Goal: Answer question/provide support: Share knowledge or assist other users

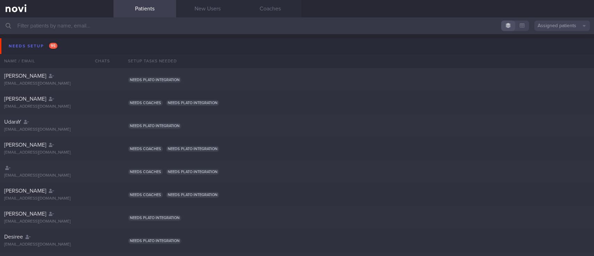
select select "8"
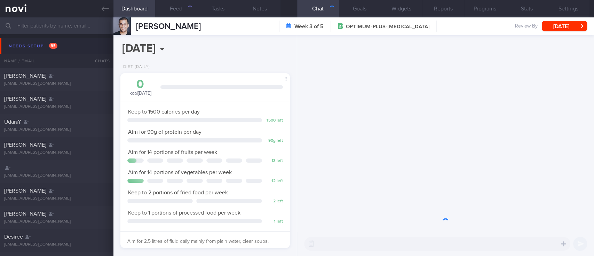
type input "Target range 4-8mmol/L"
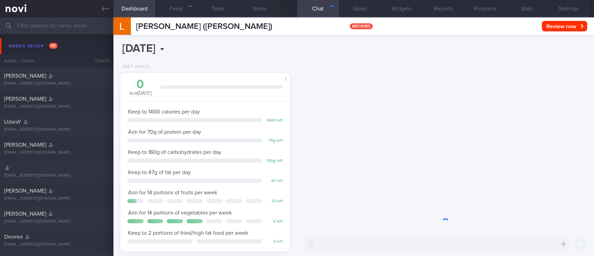
scroll to position [76, 153]
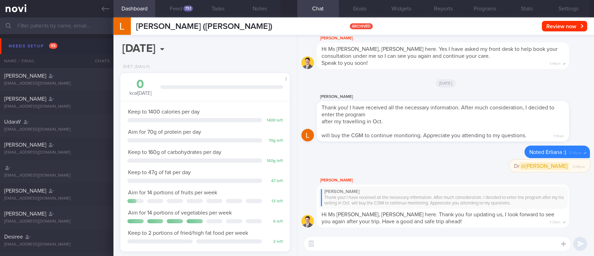
click at [64, 44] on button "Needs setup 95" at bounding box center [298, 46] width 597 height 16
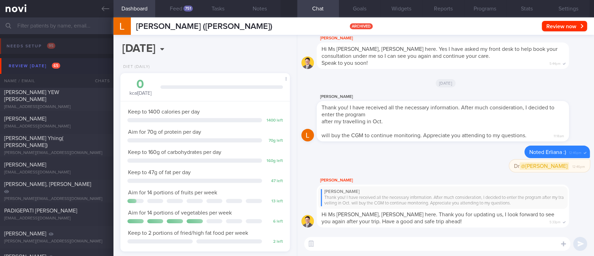
click at [75, 63] on button "Review today 65" at bounding box center [298, 66] width 597 height 16
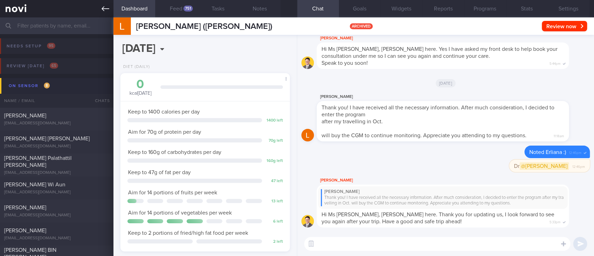
click at [103, 4] on link at bounding box center [57, 8] width 114 height 17
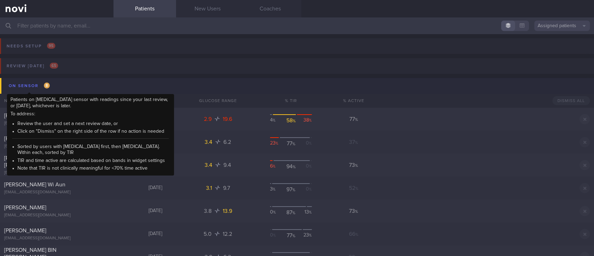
click at [43, 85] on div "On sensor 8" at bounding box center [29, 85] width 45 height 9
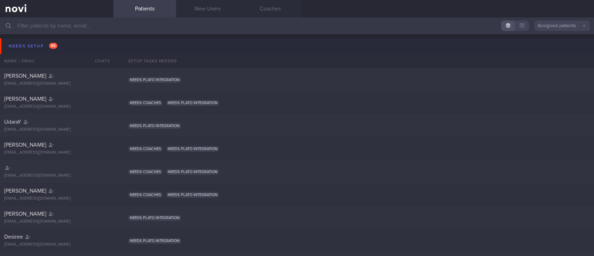
click at [71, 38] on button "Needs setup 95" at bounding box center [298, 46] width 597 height 16
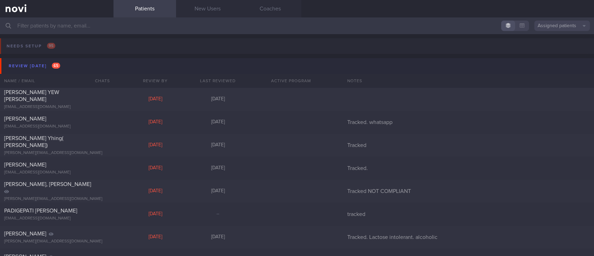
click at [57, 60] on button "Review today 65" at bounding box center [298, 66] width 597 height 16
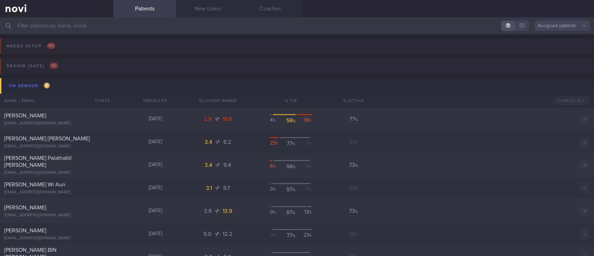
click at [69, 86] on button "On sensor 8" at bounding box center [298, 86] width 597 height 16
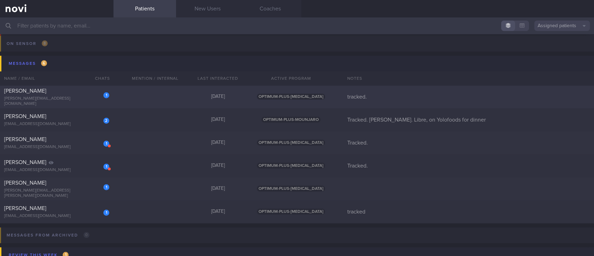
scroll to position [46, 0]
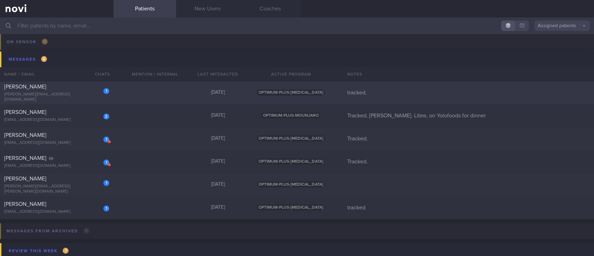
click at [164, 97] on div "1 Amelia Rashid amelia.rashid04@gmail.com Yesterday OPTIMUM-PLUS-RYBELSUS track…" at bounding box center [297, 92] width 594 height 23
select select "8"
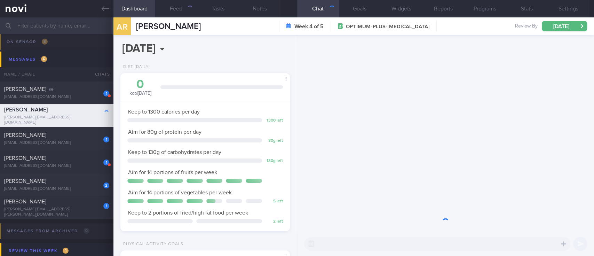
scroll to position [85, 150]
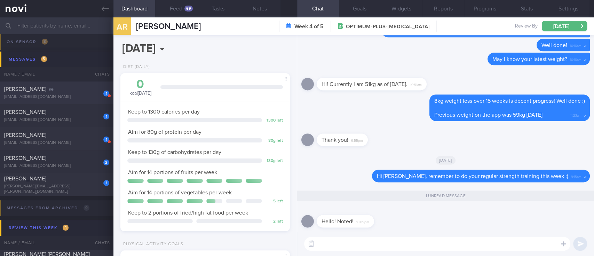
click at [87, 93] on div "1 NG HUI LING nghuiling2605@gmail.com" at bounding box center [57, 93] width 114 height 14
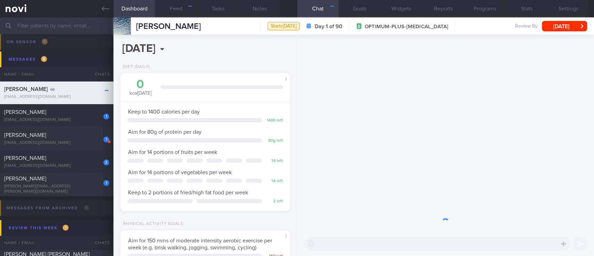
scroll to position [85, 150]
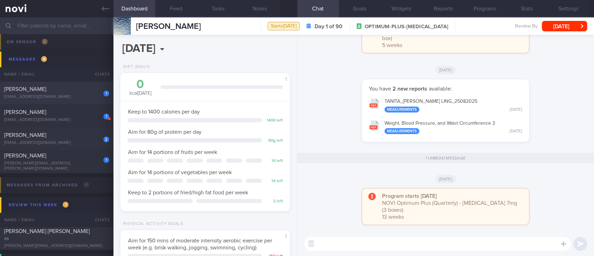
click at [94, 102] on div "1 WINSTON EMMANUEL LONGUE winston.longue@gmail.com Yesterday OPTIMUM-PLUS-WEGOV…" at bounding box center [297, 92] width 594 height 23
type input "tracked"
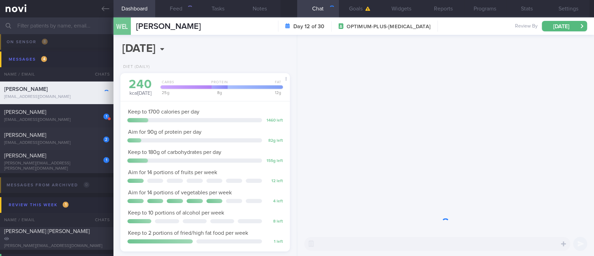
scroll to position [75, 150]
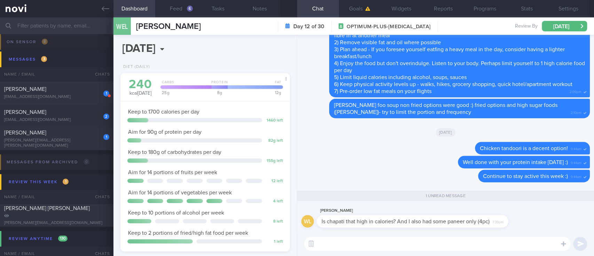
click at [383, 248] on textarea at bounding box center [437, 244] width 266 height 14
click at [179, 9] on button "Feed 6" at bounding box center [176, 8] width 42 height 17
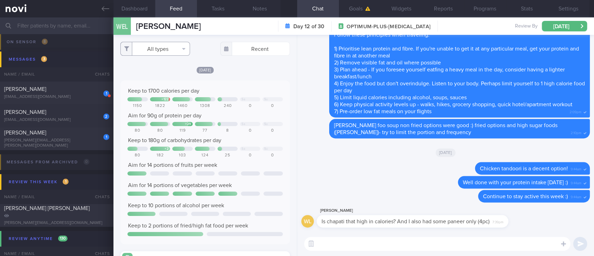
click at [170, 54] on button "All types" at bounding box center [155, 49] width 70 height 14
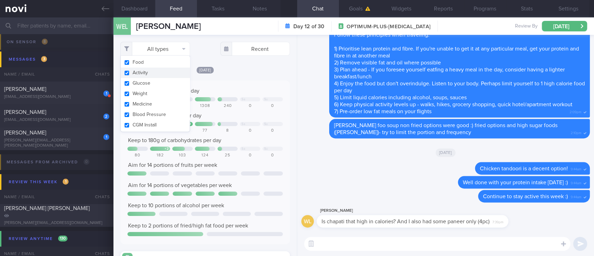
click at [166, 68] on button "Activity" at bounding box center [155, 73] width 69 height 10
checkbox input "false"
click at [250, 88] on div "Keep to 1700 calories per day" at bounding box center [205, 90] width 156 height 7
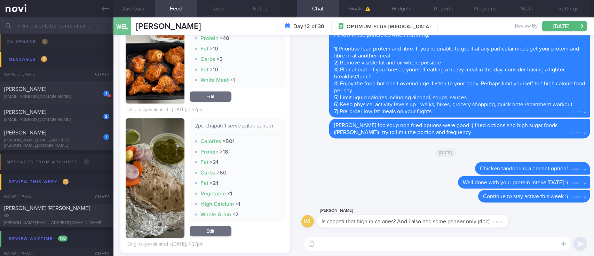
scroll to position [650, 0]
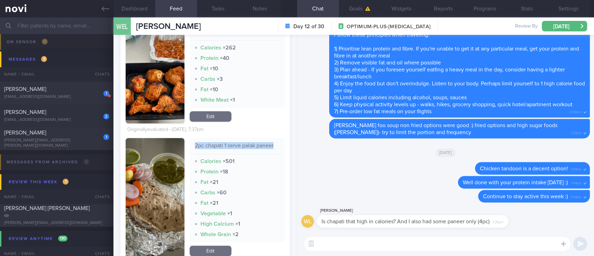
drag, startPoint x: 273, startPoint y: 147, endPoint x: 192, endPoint y: 146, distance: 80.8
click at [192, 146] on div "2pc chapati 1 serve palak paneer Calories × 501 Protein × 18 Fat × 21 Carbs × 6…" at bounding box center [237, 190] width 95 height 104
copy div "2pc chapati 1 serve palak paneer"
click at [348, 242] on textarea at bounding box center [437, 244] width 266 height 14
paste textarea "2 pieces Chapati (whole wheat, medium size ~40g each): Calories: ~240 kcal Carb…"
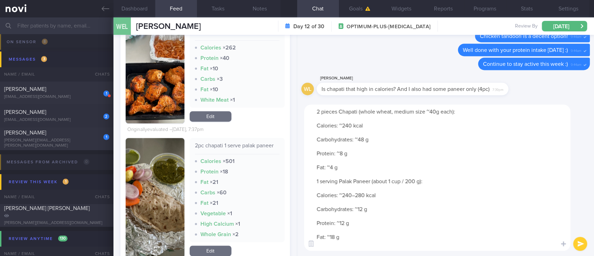
scroll to position [0, 0]
click at [317, 109] on textarea "2 pieces Chapati (whole wheat, medium size ~40g each): Calories: ~240 kcal Carb…" at bounding box center [437, 177] width 266 height 146
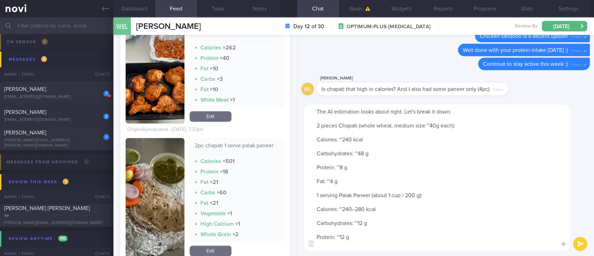
drag, startPoint x: 441, startPoint y: 124, endPoint x: 358, endPoint y: 125, distance: 82.9
click at [358, 125] on textarea "The AI estimation looks about right. Let's break it down: 2 pieces Chapati (who…" at bounding box center [437, 177] width 266 height 146
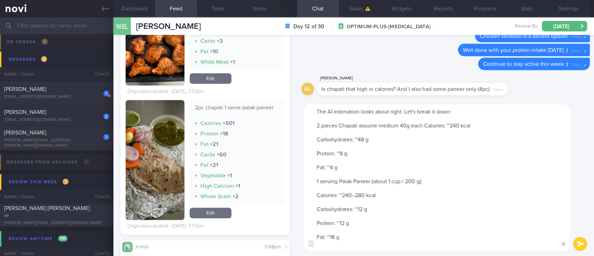
scroll to position [697, 0]
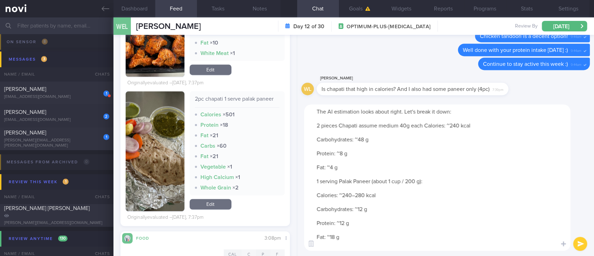
click at [158, 169] on button "button" at bounding box center [155, 151] width 59 height 120
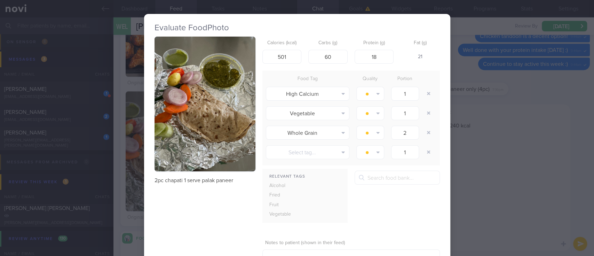
click at [467, 142] on div "Evaluate Food Photo 2pc chapati 1 serve palak paneer Calories (kcal) 501 Carbs …" at bounding box center [297, 128] width 594 height 256
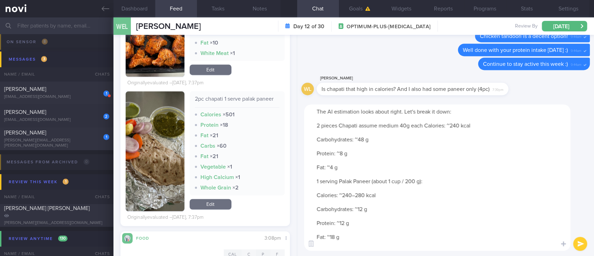
drag, startPoint x: 449, startPoint y: 125, endPoint x: 426, endPoint y: 125, distance: 22.6
click at [426, 125] on textarea "The AI estimation looks about right. Let's break it down: 2 pieces Chapati assu…" at bounding box center [437, 177] width 266 height 146
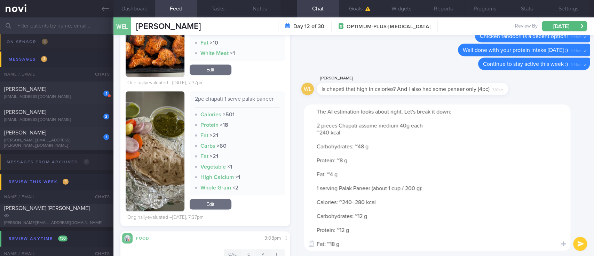
click at [347, 132] on textarea "The AI estimation looks about right. Let's break it down: 2 pieces Chapati assu…" at bounding box center [437, 177] width 266 height 146
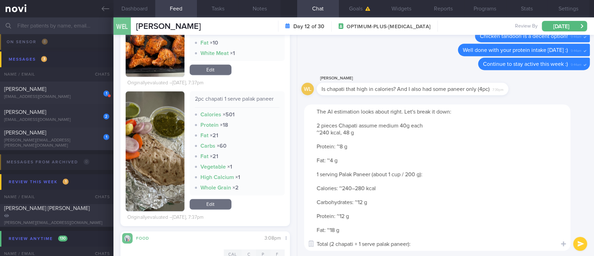
click at [344, 134] on textarea "The AI estimation looks about right. Let's break it down: 2 pieces Chapati assu…" at bounding box center [437, 177] width 266 height 146
click at [349, 132] on textarea "The AI estimation looks about right. Let's break it down: 2 pieces Chapati assu…" at bounding box center [437, 177] width 266 height 146
click at [386, 133] on textarea "The AI estimation looks about right. Let's break it down: 2 pieces Chapati assu…" at bounding box center [437, 177] width 266 height 146
click at [332, 132] on textarea "The AI estimation looks about right. Let's break it down: 2 pieces Chapati assu…" at bounding box center [437, 177] width 266 height 146
click at [352, 130] on textarea "The AI estimation looks about right. Let's break it down: 2 pieces Chapati assu…" at bounding box center [437, 177] width 266 height 146
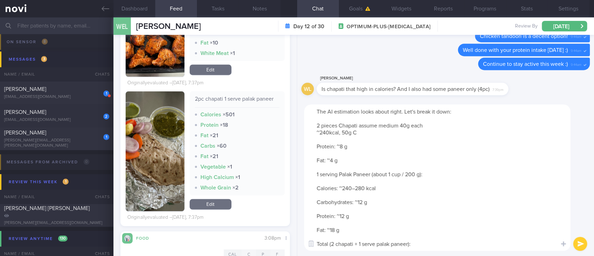
drag, startPoint x: 356, startPoint y: 137, endPoint x: 360, endPoint y: 146, distance: 10.3
click at [360, 146] on textarea "The AI estimation looks about right. Let's break it down: 2 pieces Chapati assu…" at bounding box center [437, 177] width 266 height 146
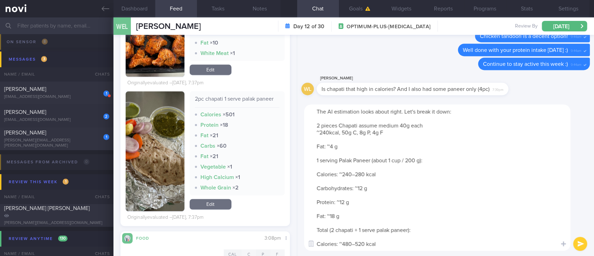
drag, startPoint x: 332, startPoint y: 140, endPoint x: 445, endPoint y: 159, distance: 114.0
click at [445, 159] on textarea "The AI estimation looks about right. Let's break it down: 2 pieces Chapati assu…" at bounding box center [437, 177] width 266 height 146
click at [164, 150] on button "button" at bounding box center [155, 151] width 59 height 120
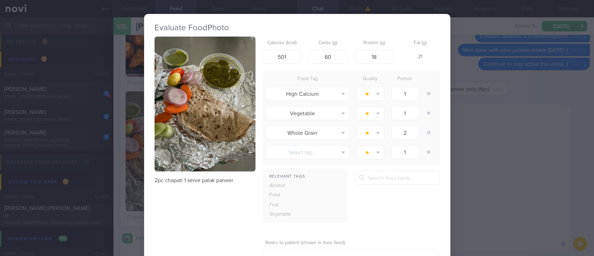
click at [207, 84] on img "button" at bounding box center [205, 104] width 101 height 135
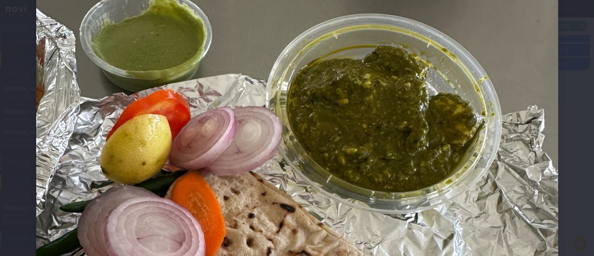
scroll to position [139, 0]
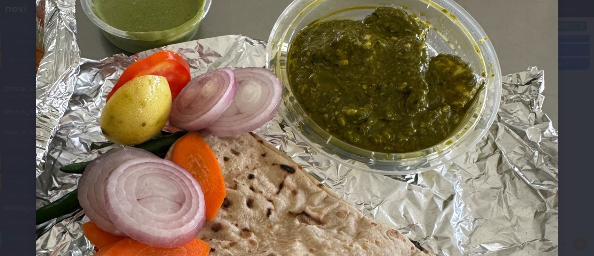
click at [527, 191] on img at bounding box center [297, 237] width 522 height 697
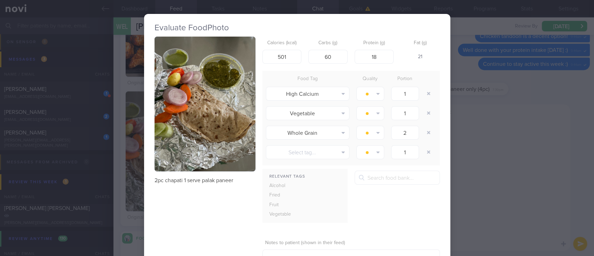
click at [492, 185] on div "Evaluate Food Photo 2pc chapati 1 serve palak paneer Calories (kcal) 501 Carbs …" at bounding box center [297, 128] width 594 height 256
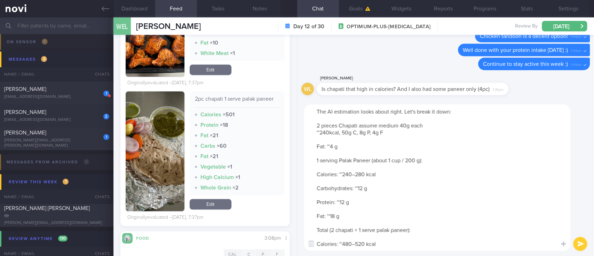
click at [450, 165] on textarea "The AI estimation looks about right. Let's break it down: 2 pieces Chapati assu…" at bounding box center [437, 177] width 266 height 146
drag, startPoint x: 347, startPoint y: 154, endPoint x: 435, endPoint y: 165, distance: 89.2
click at [435, 165] on textarea "The AI estimation looks about right. Let's break it down: 2 pieces Chapati assu…" at bounding box center [437, 177] width 266 height 146
click at [361, 144] on textarea "The AI estimation looks about right. Let's break it down: 2 pieces Chapati assu…" at bounding box center [437, 177] width 266 height 146
drag, startPoint x: 327, startPoint y: 138, endPoint x: 446, endPoint y: 163, distance: 121.3
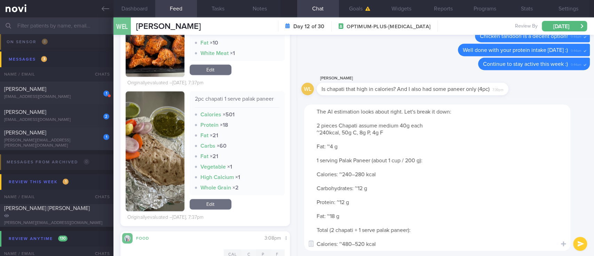
click at [446, 163] on textarea "The AI estimation looks about right. Let's break it down: 2 pieces Chapati assu…" at bounding box center [437, 177] width 266 height 146
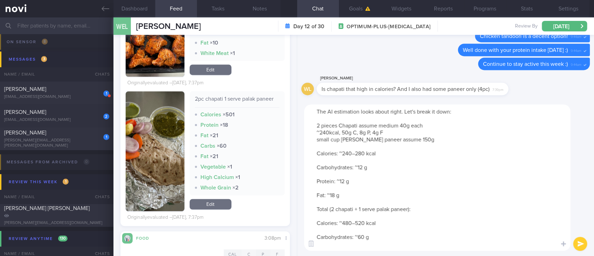
click at [396, 151] on textarea "The AI estimation looks about right. Let's break it down: 2 pieces Chapati assu…" at bounding box center [437, 177] width 266 height 146
drag, startPoint x: 382, startPoint y: 153, endPoint x: 347, endPoint y: 152, distance: 34.8
click at [347, 152] on textarea "The AI estimation looks about right. Let's break it down: 2 pieces Chapati assu…" at bounding box center [437, 177] width 266 height 146
click at [356, 146] on textarea "The AI estimation looks about right. Let's break it down: 2 pieces Chapati assu…" at bounding box center [437, 177] width 266 height 146
drag, startPoint x: 327, startPoint y: 146, endPoint x: 371, endPoint y: 155, distance: 44.9
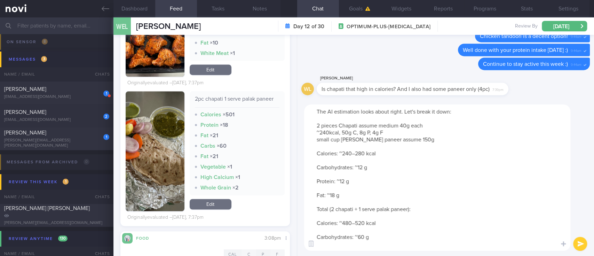
click at [371, 155] on textarea "The AI estimation looks about right. Let's break it down: 2 pieces Chapati assu…" at bounding box center [437, 177] width 266 height 146
click at [348, 174] on textarea "The AI estimation looks about right. Let's break it down: 2 pieces Chapati assu…" at bounding box center [437, 177] width 266 height 146
drag, startPoint x: 337, startPoint y: 148, endPoint x: 396, endPoint y: 164, distance: 60.7
click at [396, 164] on textarea "The AI estimation looks about right. Let's break it down: 2 pieces Chapati assu…" at bounding box center [437, 177] width 266 height 146
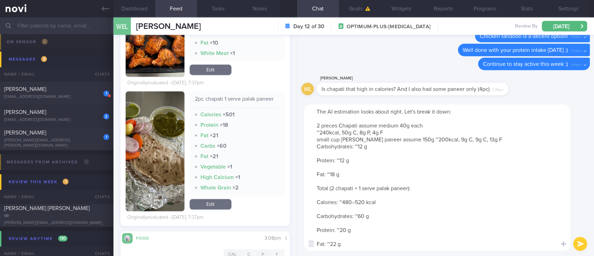
drag, startPoint x: 351, startPoint y: 177, endPoint x: 314, endPoint y: 148, distance: 46.5
click at [314, 148] on textarea "The AI estimation looks about right. Let's break it down: 2 pieces Chapati assu…" at bounding box center [437, 177] width 266 height 146
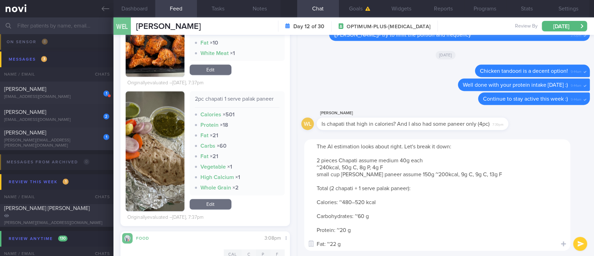
click at [443, 161] on textarea "The AI estimation looks about right. Let's break it down: 2 pieces Chapati assu…" at bounding box center [437, 194] width 266 height 111
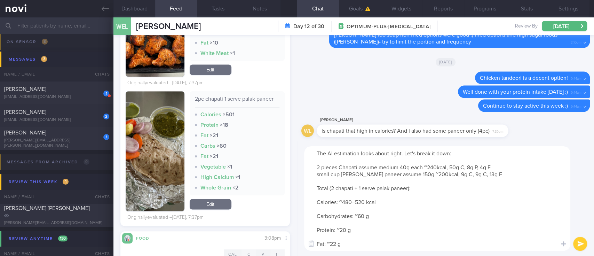
click at [398, 179] on textarea "The AI estimation looks about right. Let's break it down: 2 pieces Chapati assu…" at bounding box center [437, 198] width 266 height 104
drag, startPoint x: 479, startPoint y: 152, endPoint x: 360, endPoint y: 152, distance: 118.1
click at [360, 152] on textarea "The AI estimation looks about right. Let's break it down: 2 pieces Chapati assu…" at bounding box center [437, 198] width 266 height 104
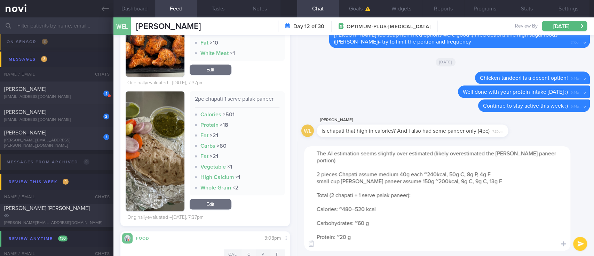
drag, startPoint x: 331, startPoint y: 182, endPoint x: 436, endPoint y: 191, distance: 104.8
click at [436, 191] on textarea "The AI estimation seems slightly over estimated (likely overestimated the palek…" at bounding box center [437, 198] width 266 height 104
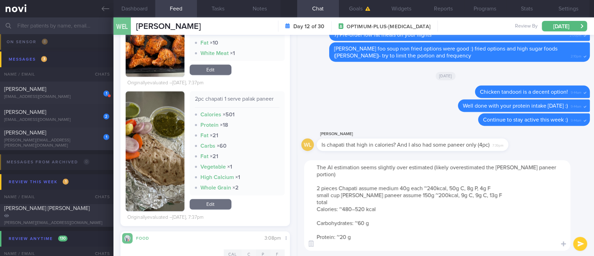
drag, startPoint x: 373, startPoint y: 195, endPoint x: 387, endPoint y: 256, distance: 62.8
click at [387, 256] on html "You are offline! Some functionality will be unavailable Patients New Users Coac…" at bounding box center [297, 128] width 594 height 256
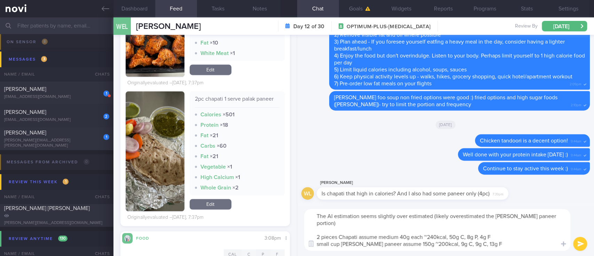
type textarea "The AI estimation seems slightly over estimated (likely overestimated the palek…"
drag, startPoint x: 200, startPoint y: 205, endPoint x: 333, endPoint y: 135, distance: 150.9
click at [200, 205] on link "Edit" at bounding box center [211, 204] width 42 height 10
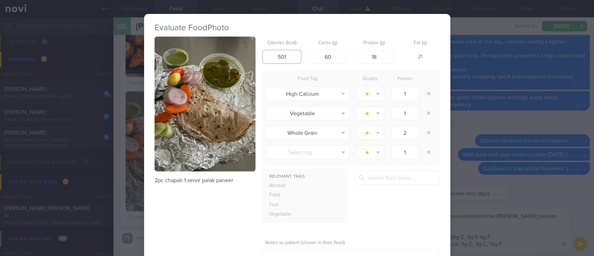
drag, startPoint x: 285, startPoint y: 54, endPoint x: 237, endPoint y: 54, distance: 48.1
click at [237, 54] on div "2pc chapati 1 serve palak paneer Calories (kcal) 501 Carbs (g) 60 Protein (g) 1…" at bounding box center [298, 162] width 286 height 250
type input "440"
click at [429, 96] on button "button" at bounding box center [429, 93] width 13 height 13
type input "2"
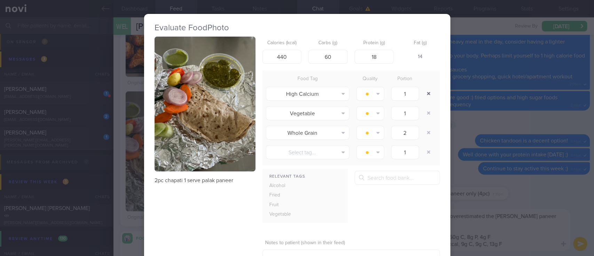
type input "1"
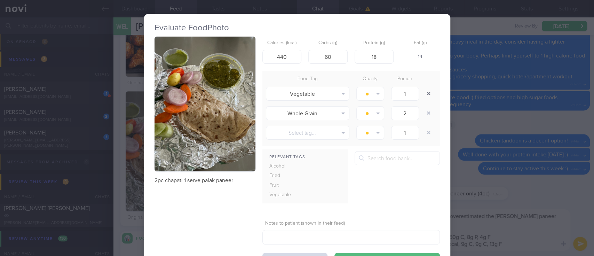
click at [428, 96] on button "button" at bounding box center [429, 93] width 13 height 13
type input "2"
type input "1"
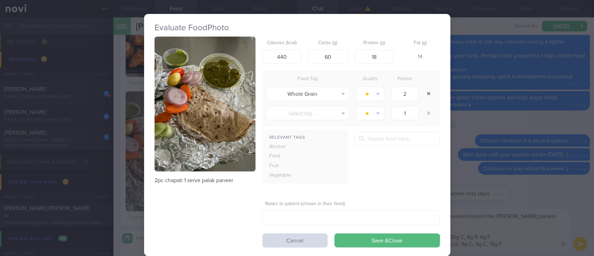
click at [429, 98] on button "button" at bounding box center [429, 93] width 13 height 13
type input "1"
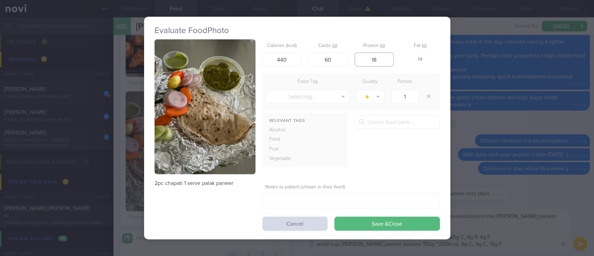
drag, startPoint x: 375, startPoint y: 57, endPoint x: 365, endPoint y: 57, distance: 10.1
click at [365, 57] on input "18" at bounding box center [374, 60] width 39 height 14
type input "17"
click at [404, 226] on button "Save & Close" at bounding box center [388, 224] width 106 height 14
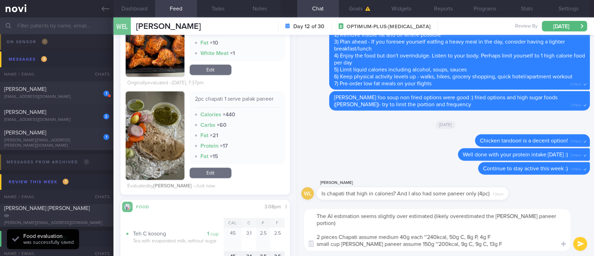
click at [523, 236] on textarea "The AI estimation seems slightly over estimated (likely overestimated the palek…" at bounding box center [437, 230] width 266 height 42
click at [496, 248] on textarea "The AI estimation seems slightly over estimated (likely overestimated the palek…" at bounding box center [437, 230] width 266 height 42
click at [580, 245] on button "submit" at bounding box center [581, 244] width 14 height 14
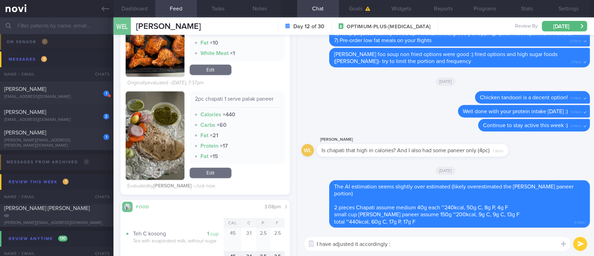
type textarea "I have adjusted it accordingly :)"
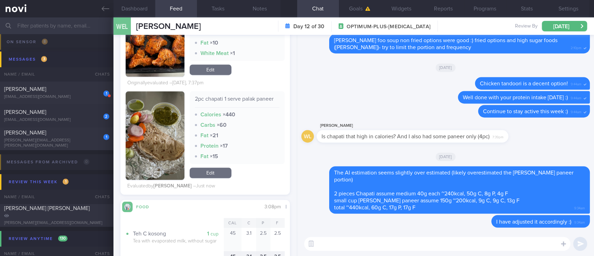
scroll to position [557, 0]
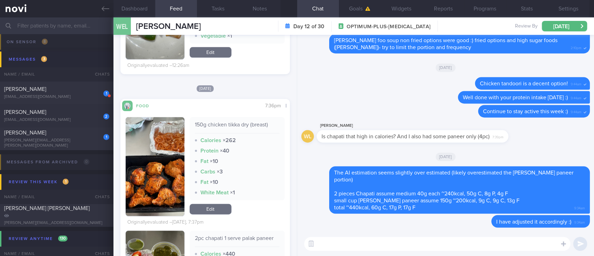
click at [154, 167] on button "button" at bounding box center [155, 166] width 59 height 99
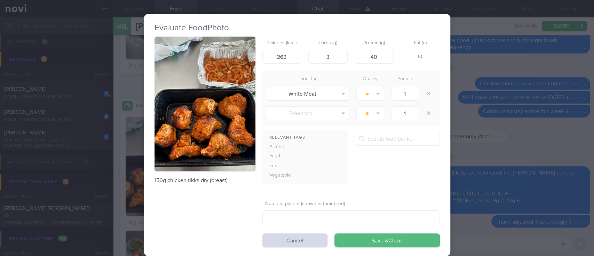
click at [191, 108] on img "button" at bounding box center [205, 104] width 101 height 135
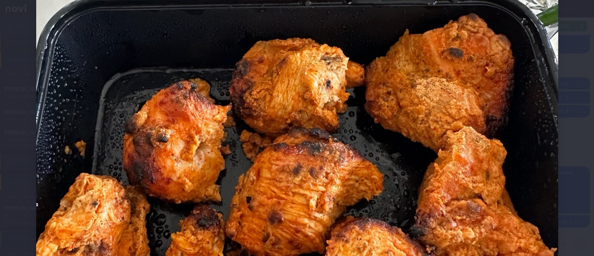
scroll to position [371, 0]
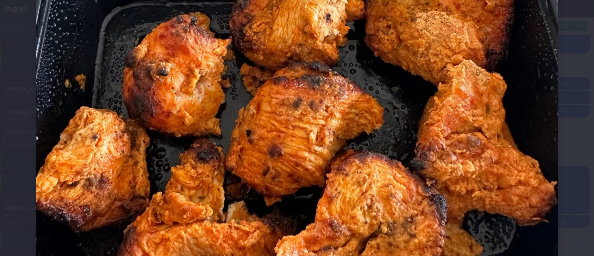
click at [481, 186] on img at bounding box center [297, 5] width 522 height 697
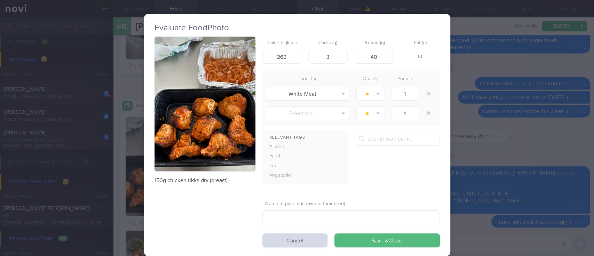
click at [210, 148] on button "button" at bounding box center [205, 104] width 101 height 135
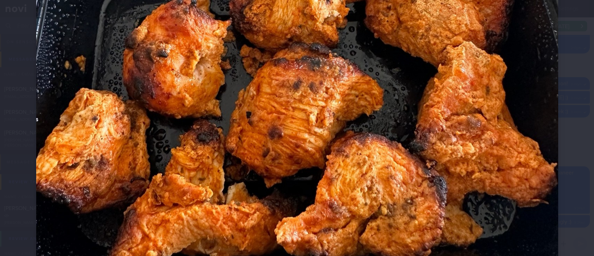
scroll to position [418, 0]
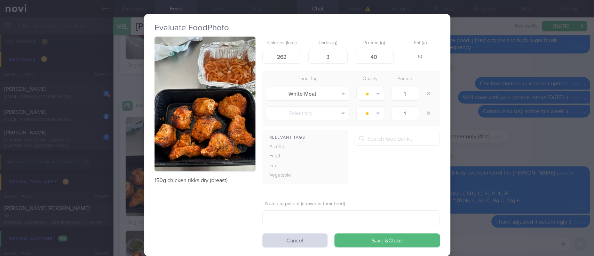
click at [523, 155] on div "Evaluate Food Photo 150g chicken tikka dry (breast) Calories (kcal) 262 Carbs (…" at bounding box center [297, 128] width 594 height 256
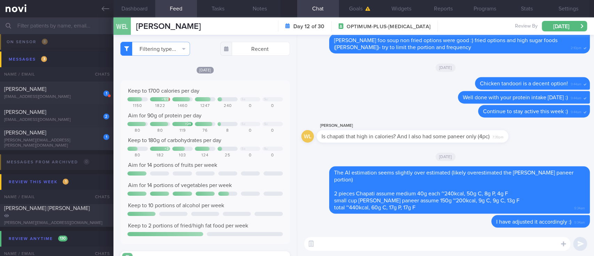
click at [346, 238] on textarea at bounding box center [437, 244] width 266 height 14
type textarea "Thanks for pointing it out!"
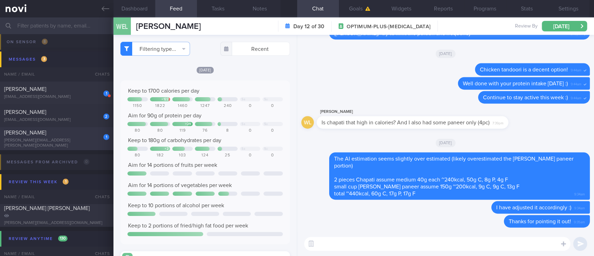
click at [28, 141] on div "swajit.rath@gmail.com" at bounding box center [56, 143] width 105 height 10
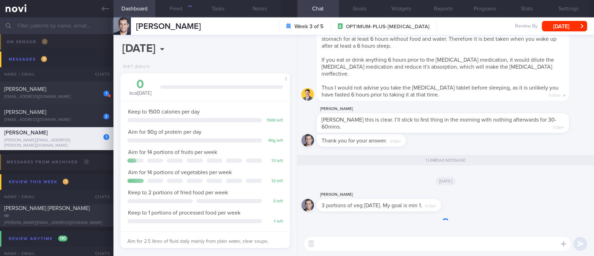
scroll to position [85, 150]
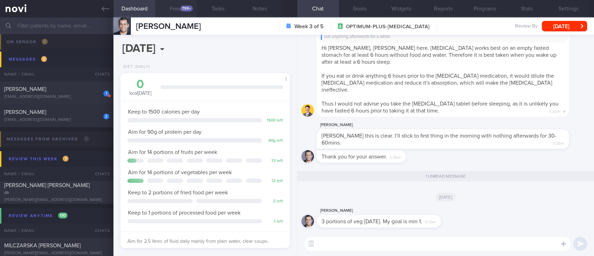
click at [183, 7] on div "799+" at bounding box center [186, 9] width 13 height 6
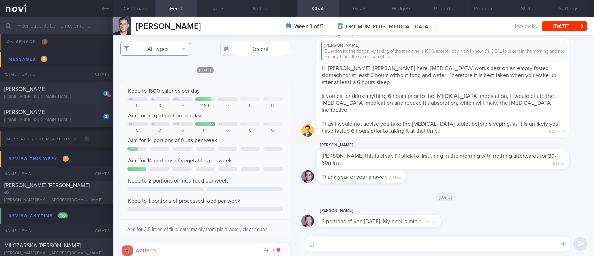
click at [161, 49] on button "All types" at bounding box center [155, 49] width 70 height 14
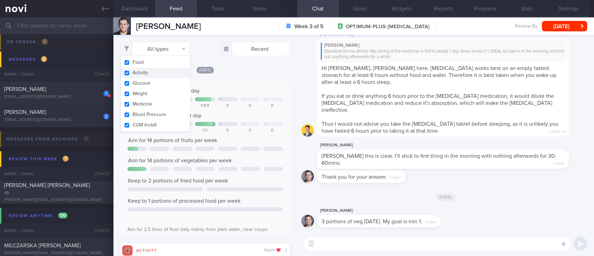
click at [159, 71] on button "Activity" at bounding box center [155, 73] width 69 height 10
checkbox input "false"
click at [220, 95] on div "Keep to 1500 calories per day Mo Tu We Fr Sa Su 0 0 0 1189 0 0 0 Aim for 90g of…" at bounding box center [205, 160] width 156 height 147
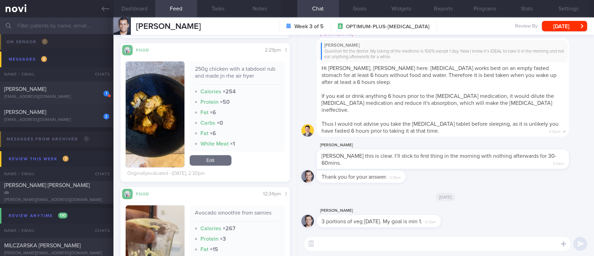
scroll to position [743, 0]
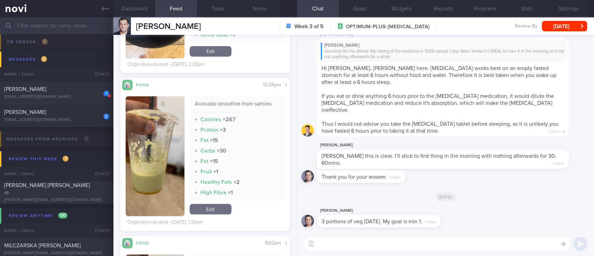
click at [334, 247] on textarea at bounding box center [437, 244] width 266 height 14
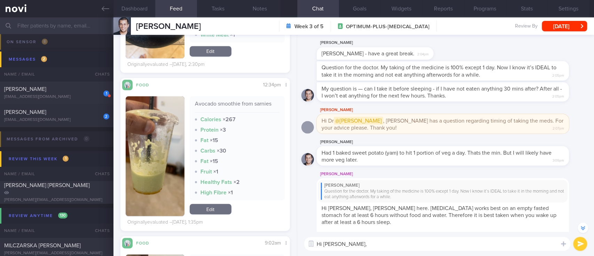
scroll to position [-232, 0]
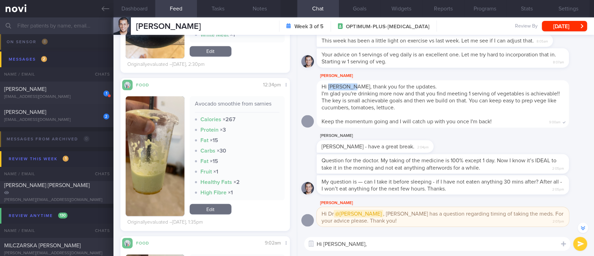
drag, startPoint x: 350, startPoint y: 94, endPoint x: 329, endPoint y: 92, distance: 20.3
click at [329, 90] on span "Hi Mr Swajit, thank you for the updates." at bounding box center [379, 87] width 115 height 6
copy span "Mr Swajit"
drag, startPoint x: 343, startPoint y: 245, endPoint x: 324, endPoint y: 245, distance: 19.9
click at [324, 245] on textarea "Hi Rath," at bounding box center [437, 244] width 266 height 14
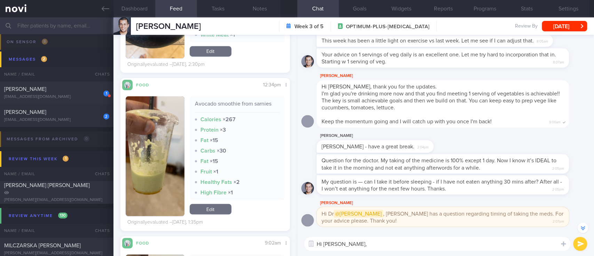
paste textarea "Mr Swajit"
click at [526, 243] on textarea "Hi Mr Swajit, dietitian Joel here. I'm happy to support you while Sharon is away" at bounding box center [437, 244] width 266 height 14
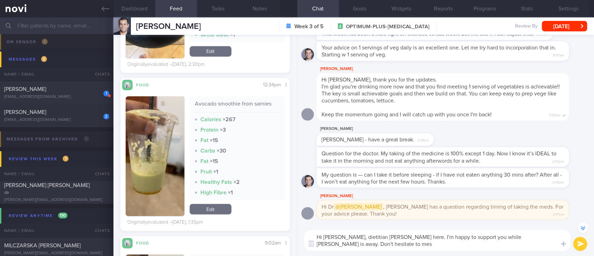
scroll to position [-239, 0]
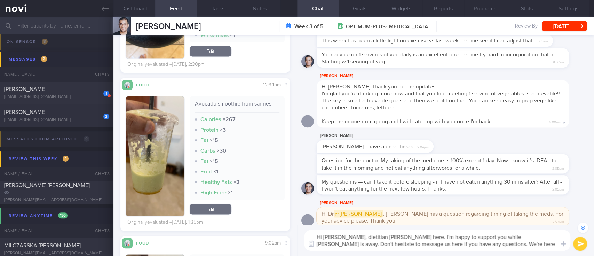
type textarea "Hi Mr Swajit, dietitian Joel here. I'm happy to support you while Sharon is awa…"
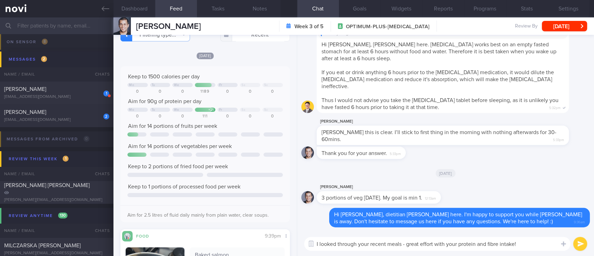
scroll to position [0, 0]
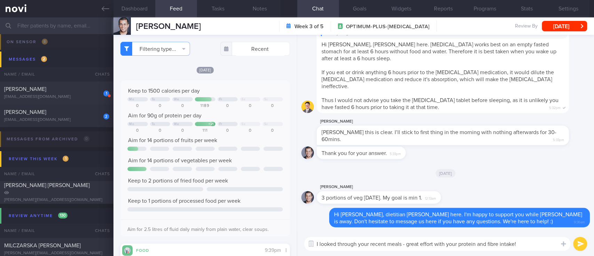
click at [522, 242] on textarea "I looked through your recent meals - great effort with your protein and fibre i…" at bounding box center [437, 244] width 266 height 14
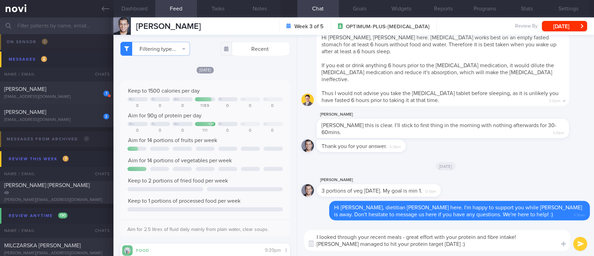
click at [526, 236] on textarea "I looked through your recent meals - great effort with your protein and fibre i…" at bounding box center [437, 240] width 266 height 21
type textarea "I looked through your recent meals - great effort with your protein and fibre i…"
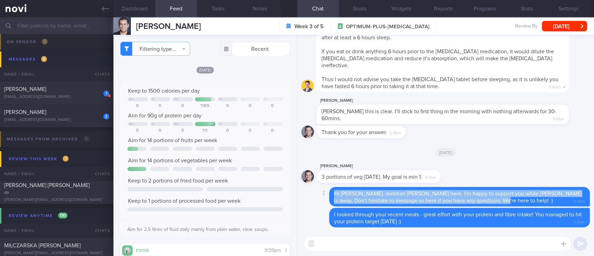
drag, startPoint x: 502, startPoint y: 203, endPoint x: 331, endPoint y: 189, distance: 170.8
click at [331, 189] on div "Hi Mr Swajit, dietitian Joel here. I'm happy to support you while Sharon is awa…" at bounding box center [459, 197] width 261 height 20
copy span "Hi Mr Swajit, dietitian Joel here. I'm happy to support you while Sharon is awa…"
click at [46, 89] on span "Etienne Weizhe Liebenberg" at bounding box center [25, 89] width 42 height 6
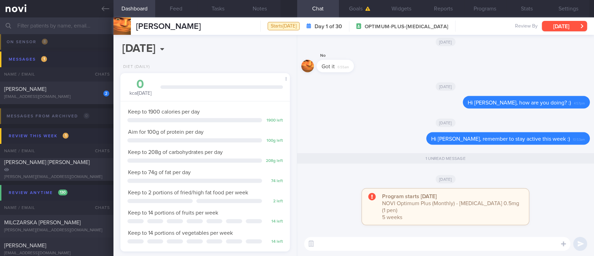
click at [548, 28] on button "[DATE]" at bounding box center [564, 26] width 45 height 10
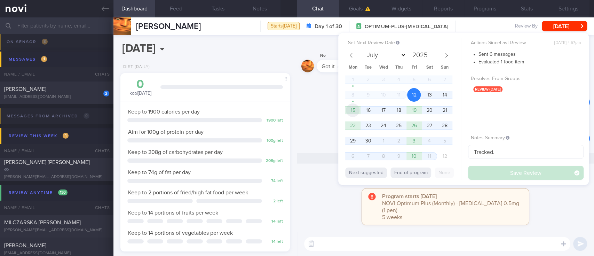
click at [350, 110] on span "15" at bounding box center [353, 110] width 14 height 14
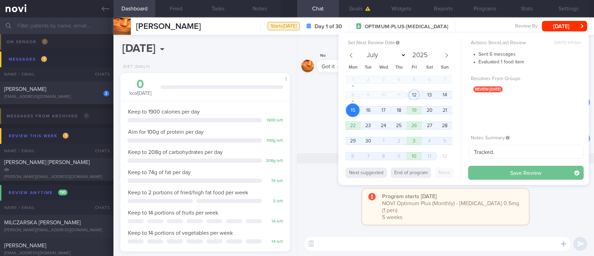
click at [479, 172] on button "Save Review" at bounding box center [526, 173] width 116 height 14
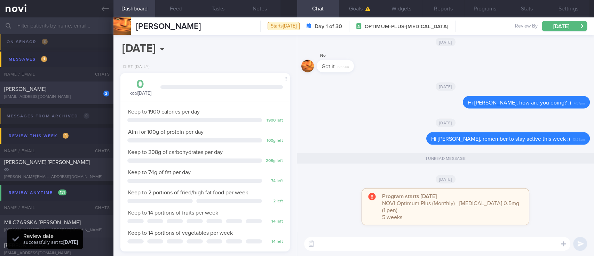
click at [71, 89] on div "CHOON CHIN LEE" at bounding box center [55, 89] width 103 height 7
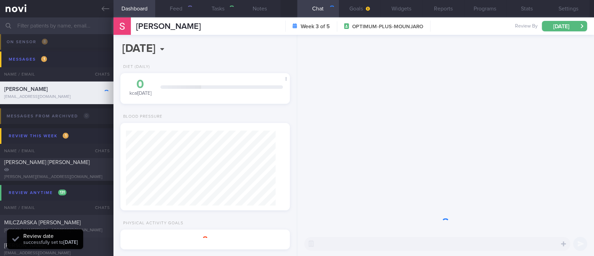
type input "Tracked. Sam. Libre, on Yolofoods for dinner"
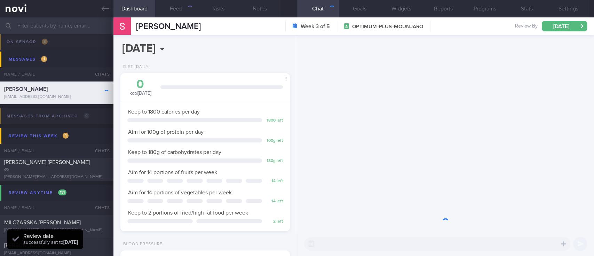
scroll to position [85, 150]
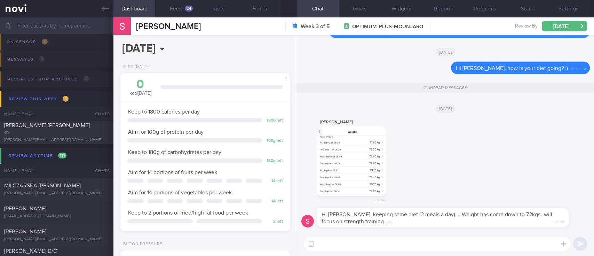
click at [430, 158] on div "Sam Lee 9:16am" at bounding box center [446, 163] width 289 height 90
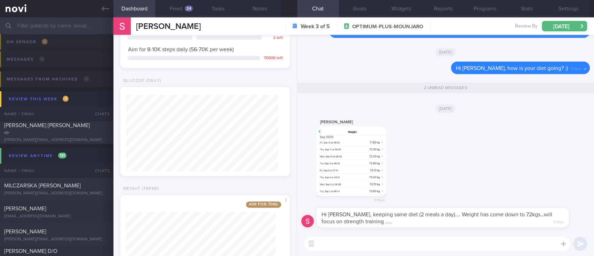
scroll to position [655, 0]
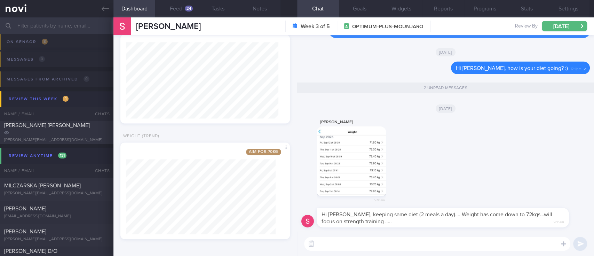
click at [348, 244] on textarea at bounding box center [437, 244] width 266 height 14
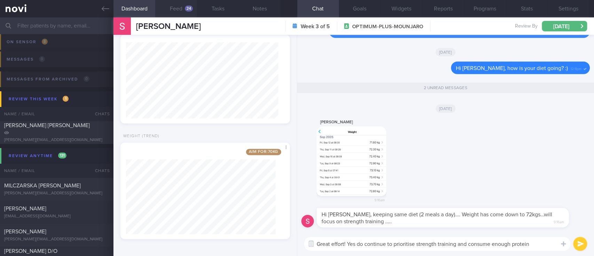
click at [181, 10] on button "Feed 24" at bounding box center [176, 8] width 42 height 17
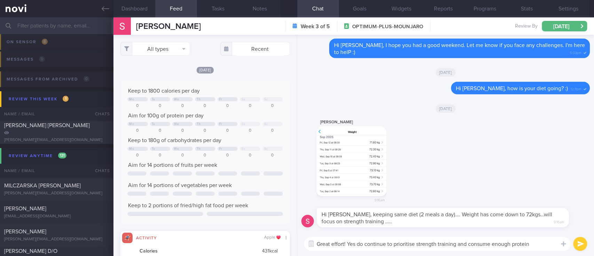
scroll to position [38, 153]
click at [548, 241] on textarea "Great effort! Yes do continue to prioritise strength training and consume enoug…" at bounding box center [437, 244] width 266 height 14
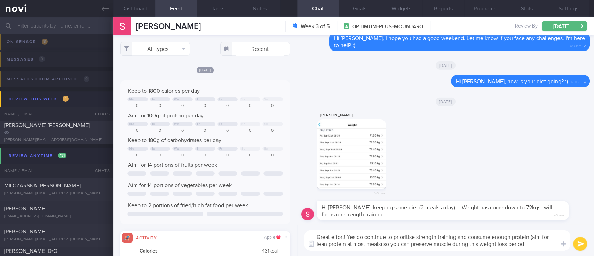
type textarea "Great effort! Yes do continue to prioritise strength training and consume enoug…"
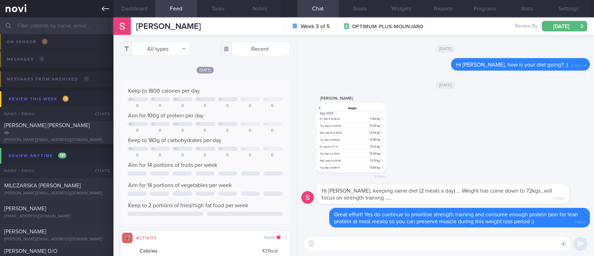
click at [103, 9] on icon at bounding box center [106, 8] width 8 height 5
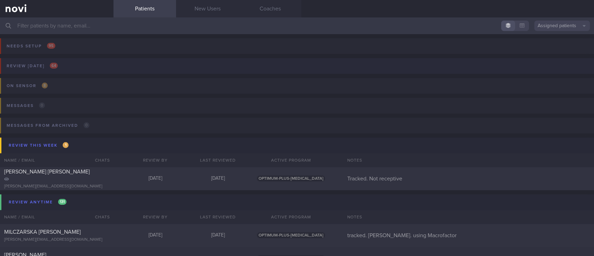
click at [98, 69] on button "Review [DATE] 64" at bounding box center [296, 68] width 597 height 20
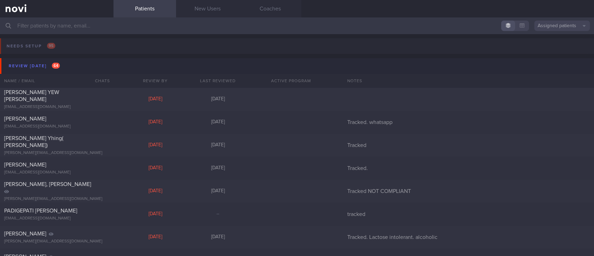
click at [100, 29] on input "text" at bounding box center [297, 25] width 594 height 17
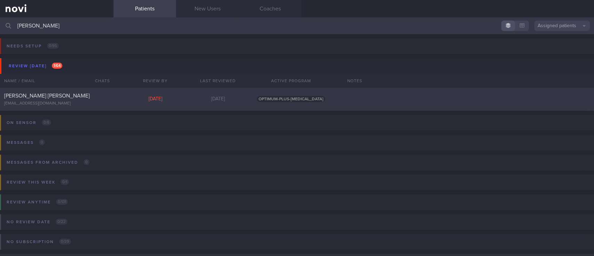
type input "patrick"
click at [109, 99] on div "Cosgrave Philip Patrick pcosgrave@me.com" at bounding box center [57, 99] width 114 height 14
select select "8"
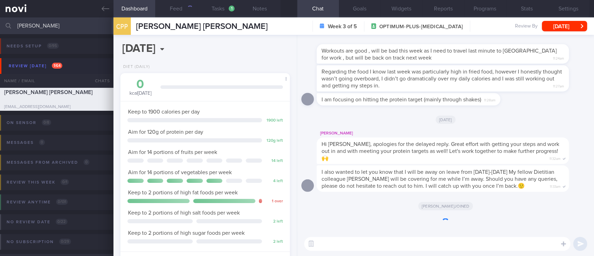
scroll to position [85, 150]
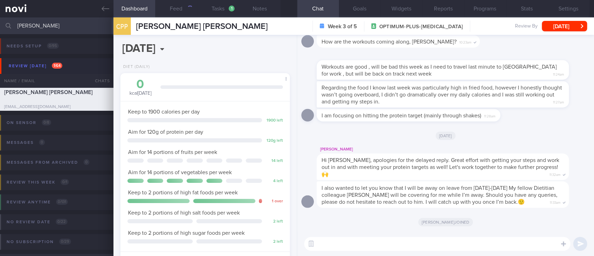
click at [350, 248] on textarea at bounding box center [437, 244] width 266 height 14
click at [355, 247] on textarea at bounding box center [437, 244] width 266 height 14
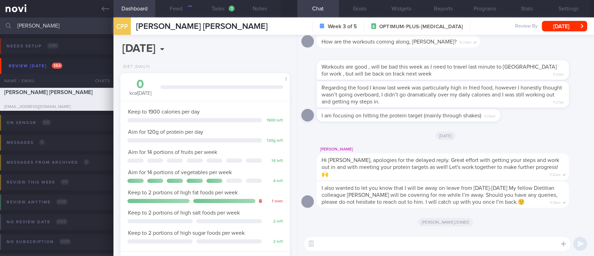
click at [355, 247] on textarea at bounding box center [437, 244] width 266 height 14
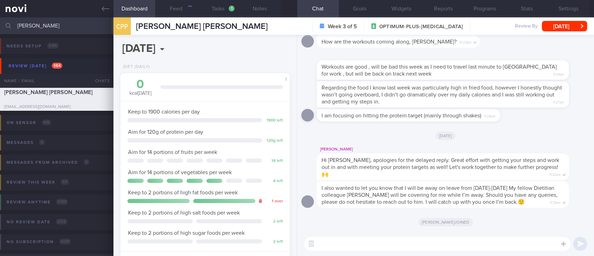
paste textarea "Hi Mr Swajit, dietitian Joel here. I'm happy to support you while Sharon is awa…"
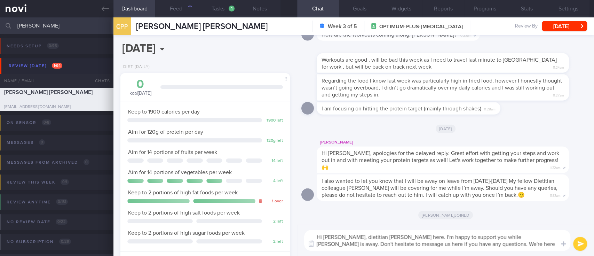
click at [334, 238] on textarea "Hi Mr Swajit, dietitian Joel here. I'm happy to support you while Sharon is awa…" at bounding box center [437, 240] width 266 height 21
type textarea "Hi Patrick, dietitian Joel here. I'm happy to support you while Sharon is away.…"
click at [176, 13] on button "Feed 2234+" at bounding box center [176, 8] width 42 height 17
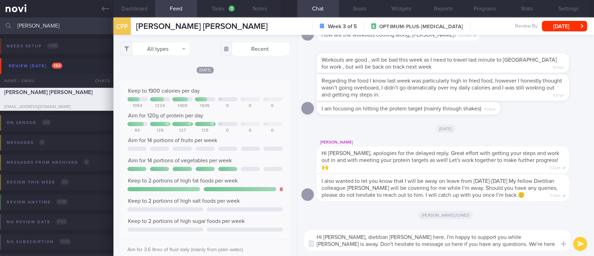
scroll to position [38, 153]
click at [173, 52] on button "All types" at bounding box center [155, 49] width 70 height 14
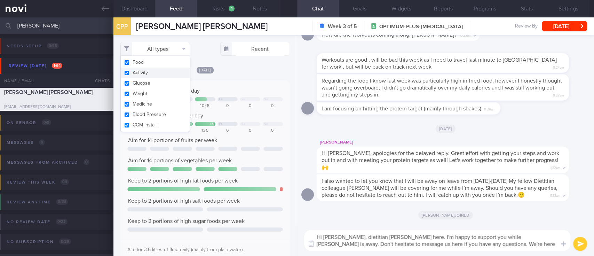
click at [157, 71] on button "Activity" at bounding box center [155, 73] width 69 height 10
checkbox input "false"
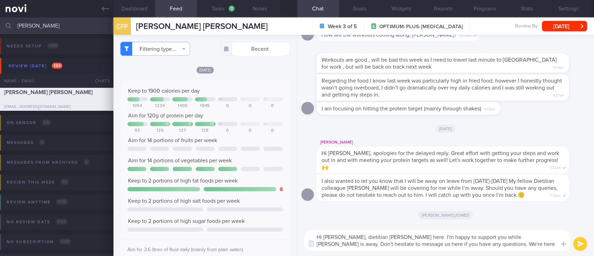
click at [243, 77] on div "Today Keep to 1900 calories per day Fr Sa Su 1054 1224 1400 1045 0 0 0 Aim for …" at bounding box center [205, 177] width 170 height 223
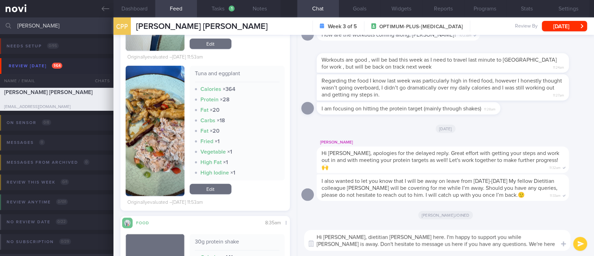
scroll to position [1439, 0]
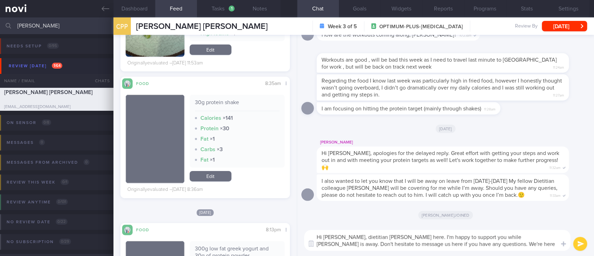
click at [396, 241] on textarea "Hi Patrick, dietitian Joel here. I'm happy to support you while Sharon is away.…" at bounding box center [437, 240] width 266 height 21
click at [493, 242] on textarea "Hi Patrick, dietitian Joel here. I'm happy to support you while Sharon is away.…" at bounding box center [437, 240] width 266 height 21
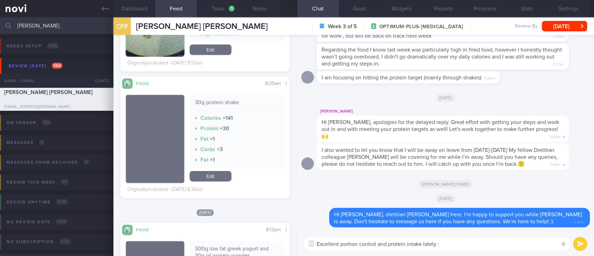
type textarea "Excellent portion control and protein intake lately :)"
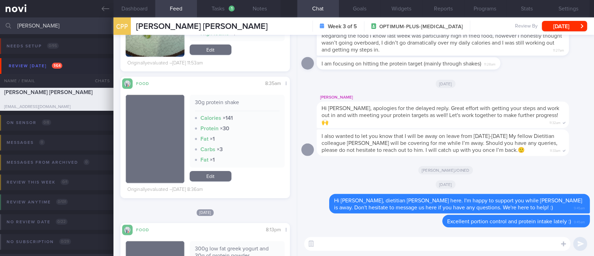
drag, startPoint x: 47, startPoint y: 23, endPoint x: 0, endPoint y: 25, distance: 47.4
click at [0, 25] on input "patrick" at bounding box center [297, 25] width 594 height 17
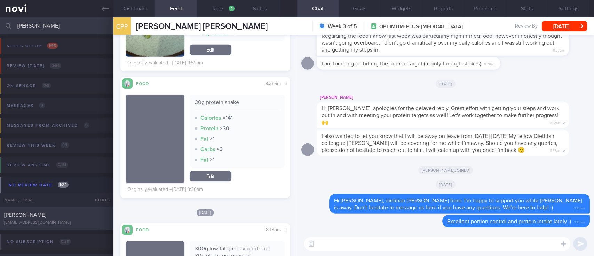
type input "adrian"
click at [61, 220] on div "[EMAIL_ADDRESS][DOMAIN_NAME]" at bounding box center [56, 222] width 105 height 5
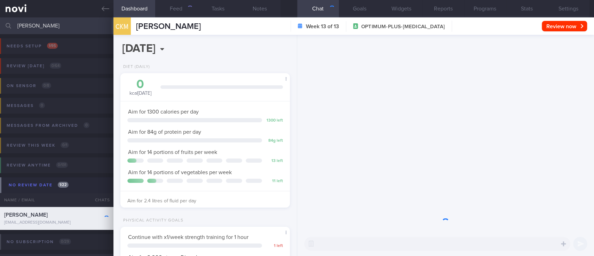
scroll to position [85, 150]
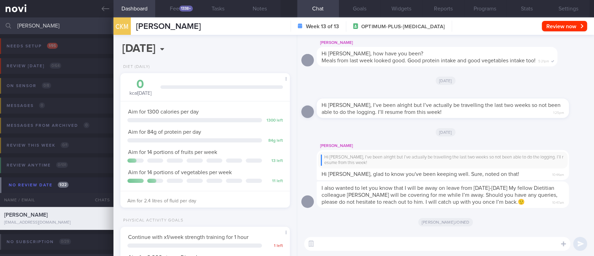
click at [375, 238] on textarea at bounding box center [437, 244] width 266 height 14
paste textarea "Hi Mr Swajit, dietitian Joel here. I'm happy to support you while Sharon is awa…"
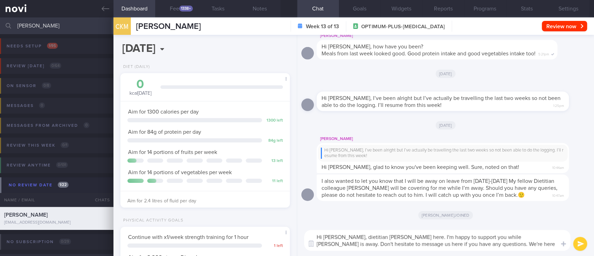
click at [336, 237] on textarea "Hi Mr Swajit, dietitian Joel here. I'm happy to support you while Sharon is awa…" at bounding box center [437, 240] width 266 height 21
type textarea "Hi Adrian, dietitian Joel here. I'm happy to support you while Sharon is away. …"
click at [185, 6] on div "1338+" at bounding box center [186, 9] width 14 height 6
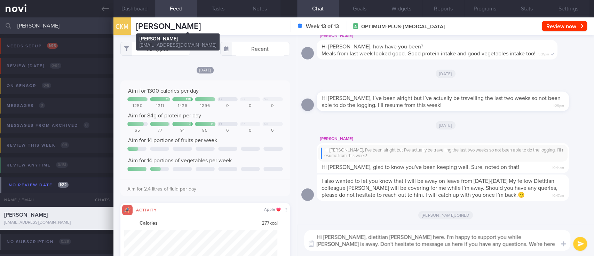
scroll to position [38, 153]
click at [165, 46] on button "All types" at bounding box center [155, 49] width 70 height 14
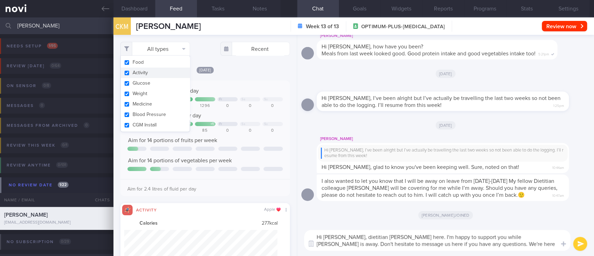
click at [154, 72] on button "Activity" at bounding box center [155, 73] width 69 height 10
checkbox input "false"
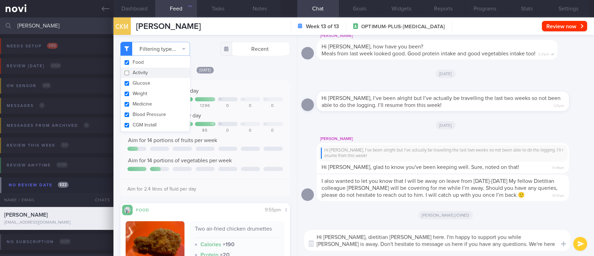
click at [204, 75] on div "Yesterday Aim for 1300 calories per day + 11 + 136 Fr Sa Su 1250 1311 1436 1296…" at bounding box center [205, 200] width 170 height 269
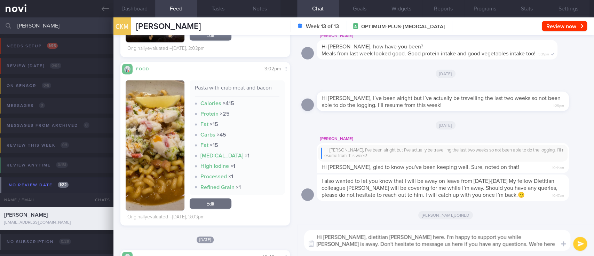
click at [479, 243] on textarea "Hi Adrian, dietitian Joel here. I'm happy to support you while Sharon is away. …" at bounding box center [437, 240] width 266 height 21
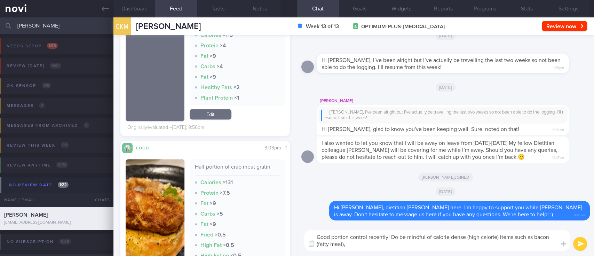
scroll to position [511, 0]
drag, startPoint x: 166, startPoint y: 217, endPoint x: 218, endPoint y: 214, distance: 52.0
click at [166, 217] on button "button" at bounding box center [155, 220] width 59 height 120
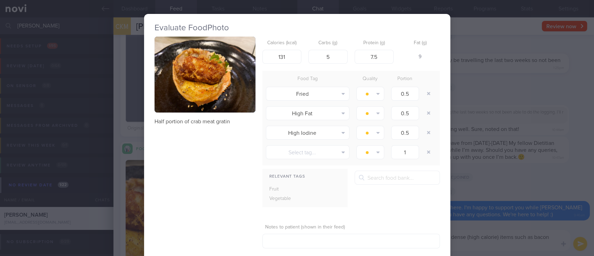
click at [220, 83] on button "button" at bounding box center [205, 75] width 101 height 76
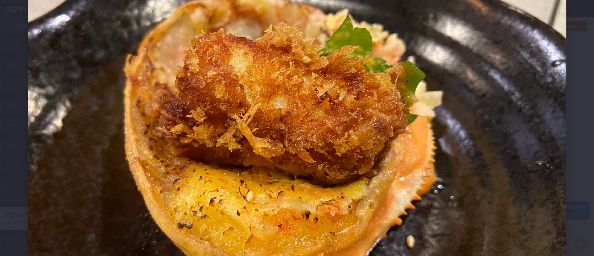
scroll to position [139, 0]
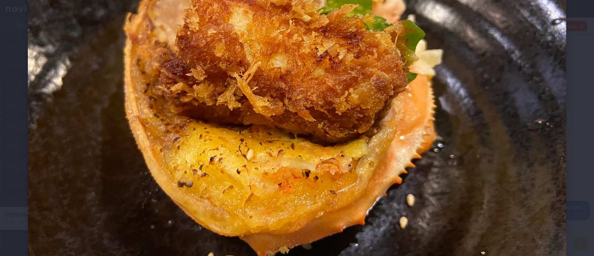
click at [515, 202] on img at bounding box center [297, 91] width 539 height 404
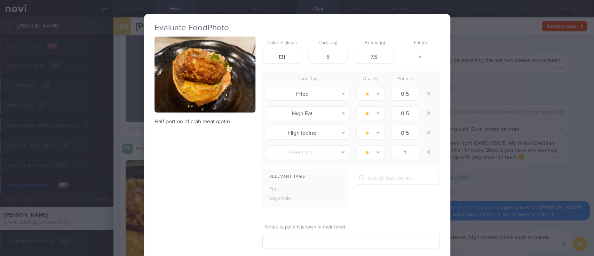
drag, startPoint x: 509, startPoint y: 196, endPoint x: 399, endPoint y: 234, distance: 116.6
click at [507, 197] on div "Evaluate Food Photo Half portion of crab meat gratin Calories (kcal) 131 Carbs …" at bounding box center [297, 128] width 594 height 256
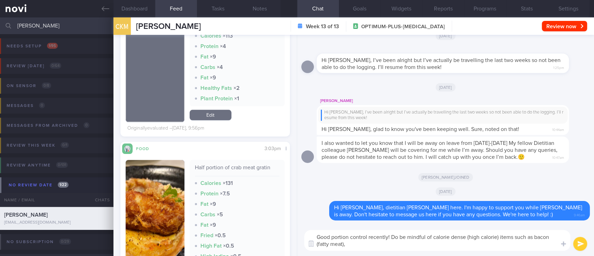
click at [388, 247] on textarea "Good portion control recently! Do be mindful of calorie dense (high calorie) it…" at bounding box center [437, 240] width 266 height 21
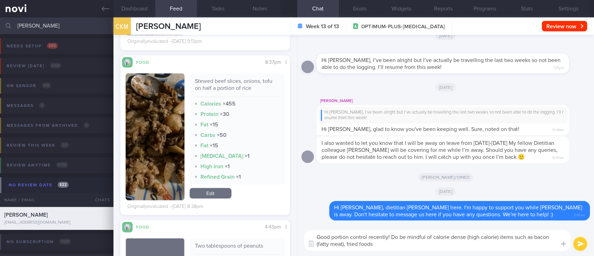
scroll to position [1068, 0]
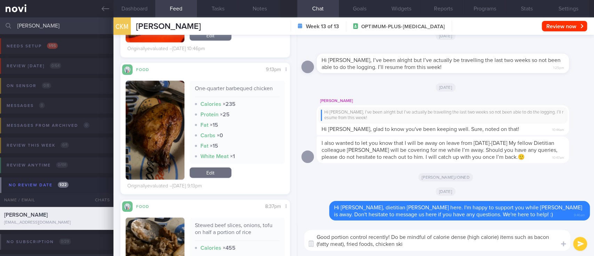
type textarea "Good portion control recently! Do be mindful of calorie dense (high calorie) it…"
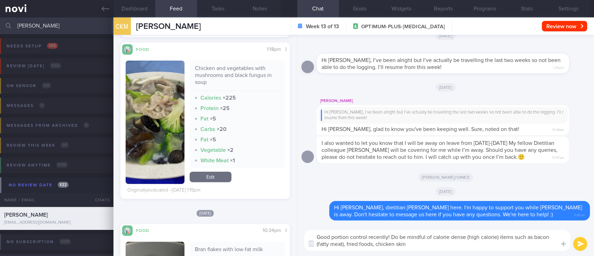
scroll to position [1857, 0]
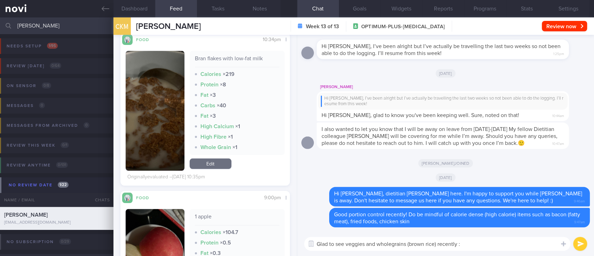
type textarea "Glad to see veggies and wholegrains (brown rice) recently :)"
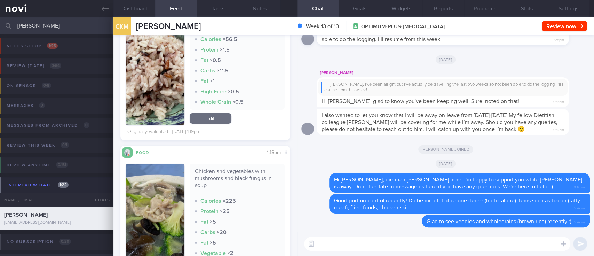
scroll to position [1486, 0]
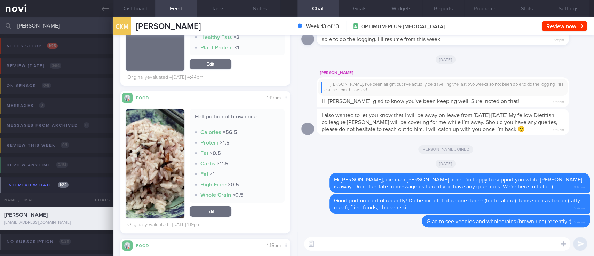
drag, startPoint x: 64, startPoint y: 28, endPoint x: 0, endPoint y: 26, distance: 64.1
click at [0, 26] on input "adrian" at bounding box center [297, 25] width 594 height 17
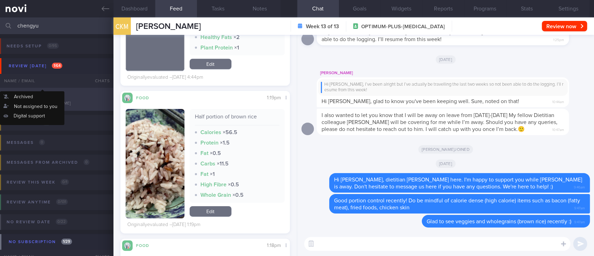
type input "chengyu"
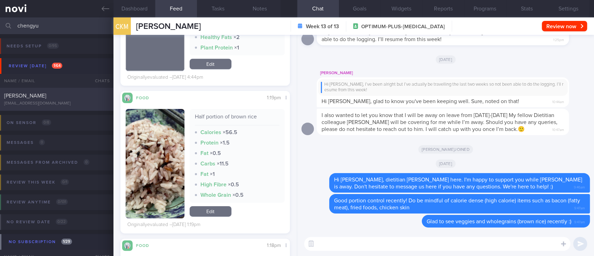
click at [59, 97] on div "[PERSON_NAME]" at bounding box center [55, 95] width 103 height 7
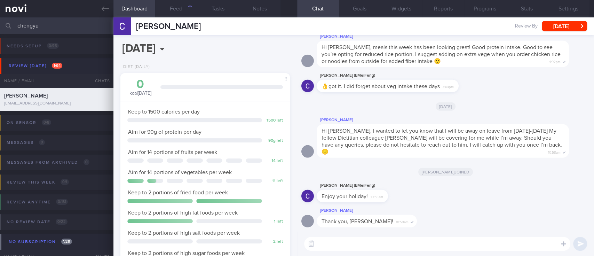
scroll to position [85, 150]
click at [348, 246] on textarea at bounding box center [437, 244] width 266 height 14
paste textarea "Hi Mr Swajit, dietitian Joel here. I'm happy to support you while Sharon is awa…"
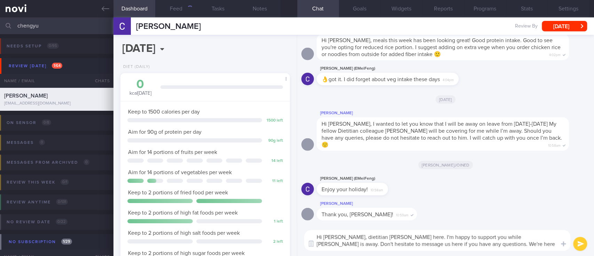
scroll to position [0, 0]
click at [336, 236] on textarea "Hi Mr Swajit, dietitian Joel here. I'm happy to support you while Sharon is awa…" at bounding box center [437, 240] width 266 height 21
type textarea "Hi Mr Lin, dietitian Joel here. I'm happy to support you while Sharon is away. …"
click at [186, 9] on div "1315+" at bounding box center [186, 9] width 13 height 6
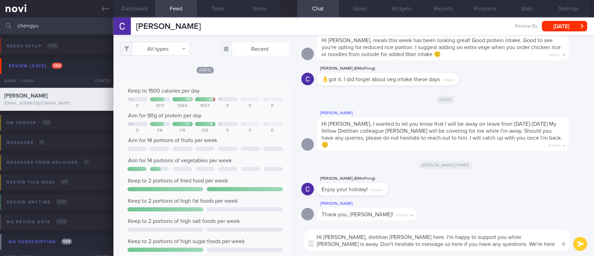
scroll to position [38, 153]
click at [168, 47] on button "All types" at bounding box center [155, 49] width 70 height 14
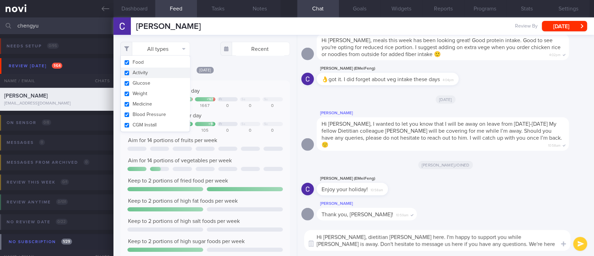
click at [149, 73] on button "Activity" at bounding box center [155, 73] width 69 height 10
click at [228, 75] on div "Yesterday Keep to 1500 calories per day Mo + 60 + 167 Fr Sa Su 0 1017 1560 1667…" at bounding box center [205, 201] width 170 height 271
click at [234, 91] on div "Keep to 1500 calories per day" at bounding box center [205, 90] width 156 height 7
checkbox input "false"
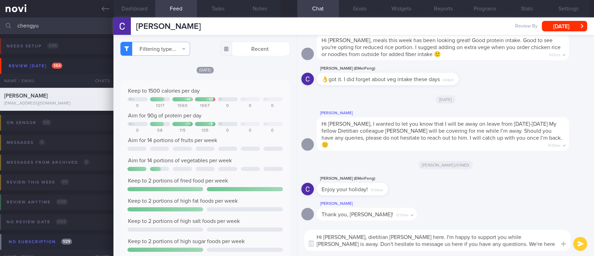
scroll to position [186, 0]
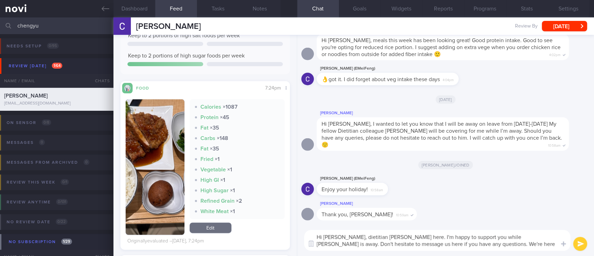
click at [138, 170] on button "button" at bounding box center [155, 166] width 59 height 135
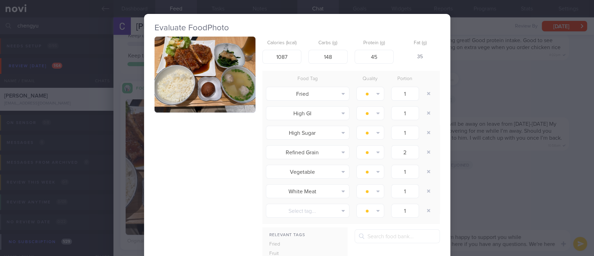
click at [198, 59] on button "button" at bounding box center [205, 75] width 101 height 76
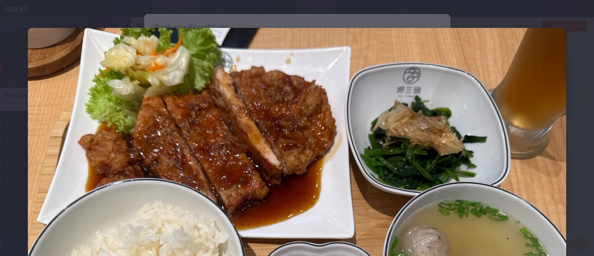
click at [549, 168] on img at bounding box center [297, 230] width 539 height 404
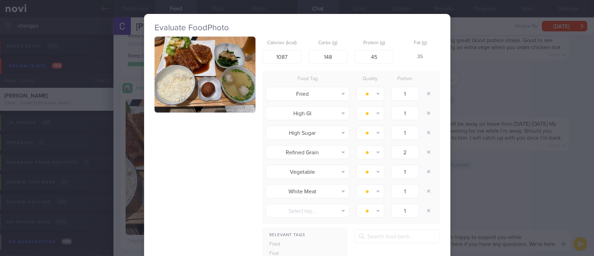
click at [550, 157] on div "Evaluate Food Photo Calories (kcal) 1087 Carbs (g) 148 Protein (g) 45 Fat (g) 3…" at bounding box center [297, 128] width 594 height 256
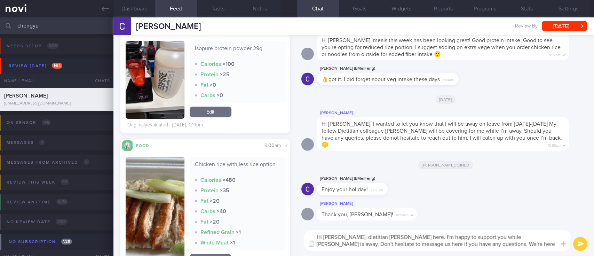
scroll to position [511, 0]
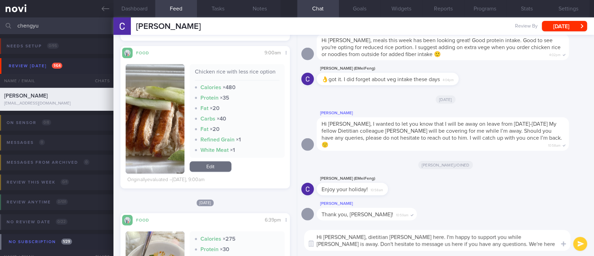
click at [168, 139] on img "button" at bounding box center [155, 118] width 59 height 109
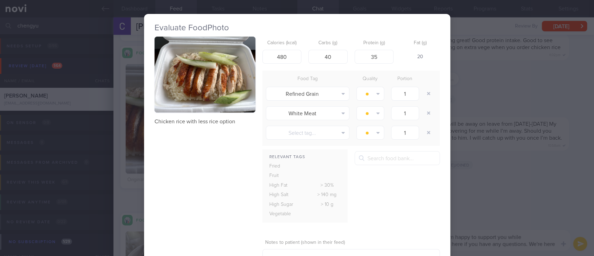
click at [205, 95] on button "button" at bounding box center [205, 75] width 101 height 76
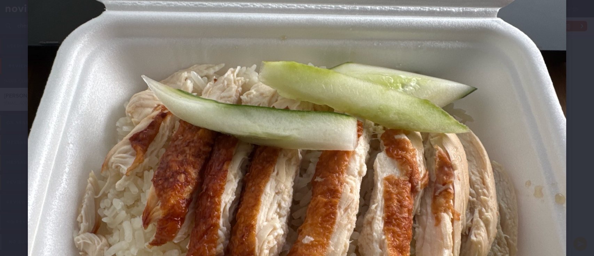
scroll to position [93, 0]
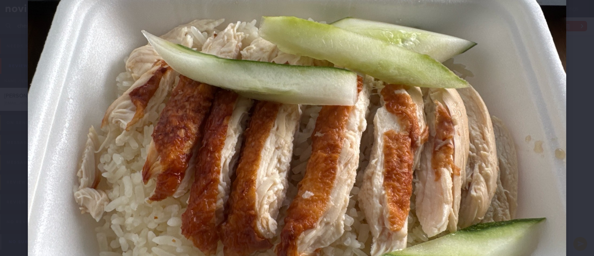
click at [522, 198] on img at bounding box center [297, 137] width 539 height 404
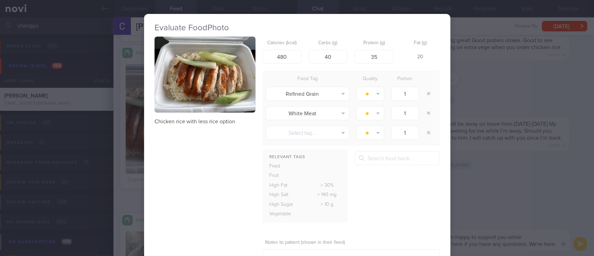
click at [534, 174] on div "Evaluate Food Photo Chicken rice with less rice option Calories (kcal) 480 Carb…" at bounding box center [297, 128] width 594 height 256
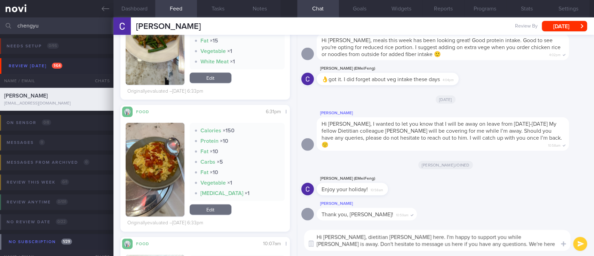
scroll to position [1207, 0]
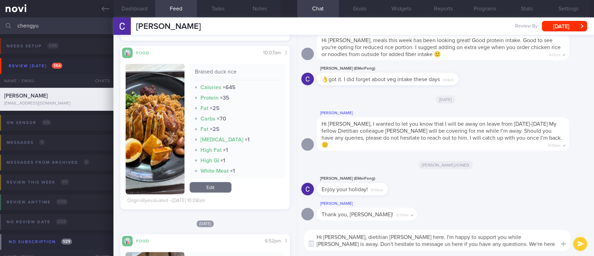
click at [421, 243] on textarea "Hi Mr Lin, dietitian Joel here. I'm happy to support you while Sharon is away. …" at bounding box center [437, 240] width 266 height 21
click at [489, 244] on textarea "Hi Mr Lin, dietitian Joel here. I'm happy to support you while Sharon is away. …" at bounding box center [437, 240] width 266 height 21
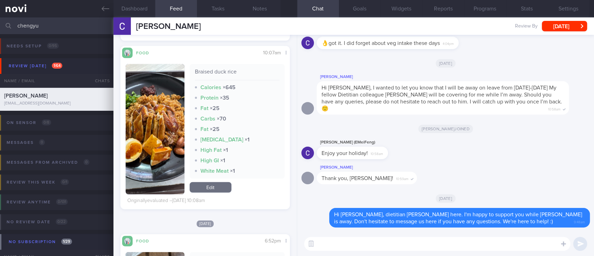
click at [375, 248] on textarea at bounding box center [437, 244] width 266 height 14
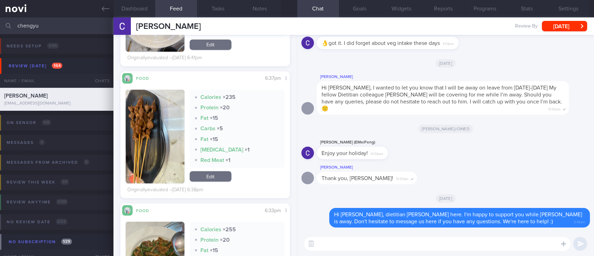
scroll to position [743, 0]
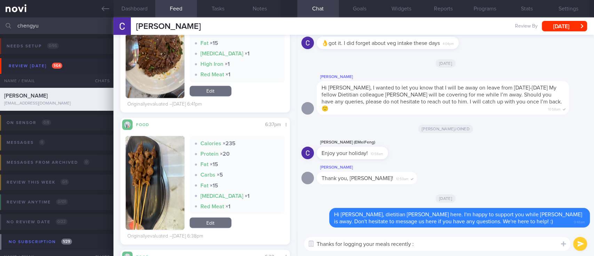
type textarea "Thanks for logging your meals recently :)"
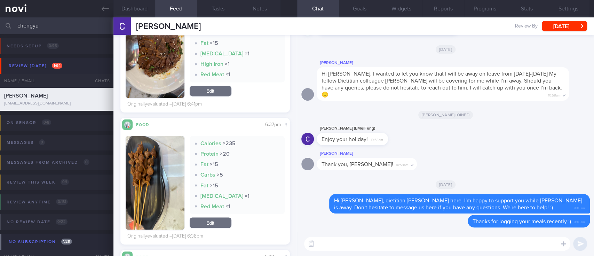
paste textarea "Use the 3R method when eating out: 1. Reduce - reduce carbohydrate if portion i…"
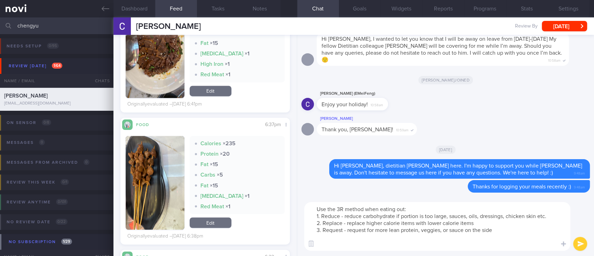
scroll to position [0, 0]
click at [321, 208] on textarea "Use the 3R method when eating out: 1. Reduce - reduce carbohydrate if portion i…" at bounding box center [437, 226] width 266 height 49
click at [509, 224] on textarea "Try to use the 3R method when eating out: 1. Reduce - reduce carbohydrate if po…" at bounding box center [437, 226] width 266 height 49
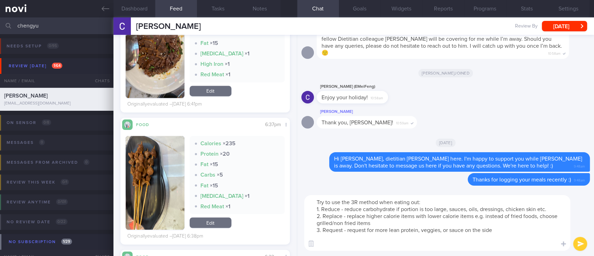
type textarea "Try to use the 3R method when eating out: 1. Reduce - reduce carbohydrate if po…"
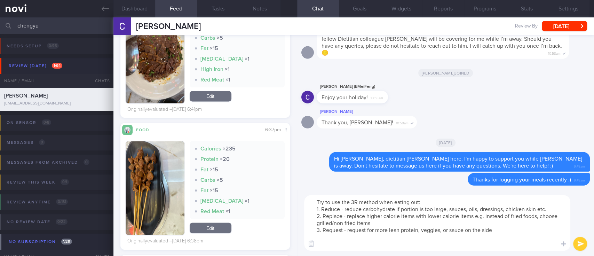
scroll to position [511, 0]
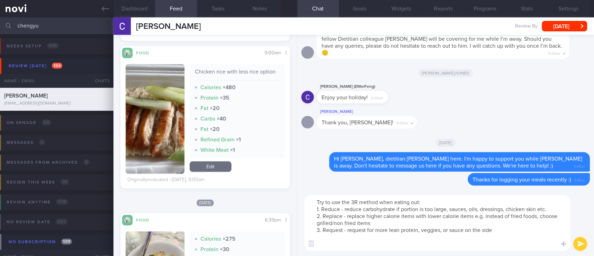
click at [433, 226] on textarea "Try to use the 3R method when eating out: 1. Reduce - reduce carbohydrate if po…" at bounding box center [437, 223] width 266 height 56
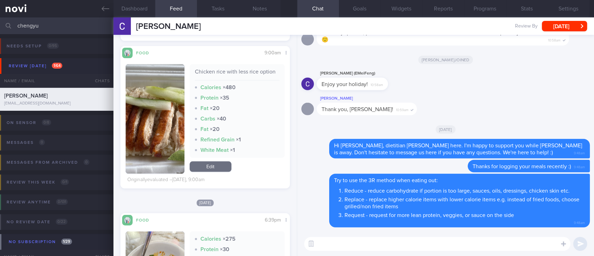
drag, startPoint x: 85, startPoint y: 32, endPoint x: 0, endPoint y: 29, distance: 84.7
click at [0, 29] on input "chengyu" at bounding box center [297, 25] width 594 height 17
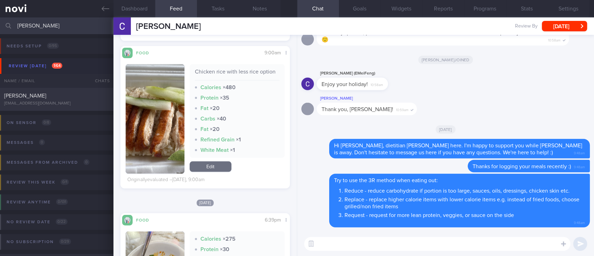
type input "andy"
click at [77, 99] on div "[PERSON_NAME]" at bounding box center [55, 95] width 103 height 7
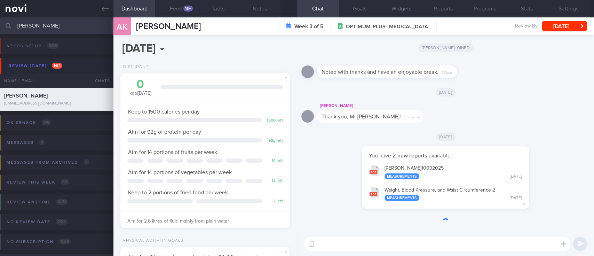
scroll to position [85, 150]
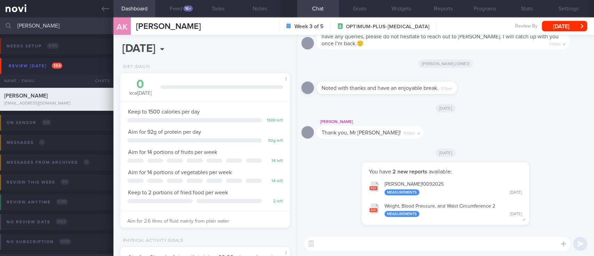
click at [378, 244] on textarea at bounding box center [437, 244] width 266 height 14
paste textarea "Hi Mr Swajit, dietitian Joel here. I'm happy to support you while Sharon is awa…"
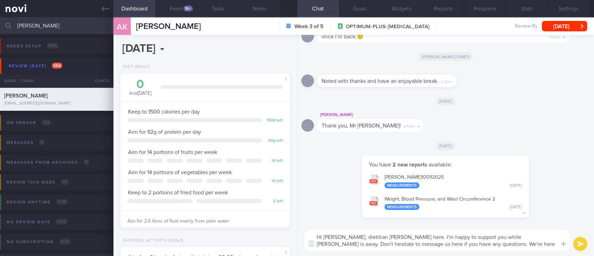
click at [332, 235] on textarea "Hi Mr Swajit, dietitian Joel here. I'm happy to support you while Sharon is awa…" at bounding box center [437, 240] width 266 height 21
type textarea "Hi Mr Andy, dietitian Joel here. I'm happy to support you while Sharon is away.…"
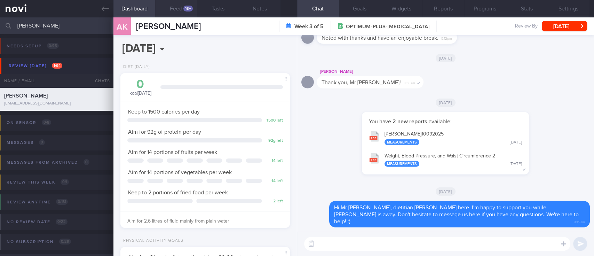
click at [189, 13] on button "Feed 16+" at bounding box center [176, 8] width 42 height 17
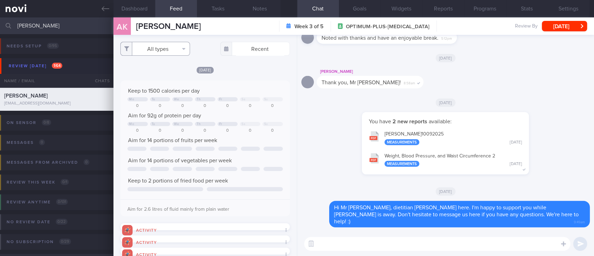
click at [180, 48] on button "All types" at bounding box center [155, 49] width 70 height 14
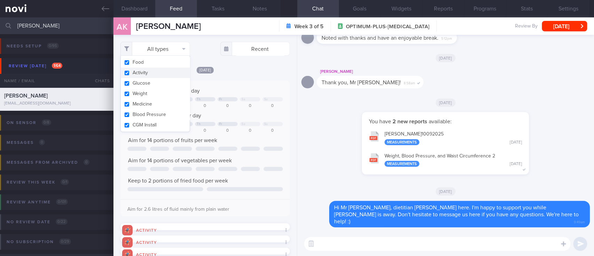
click at [163, 73] on button "Activity" at bounding box center [155, 73] width 69 height 10
checkbox input "false"
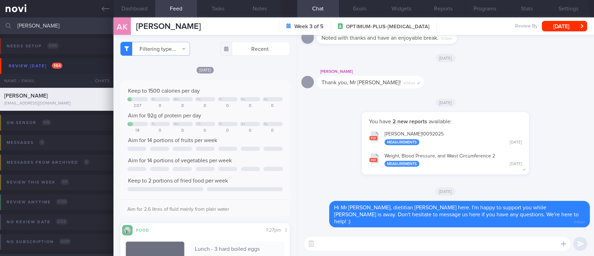
click at [230, 131] on div "0" at bounding box center [228, 130] width 21 height 5
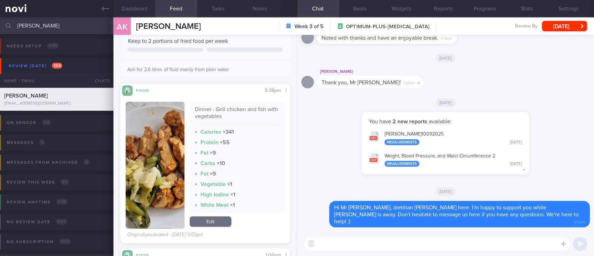
scroll to position [418, 0]
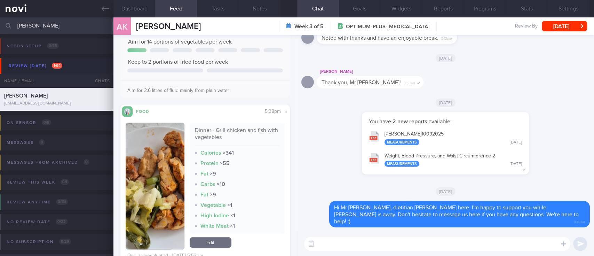
click at [348, 250] on textarea at bounding box center [437, 244] width 266 height 14
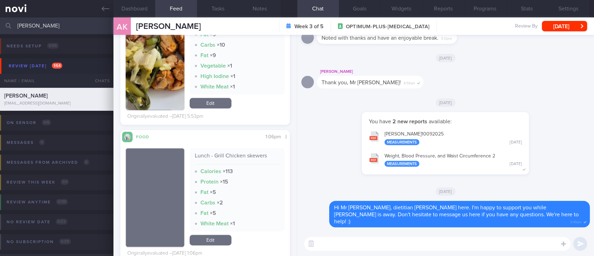
scroll to position [789, 0]
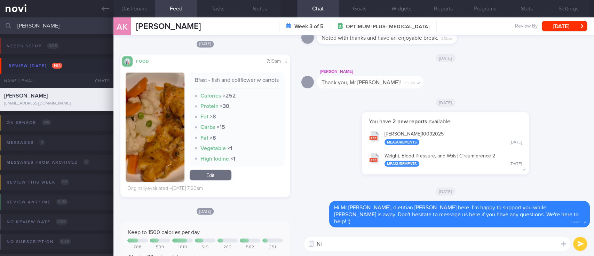
type textarea "N"
type textarea "T"
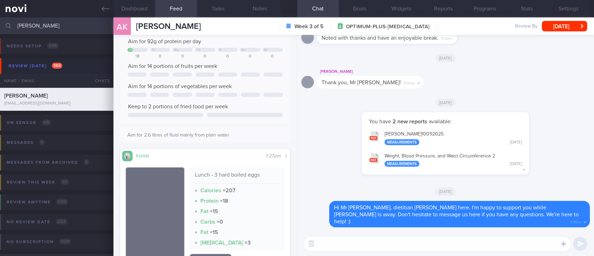
scroll to position [93, 0]
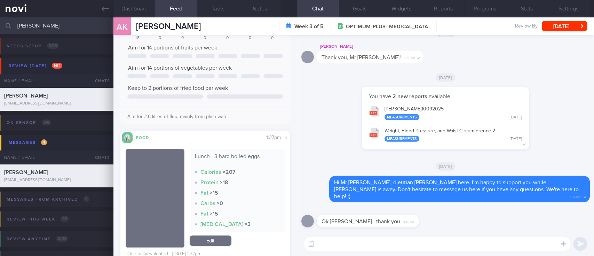
drag, startPoint x: 39, startPoint y: 26, endPoint x: 0, endPoint y: 24, distance: 39.4
click at [0, 24] on input "andy" at bounding box center [297, 25] width 594 height 17
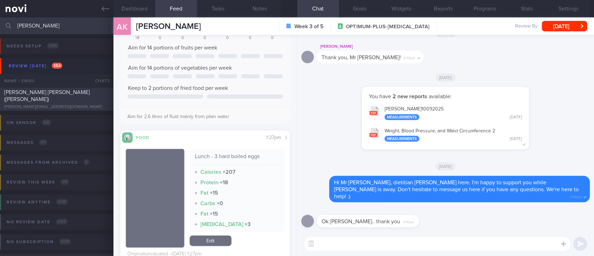
type input "desmond"
click at [83, 104] on div "[PERSON_NAME][EMAIL_ADDRESS][DOMAIN_NAME]" at bounding box center [56, 106] width 105 height 5
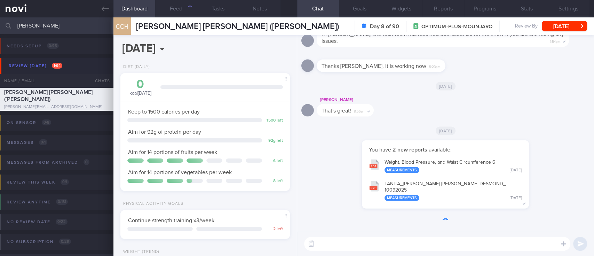
scroll to position [85, 150]
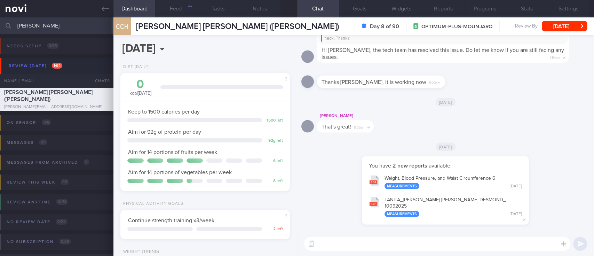
click at [333, 246] on textarea at bounding box center [437, 244] width 266 height 14
paste textarea "Hi Mr Swajit, dietitian Joel here. I'm happy to support you while Sharon is awa…"
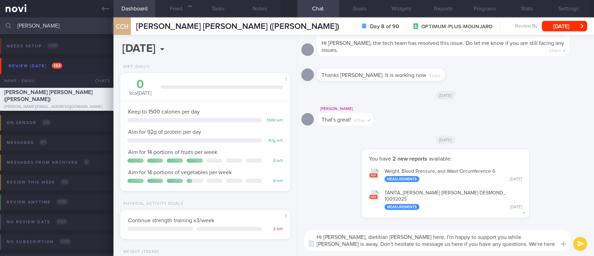
click at [335, 233] on textarea "Hi Mr Swajit, dietitian Joel here. I'm happy to support you while Sharon is awa…" at bounding box center [437, 240] width 266 height 21
type textarea "Hi [PERSON_NAME], dietitian [PERSON_NAME] here. I'm happy to support you while …"
click at [181, 13] on button "Feed" at bounding box center [176, 8] width 42 height 17
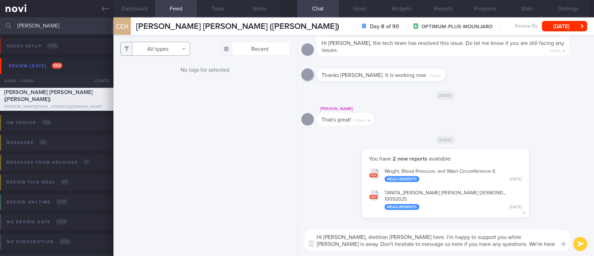
click at [174, 52] on button "All types" at bounding box center [155, 49] width 70 height 14
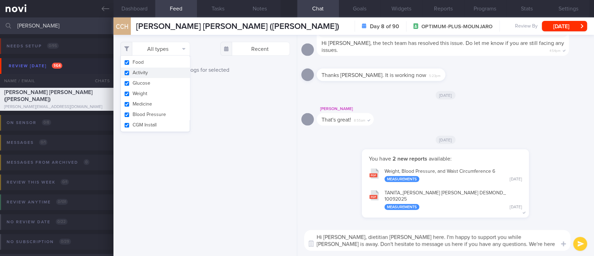
click at [162, 74] on button "Activity" at bounding box center [155, 73] width 69 height 10
checkbox input "false"
click at [240, 96] on div "Filtering type... Food Activity Glucose Weight Medicine Blood Pressure CGM Inst…" at bounding box center [206, 145] width 184 height 221
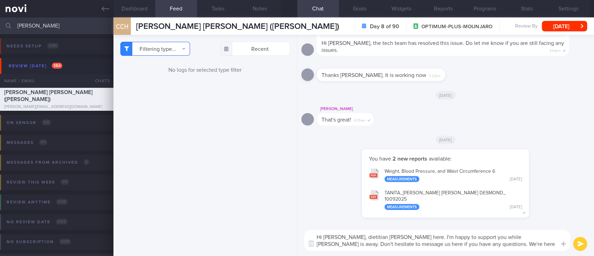
click at [172, 54] on button "Filtering type..." at bounding box center [155, 49] width 70 height 14
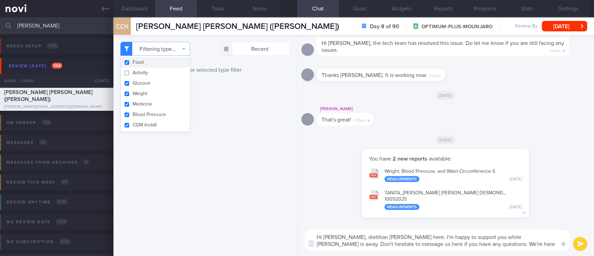
click at [165, 65] on button "Food" at bounding box center [155, 62] width 69 height 10
checkbox input "false"
click at [159, 75] on button "Activity" at bounding box center [155, 73] width 69 height 10
checkbox input "true"
click at [159, 62] on button "Food" at bounding box center [155, 62] width 69 height 10
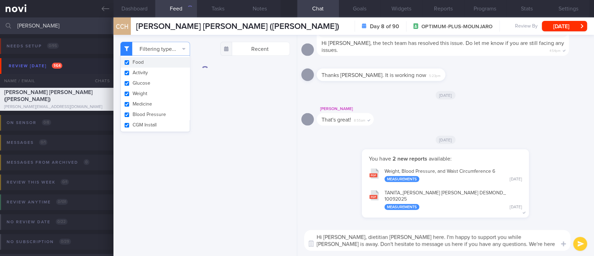
checkbox input "true"
click at [495, 246] on textarea "Hi [PERSON_NAME], dietitian [PERSON_NAME] here. I'm happy to support you while …" at bounding box center [437, 240] width 266 height 21
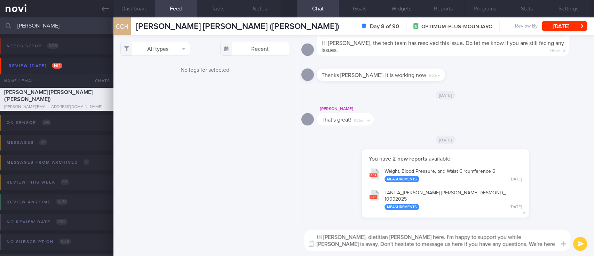
click at [493, 243] on textarea "Hi [PERSON_NAME], dietitian [PERSON_NAME] here. I'm happy to support you while …" at bounding box center [437, 240] width 266 height 21
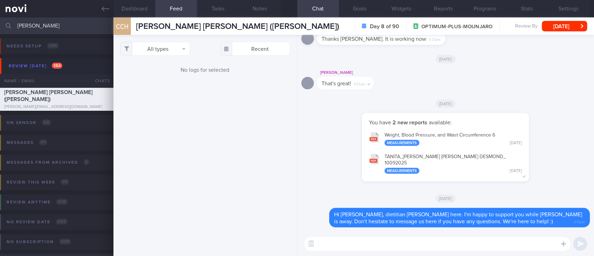
drag, startPoint x: 74, startPoint y: 26, endPoint x: 22, endPoint y: 23, distance: 52.0
click at [22, 23] on input "desmond" at bounding box center [297, 25] width 594 height 17
click at [49, 26] on input "desmond" at bounding box center [297, 25] width 594 height 17
drag, startPoint x: 62, startPoint y: 26, endPoint x: 0, endPoint y: 27, distance: 61.6
click at [0, 27] on input "desmond" at bounding box center [297, 25] width 594 height 17
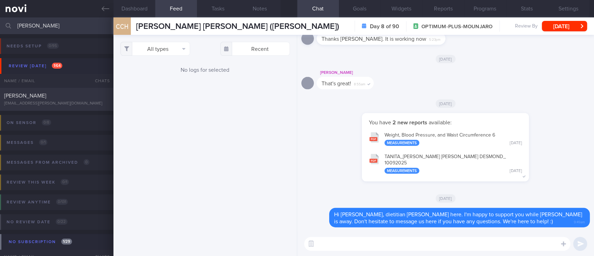
type input "sagnik"
click at [56, 103] on div "[EMAIL_ADDRESS][PERSON_NAME][DOMAIN_NAME]" at bounding box center [56, 103] width 105 height 5
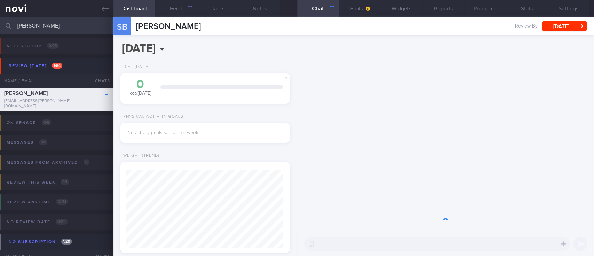
scroll to position [348189, 348115]
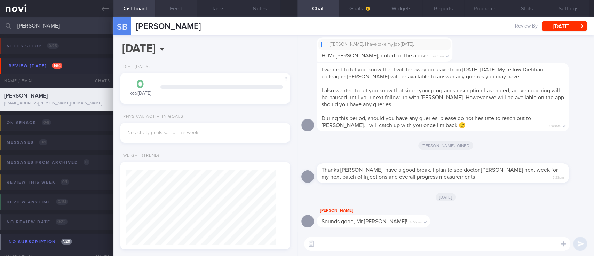
click at [177, 11] on button "Feed" at bounding box center [176, 8] width 42 height 17
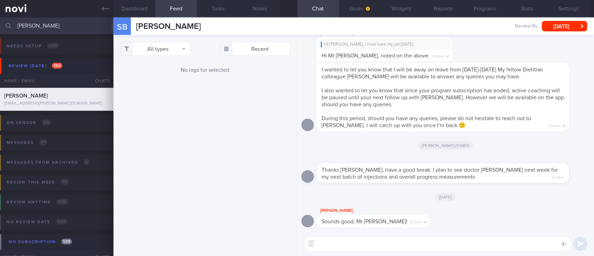
click at [360, 240] on textarea at bounding box center [437, 244] width 266 height 14
paste textarea "Hi Mr Swajit, dietitian Joel here. I'm happy to support you while Sharon is awa…"
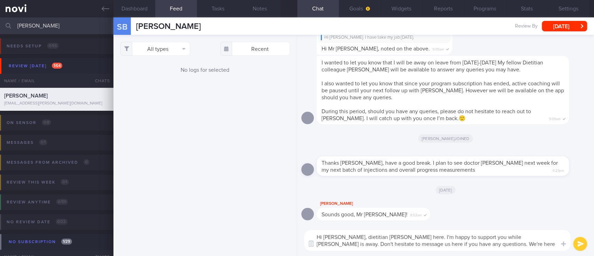
click at [338, 236] on textarea "Hi Mr Swajit, dietitian Joel here. I'm happy to support you while Sharon is awa…" at bounding box center [437, 240] width 266 height 21
drag, startPoint x: 511, startPoint y: 238, endPoint x: 525, endPoint y: 237, distance: 13.6
click at [511, 238] on textarea "Hi Mr Sagnik, dietitian Joel here. I'm happy to support you while Sharon is awa…" at bounding box center [437, 240] width 266 height 21
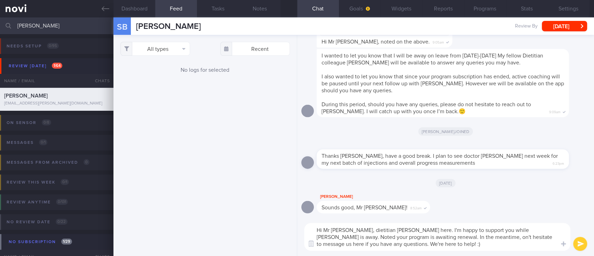
type textarea "Hi Mr [PERSON_NAME], dietitian [PERSON_NAME] here. I'm happy to support you whi…"
click at [418, 244] on textarea "Hi Mr [PERSON_NAME], dietitian [PERSON_NAME] here. I'm happy to support you whi…" at bounding box center [437, 237] width 266 height 28
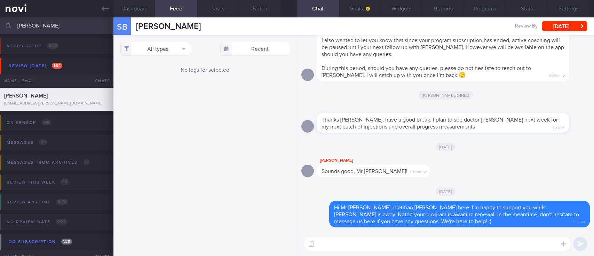
drag, startPoint x: 63, startPoint y: 27, endPoint x: 0, endPoint y: 23, distance: 63.5
click at [0, 23] on input "sagnik" at bounding box center [297, 25] width 594 height 17
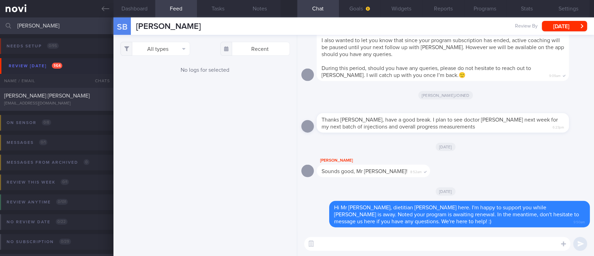
type input "sobotka"
click at [81, 102] on div "cdsobotka@gmail.com" at bounding box center [56, 103] width 105 height 5
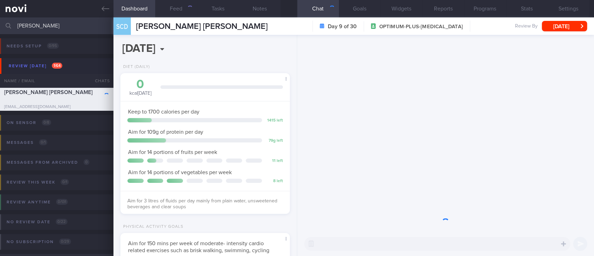
scroll to position [85, 150]
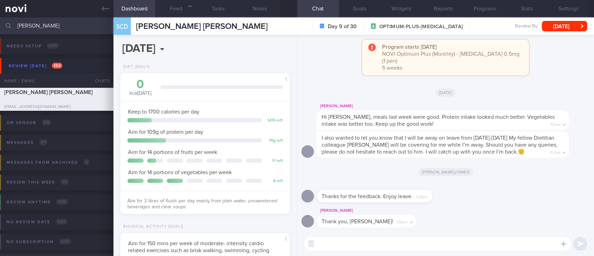
click at [379, 240] on textarea at bounding box center [437, 244] width 266 height 14
paste textarea "Hi Mr Swajit, dietitian Joel here. I'm happy to support you while Sharon is awa…"
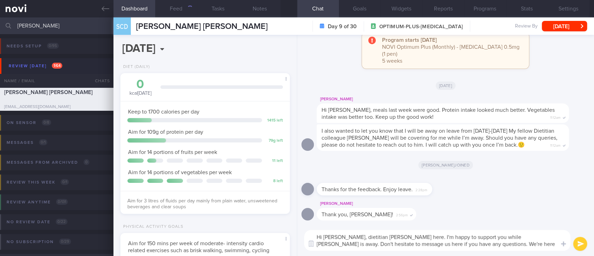
click at [340, 235] on textarea "Hi Mr Swajit, dietitian Joel here. I'm happy to support you while Sharon is awa…" at bounding box center [437, 240] width 266 height 21
type textarea "Hi Chris, dietitian Joel here. I'm happy to support you while Sharon is away. D…"
click at [182, 12] on button "Feed 1713+" at bounding box center [176, 8] width 42 height 17
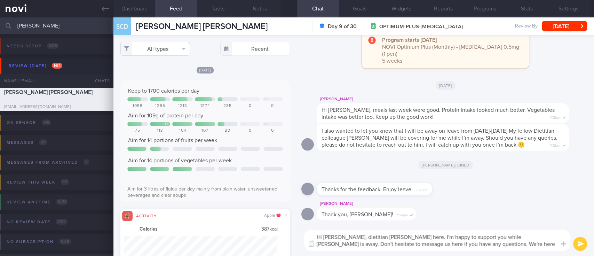
scroll to position [38, 153]
click at [174, 44] on button "All types" at bounding box center [155, 49] width 70 height 14
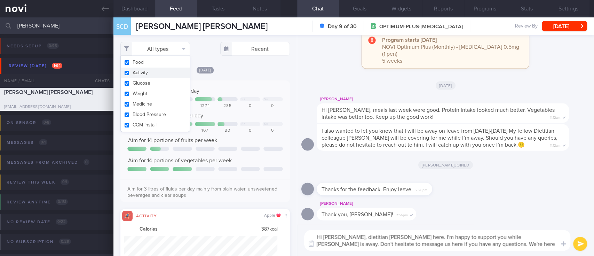
click at [155, 69] on button "Activity" at bounding box center [155, 73] width 69 height 10
click at [253, 85] on div "Keep to 1700 calories per day Sa Su 1058 1265 1213 1374 285 0 0 Aim for 109g of…" at bounding box center [205, 141] width 170 height 122
checkbox input "false"
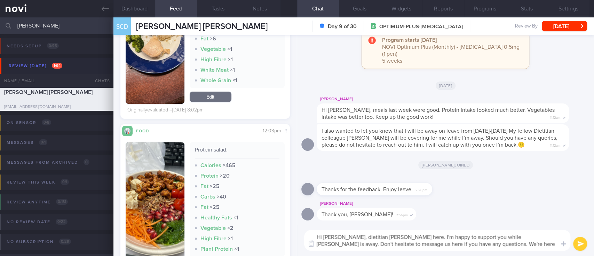
scroll to position [1811, 0]
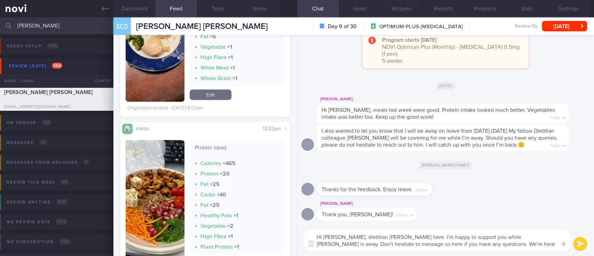
click at [422, 240] on textarea "Hi Chris, dietitian Joel here. I'm happy to support you while Sharon is away. D…" at bounding box center [437, 240] width 266 height 21
click at [533, 246] on textarea "Hi Chris, dietitian Joel here. I'm happy to support you while Sharon is away. D…" at bounding box center [437, 240] width 266 height 21
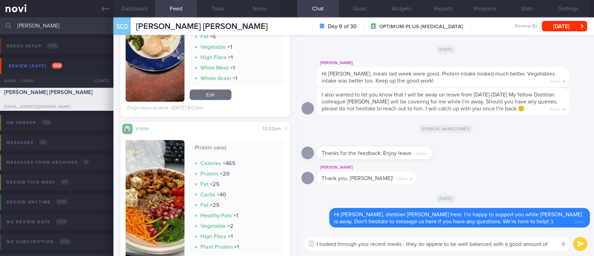
scroll to position [0, 0]
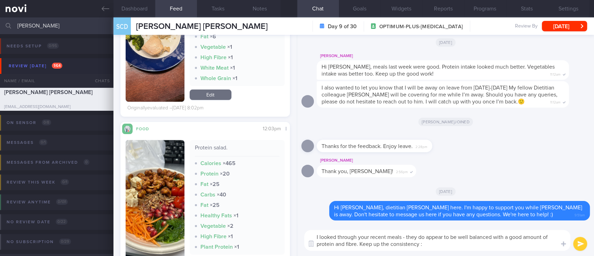
type textarea "I looked through your recent meals - they do appear to be well balanced with a …"
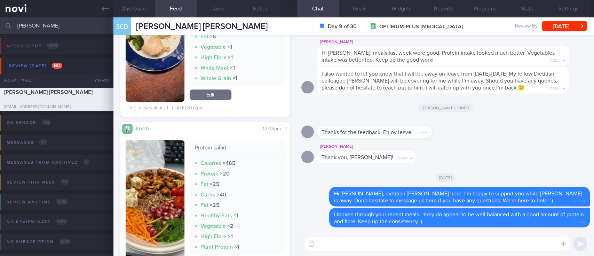
drag, startPoint x: 60, startPoint y: 32, endPoint x: 0, endPoint y: 29, distance: 60.0
click at [0, 29] on input "sobotka" at bounding box center [297, 25] width 594 height 17
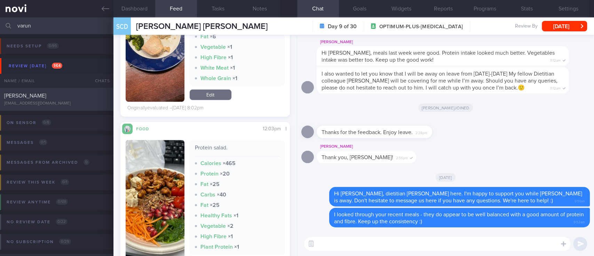
type input "varun"
click at [64, 100] on div "VARUN SINGH CHANDEL vschandel.2023@mba.smu.edu.sg" at bounding box center [57, 99] width 114 height 14
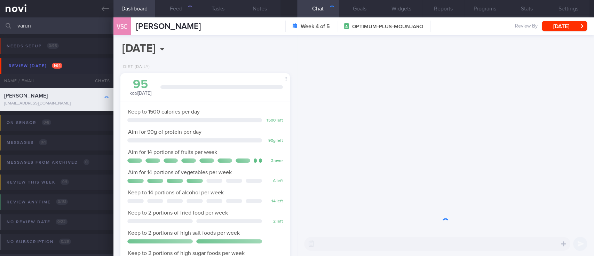
scroll to position [85, 150]
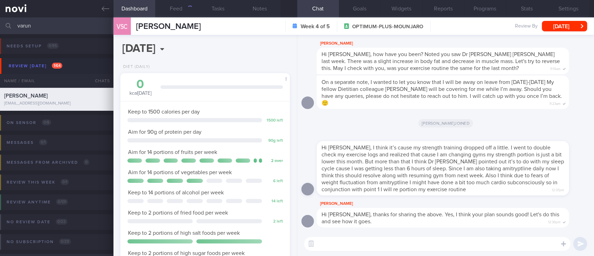
click at [408, 244] on textarea at bounding box center [437, 244] width 266 height 14
paste textarea "Hi Mr Swajit, dietitian Joel here. I'm happy to support you while Sharon is awa…"
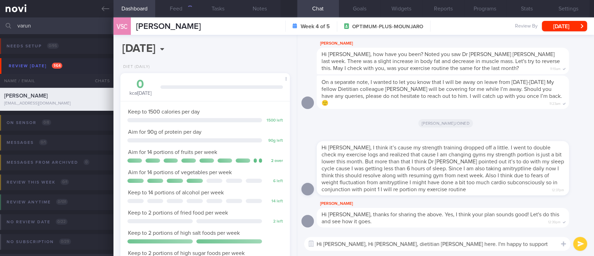
scroll to position [0, 0]
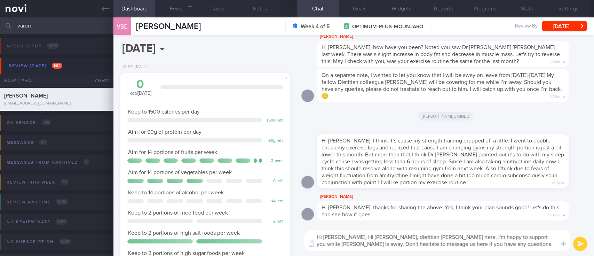
click at [360, 237] on textarea "Hi Varun, Hi Mr Swajit, dietitian Joel here. I'm happy to support you while Sha…" at bounding box center [437, 240] width 266 height 21
type textarea "Hi Varun, dietitian Joel here. I'm happy to support you while Sharon is away. D…"
drag, startPoint x: 181, startPoint y: 13, endPoint x: 184, endPoint y: 18, distance: 5.9
click at [181, 13] on button "Feed 2383+" at bounding box center [176, 8] width 42 height 17
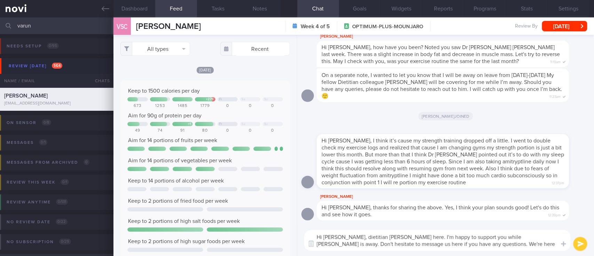
scroll to position [38, 153]
click at [168, 55] on button "All types" at bounding box center [155, 49] width 70 height 14
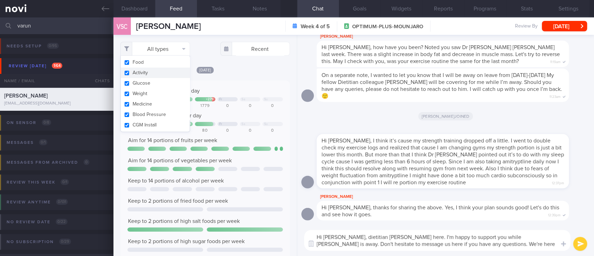
click at [156, 72] on button "Activity" at bounding box center [155, 73] width 69 height 10
checkbox input "false"
click at [241, 88] on div "Keep to 1500 calories per day" at bounding box center [205, 90] width 156 height 7
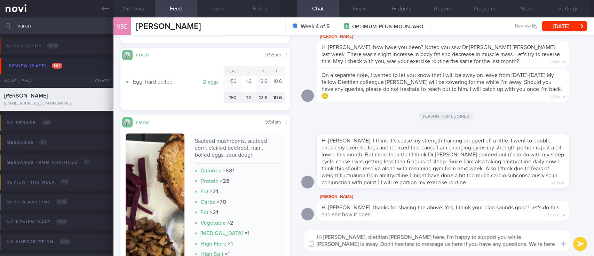
scroll to position [557, 0]
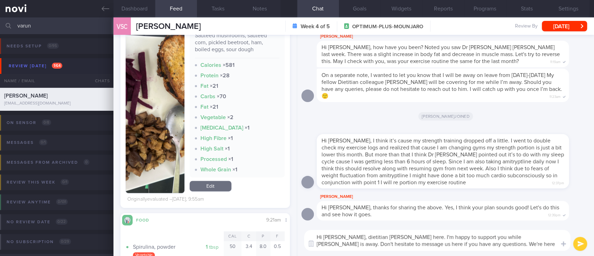
click at [154, 104] on button "button" at bounding box center [155, 110] width 59 height 165
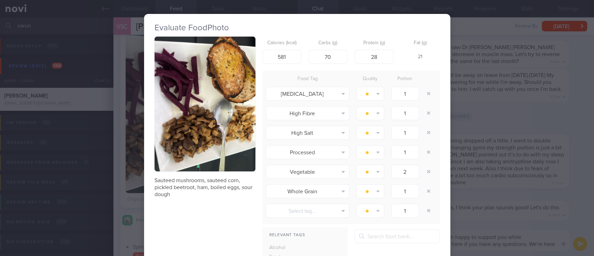
click at [242, 121] on img "button" at bounding box center [205, 104] width 101 height 135
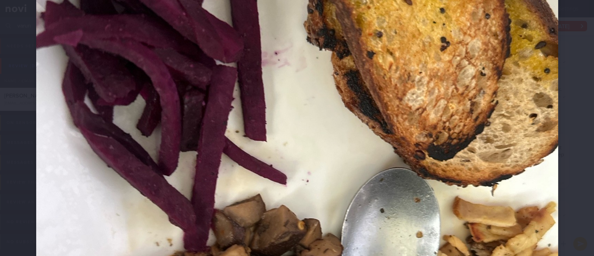
scroll to position [371, 0]
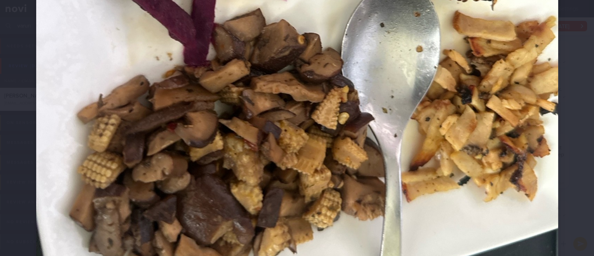
drag, startPoint x: 504, startPoint y: 184, endPoint x: 512, endPoint y: 173, distance: 13.9
click at [504, 184] on img at bounding box center [297, 5] width 522 height 697
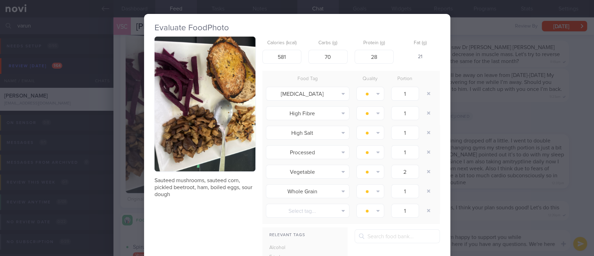
click at [513, 171] on div "Evaluate Food Photo Sauteed mushrooms, sauteed corn, pickled beetroot, ham, boi…" at bounding box center [297, 128] width 594 height 256
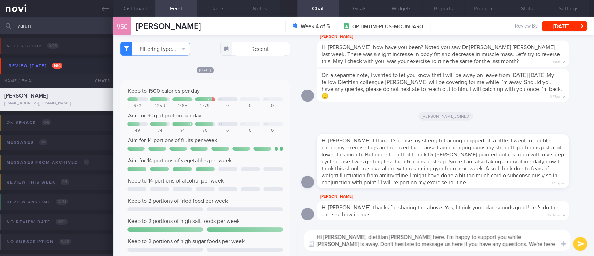
click at [395, 236] on textarea "Hi Varun, dietitian Joel here. I'm happy to support you while Sharon is away. D…" at bounding box center [437, 240] width 266 height 21
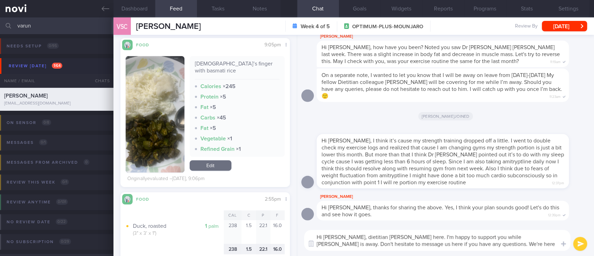
scroll to position [232, 0]
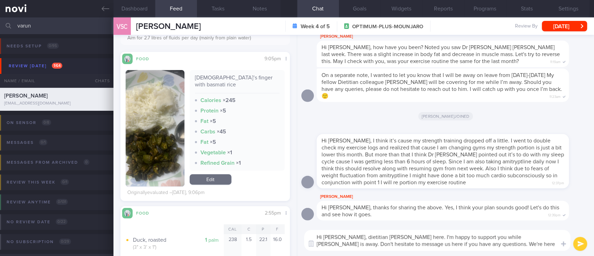
drag, startPoint x: 164, startPoint y: 152, endPoint x: 189, endPoint y: 140, distance: 27.4
click at [164, 152] on button "button" at bounding box center [155, 128] width 59 height 116
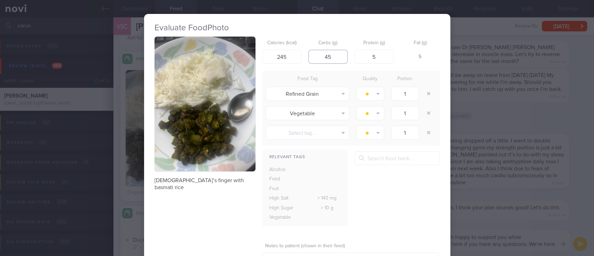
click at [332, 58] on input "45" at bounding box center [328, 57] width 39 height 14
click at [483, 112] on div "Evaluate Food Photo Lady’s finger with basmati rice Calories (kcal) 245 Carbs (…" at bounding box center [297, 128] width 594 height 256
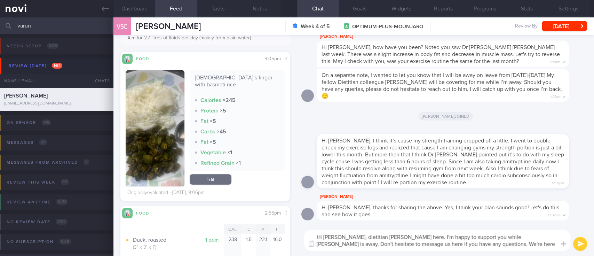
click at [492, 247] on textarea "Hi Varun, dietitian Joel here. I'm happy to support you while Sharon is away. D…" at bounding box center [437, 240] width 266 height 21
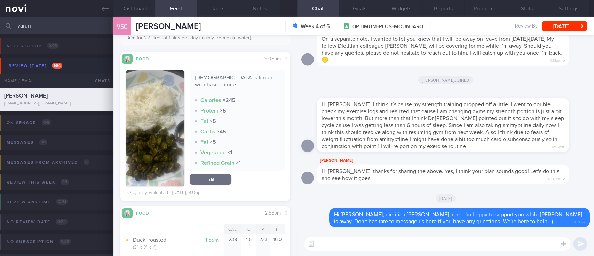
drag, startPoint x: 53, startPoint y: 26, endPoint x: 17, endPoint y: 26, distance: 35.9
click at [17, 26] on input "varun" at bounding box center [297, 25] width 594 height 17
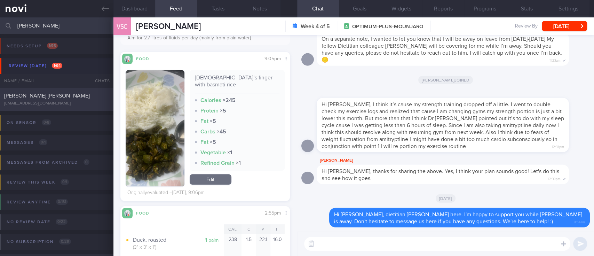
type input "michelle"
click at [49, 105] on div "mich.tangyuan@gmail.com" at bounding box center [56, 103] width 105 height 5
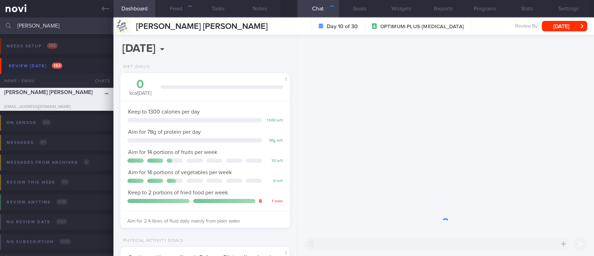
scroll to position [85, 150]
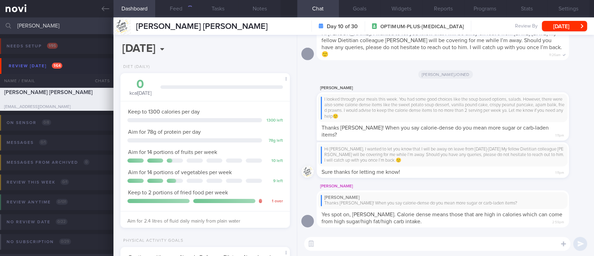
click at [376, 247] on textarea at bounding box center [437, 244] width 266 height 14
paste textarea "Hi Mr Swajit, dietitian Joel here. I'm happy to support you while Sharon is awa…"
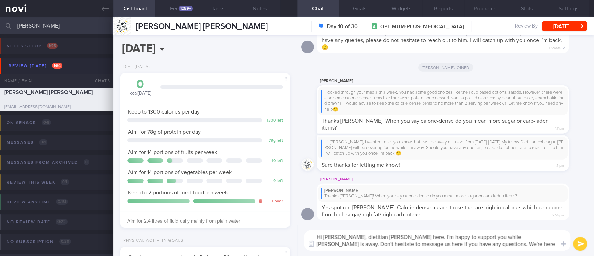
scroll to position [0, 0]
click at [334, 234] on textarea "Hi Mr Swajit, dietitian Joel here. I'm happy to support you while Sharon is awa…" at bounding box center [437, 240] width 266 height 21
type textarea "Hi Michelle, dietitian Joel here. I'm happy to support you while Sharon is away…"
click at [188, 8] on div "1259+" at bounding box center [186, 9] width 14 height 6
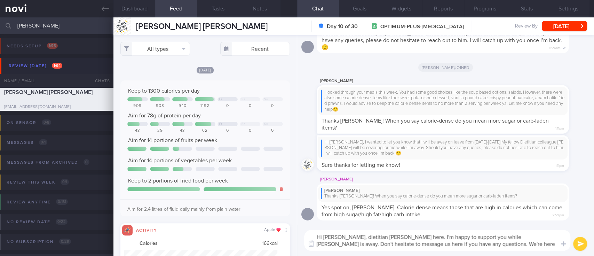
scroll to position [38, 153]
click at [170, 49] on button "All types" at bounding box center [155, 49] width 70 height 14
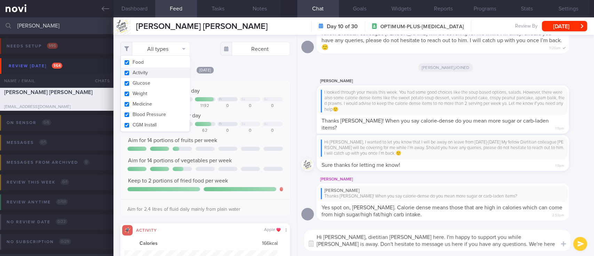
click at [157, 70] on button "Activity" at bounding box center [155, 73] width 69 height 10
checkbox input "false"
click at [245, 90] on div "Keep to 1300 calories per day" at bounding box center [205, 90] width 156 height 7
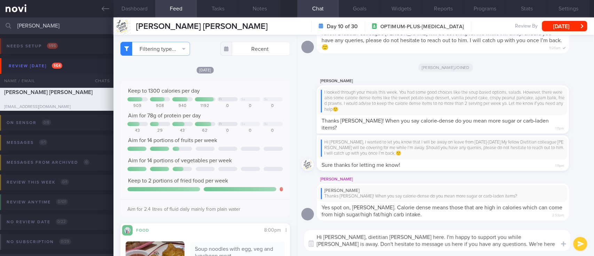
click at [251, 122] on div at bounding box center [250, 124] width 21 height 4
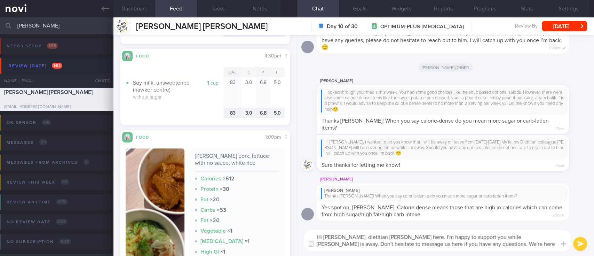
click at [558, 248] on textarea "Hi Michelle, dietitian Joel here. I'm happy to support you while Sharon is away…" at bounding box center [437, 240] width 266 height 21
click at [502, 239] on textarea "Hi Michelle, dietitian Joel here. I'm happy to support you while Sharon is away…" at bounding box center [437, 240] width 266 height 21
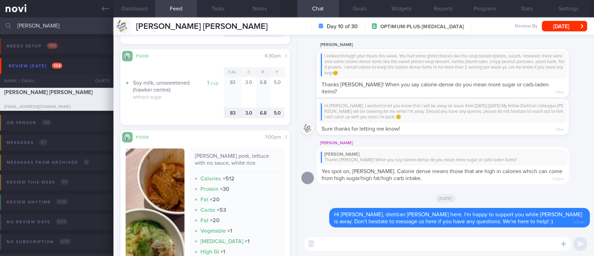
click at [350, 241] on textarea at bounding box center [437, 244] width 266 height 14
click at [349, 245] on textarea at bounding box center [437, 244] width 266 height 14
paste textarea "Use the 3R method when eating out: 1. Reduce - reduce carbohydrate if portion i…"
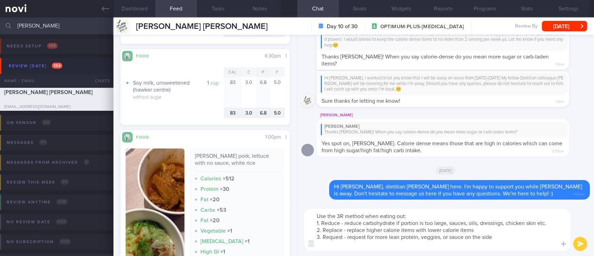
click at [480, 232] on textarea "Use the 3R method when eating out: 1. Reduce - reduce carbohydrate if portion i…" at bounding box center [437, 230] width 266 height 42
click at [309, 213] on textarea "Use the 3R method when eating out: 1. Reduce - reduce carbohydrate if portion i…" at bounding box center [437, 230] width 266 height 42
click at [482, 232] on textarea "Try to use the 3R method when eating out: 1. Reduce - reduce carbohydrate if po…" at bounding box center [437, 230] width 266 height 42
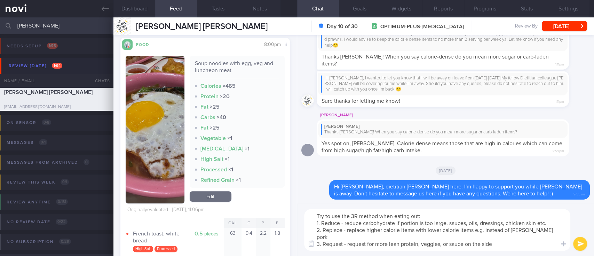
scroll to position [139, 0]
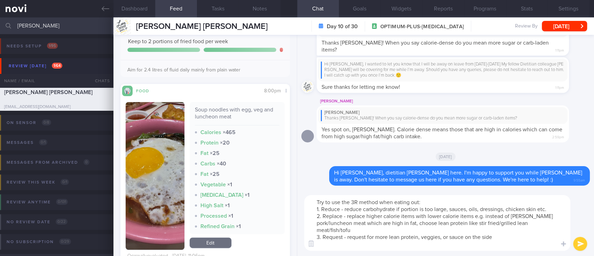
type textarea "Try to use the 3R method when eating out: 1. Reduce - reduce carbohydrate if po…"
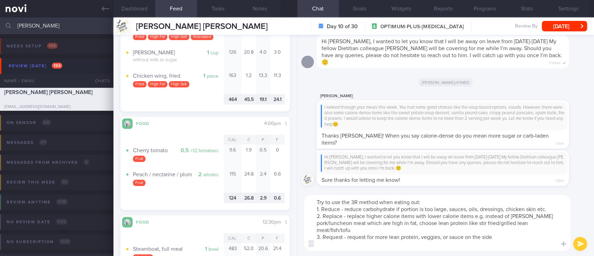
scroll to position [0, 0]
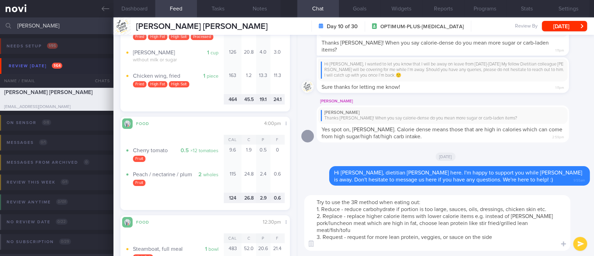
click at [426, 233] on textarea "Try to use the 3R method when eating out: 1. Reduce - reduce carbohydrate if po…" at bounding box center [437, 223] width 266 height 56
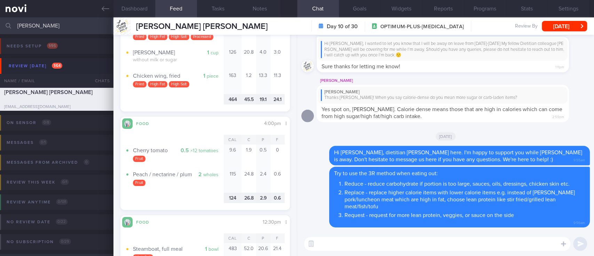
drag, startPoint x: 84, startPoint y: 25, endPoint x: 0, endPoint y: 25, distance: 83.6
click at [0, 25] on input "michelle" at bounding box center [297, 25] width 594 height 17
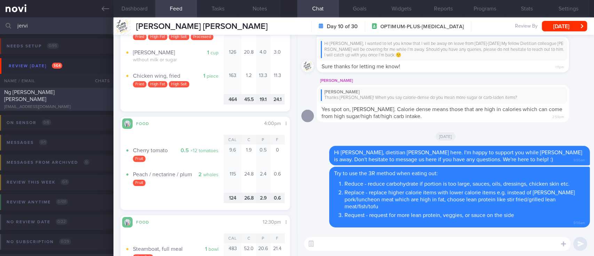
type input "jervi"
click at [71, 92] on div "Ng Li Yang Jervis" at bounding box center [55, 96] width 103 height 14
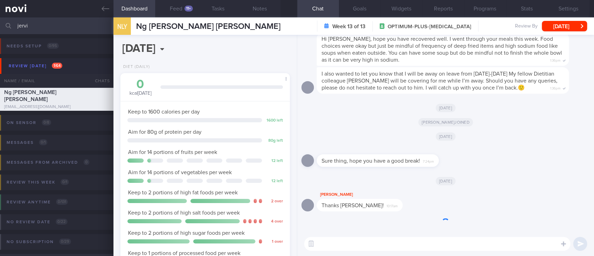
scroll to position [85, 150]
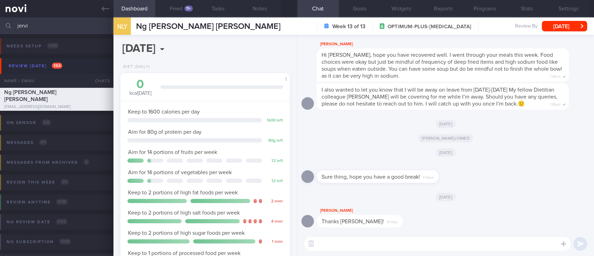
click at [378, 241] on textarea at bounding box center [437, 244] width 266 height 14
paste textarea "Use the 3R method when eating out: 1. Reduce - reduce carbohydrate if portion i…"
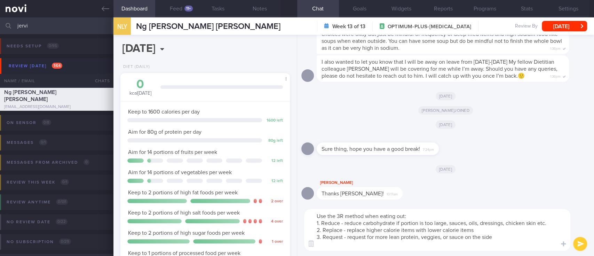
scroll to position [0, 0]
paste textarea "Hi Mr Swajit, dietitian Joel here. I'm happy to support you while Sharon is awa…"
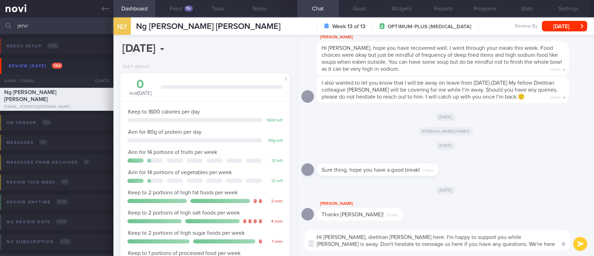
click at [337, 237] on textarea "Hi Mr Swajit, dietitian Joel here. I'm happy to support you while Sharon is awa…" at bounding box center [437, 240] width 266 height 21
type textarea "Hi Jervis, dietitian Joel here. I'm happy to support you while Sharon is away. …"
click at [182, 11] on button "Feed 11+" at bounding box center [176, 8] width 42 height 17
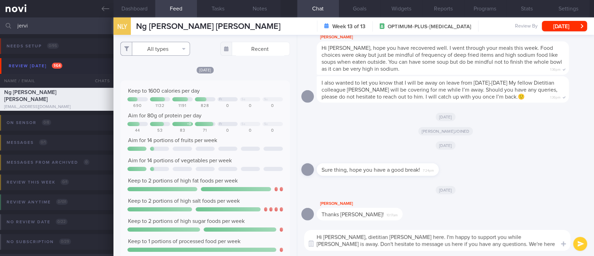
click at [165, 52] on button "All types" at bounding box center [155, 49] width 70 height 14
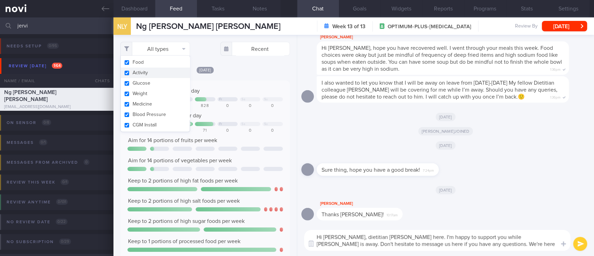
click at [151, 73] on button "Activity" at bounding box center [155, 73] width 69 height 10
checkbox input "false"
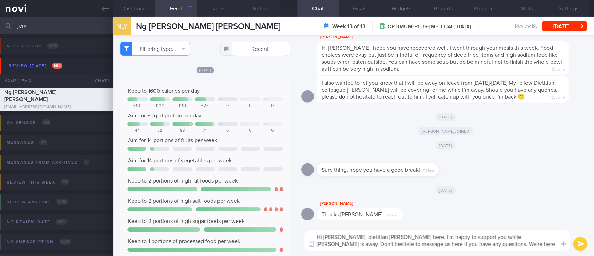
click at [224, 75] on div "Yesterday Keep to 1600 calories per day Fr Sa Su 690 1132 1191 828 0 0 0 Aim fo…" at bounding box center [205, 220] width 170 height 309
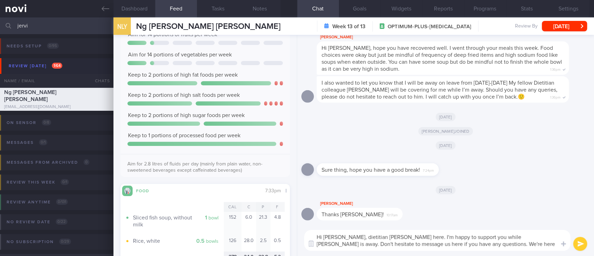
scroll to position [186, 0]
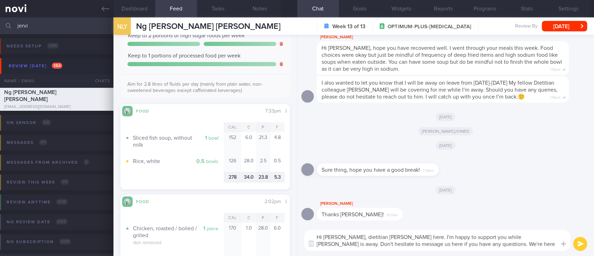
click at [467, 241] on textarea "Hi Jervis, dietitian Joel here. I'm happy to support you while Sharon is away. …" at bounding box center [437, 240] width 266 height 21
click at [508, 244] on textarea "Hi Jervis, dietitian Joel here. I'm happy to support you while Sharon is away. …" at bounding box center [437, 240] width 266 height 21
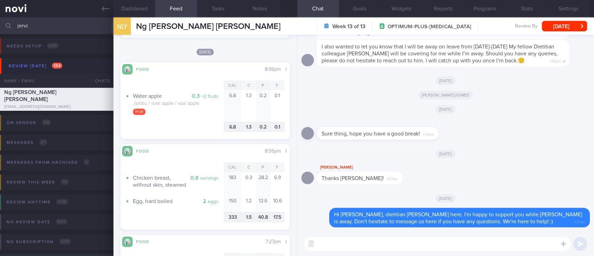
scroll to position [697, 0]
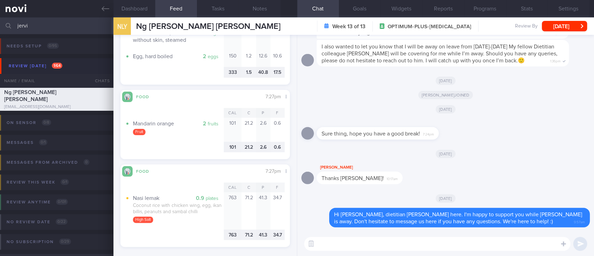
click at [332, 234] on div "​ ​" at bounding box center [445, 244] width 297 height 24
click at [335, 241] on textarea at bounding box center [437, 244] width 266 height 14
type textarea "G"
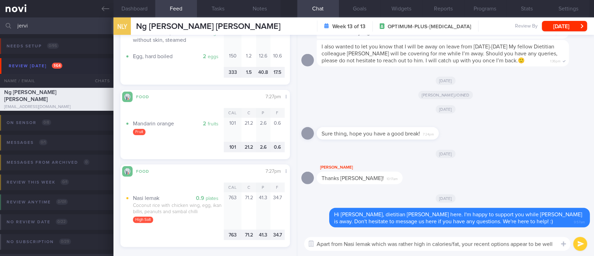
scroll to position [0, 0]
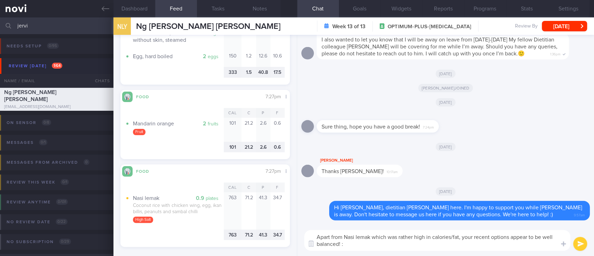
type textarea "Apart from Nasi lemak which was rather high in calories/fat, your recent option…"
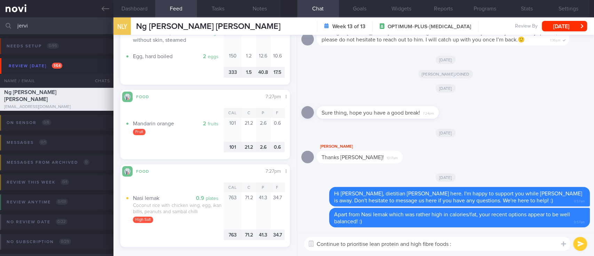
type textarea "Continue to prioritise lean protein and high fibre foods :)"
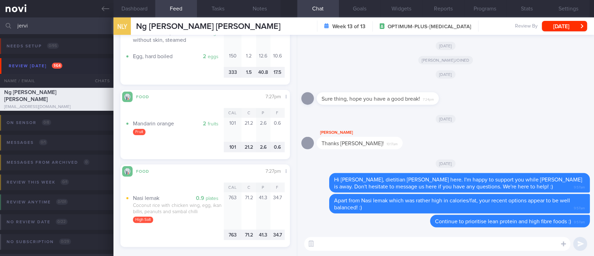
drag, startPoint x: 70, startPoint y: 26, endPoint x: 0, endPoint y: 26, distance: 69.7
click at [0, 26] on input "jervi" at bounding box center [297, 25] width 594 height 17
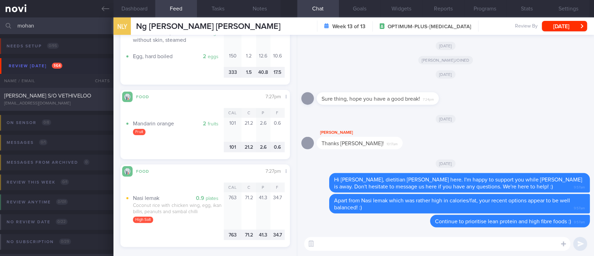
type input "mohan"
drag, startPoint x: 95, startPoint y: 101, endPoint x: 384, endPoint y: 51, distance: 294.1
click at [95, 101] on div "katongkid@gmail.com" at bounding box center [56, 103] width 105 height 5
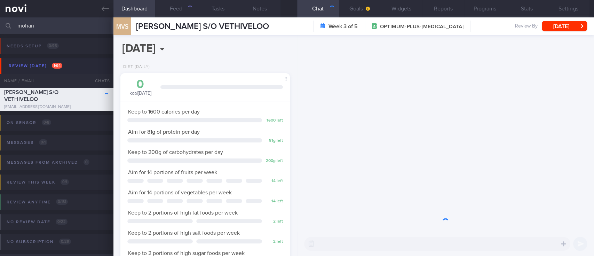
scroll to position [76, 153]
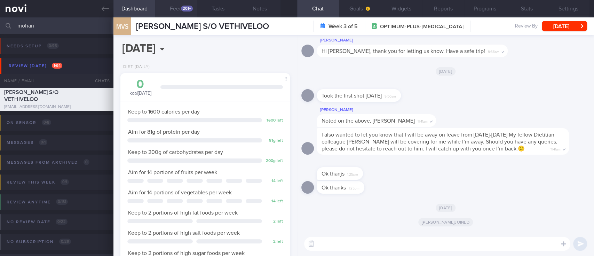
click at [184, 11] on div "201+" at bounding box center [187, 9] width 12 height 6
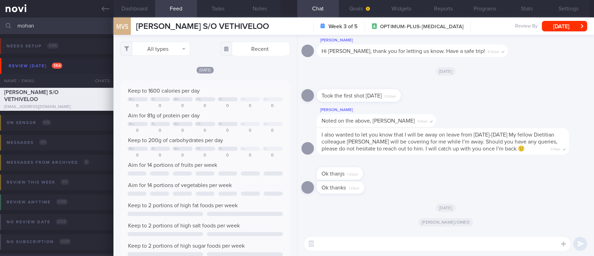
scroll to position [38, 153]
click at [173, 49] on button "All types" at bounding box center [155, 49] width 70 height 14
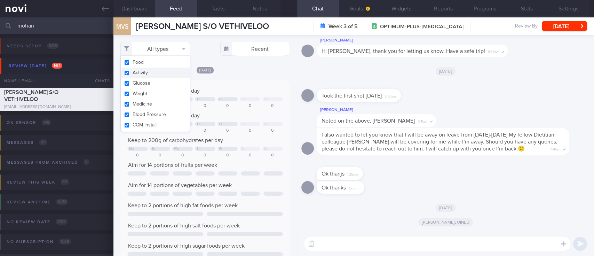
click at [163, 76] on button "Activity" at bounding box center [155, 73] width 69 height 10
checkbox input "false"
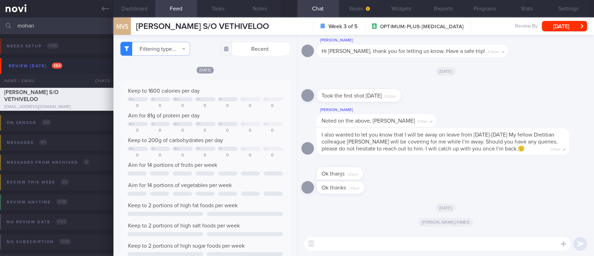
click at [245, 139] on div "Keep to 200g of carbohydrates per day" at bounding box center [205, 140] width 156 height 7
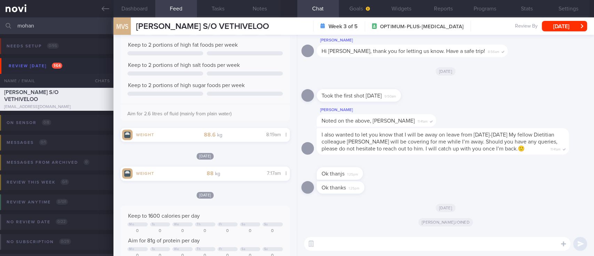
scroll to position [139, 0]
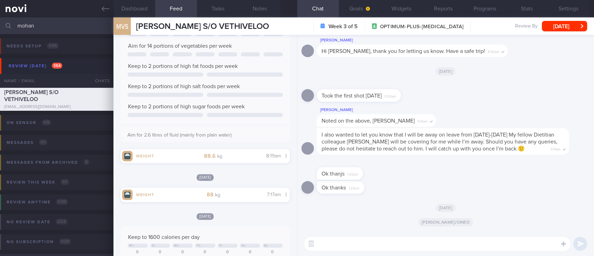
click at [146, 10] on button "Dashboard" at bounding box center [135, 8] width 42 height 17
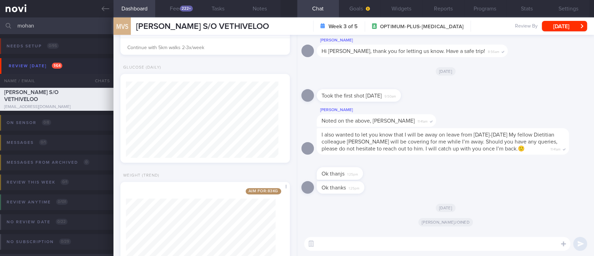
scroll to position [338, 0]
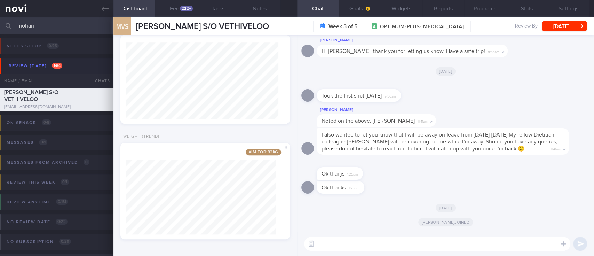
click at [355, 241] on textarea at bounding box center [437, 244] width 266 height 14
paste textarea "Hi Mr Swajit, dietitian Joel here. I'm happy to support you while Sharon is awa…"
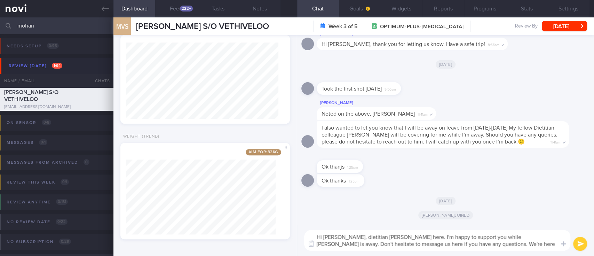
click at [340, 238] on textarea "Hi Mr Swajit, dietitian Joel here. I'm happy to support you while Sharon is awa…" at bounding box center [437, 240] width 266 height 21
type textarea "Hi Mr Mohan, dietitian Joel here. I'm happy to support you while Sharon is away…"
click at [504, 247] on textarea "Hi Mr Mohan, dietitian Joel here. I'm happy to support you while Sharon is away…" at bounding box center [437, 240] width 266 height 21
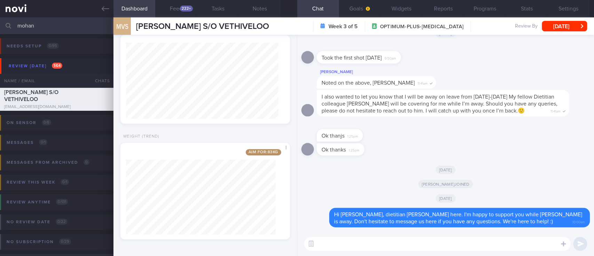
drag, startPoint x: 45, startPoint y: 29, endPoint x: 0, endPoint y: 29, distance: 44.9
click at [0, 29] on input "mohan" at bounding box center [297, 25] width 594 height 17
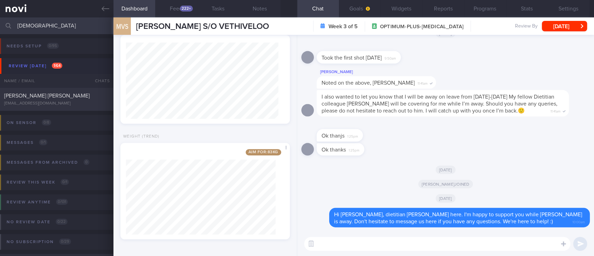
type input "ashman"
drag, startPoint x: 184, startPoint y: 8, endPoint x: 195, endPoint y: 13, distance: 12.0
click at [184, 8] on div "222+" at bounding box center [186, 9] width 13 height 6
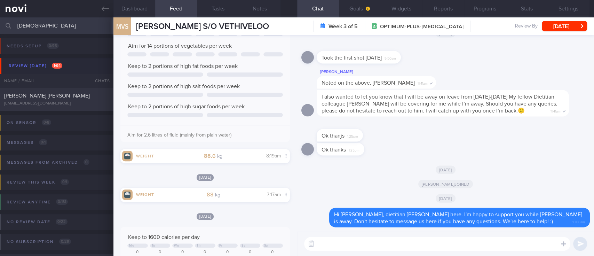
click at [255, 127] on div "Aim for 2.6 litres of fluid (mainly from plain water)" at bounding box center [205, 132] width 170 height 15
click at [66, 92] on div "Ashman Patricia Mary trishashman@gmail.com Mon, 8 Sep 2 days ago OPTIMUM-PLUS-R…" at bounding box center [297, 99] width 594 height 23
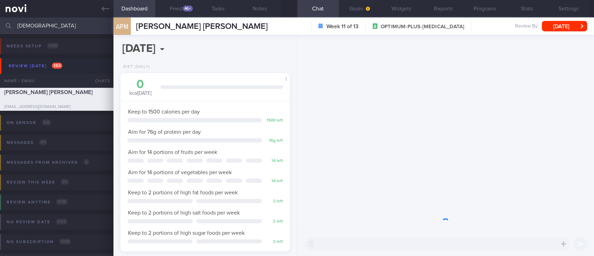
scroll to position [85, 150]
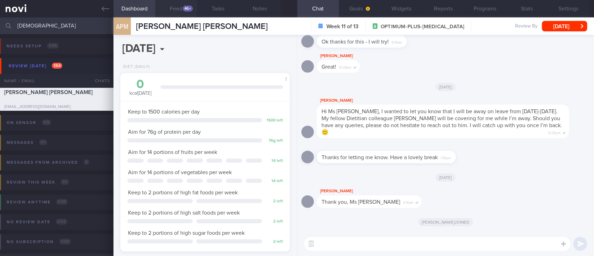
click at [180, 11] on button "Feed 46+" at bounding box center [176, 8] width 42 height 17
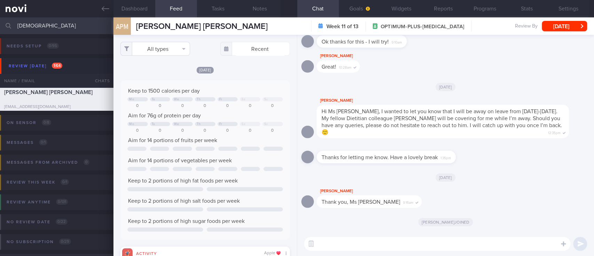
scroll to position [38, 153]
click at [163, 52] on button "All types" at bounding box center [155, 49] width 70 height 14
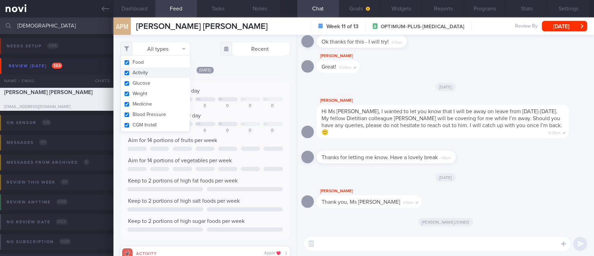
click at [148, 71] on button "Activity" at bounding box center [155, 73] width 69 height 10
checkbox input "false"
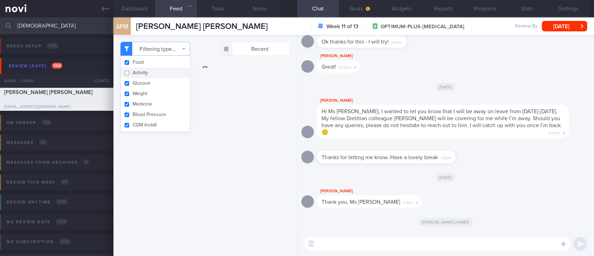
click at [228, 113] on div "Filtering type... Food Activity Glucose Weight Medicine Blood Pressure CGM Inst…" at bounding box center [206, 145] width 184 height 221
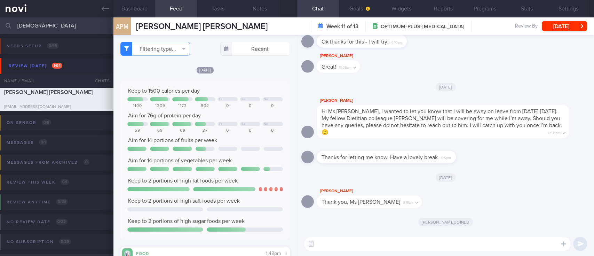
click at [252, 110] on div "Keep to 1500 calories per day Fr Sa Su 1100 1309 1173 902 0 0 0 Aim for 76g of …" at bounding box center [205, 159] width 156 height 145
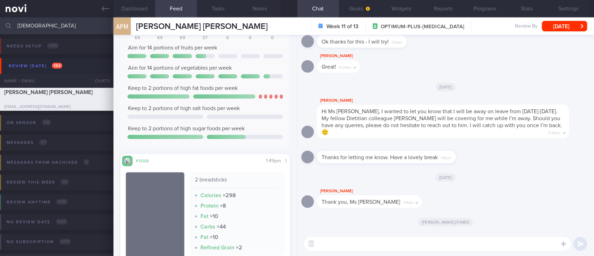
click at [361, 240] on textarea at bounding box center [437, 244] width 266 height 14
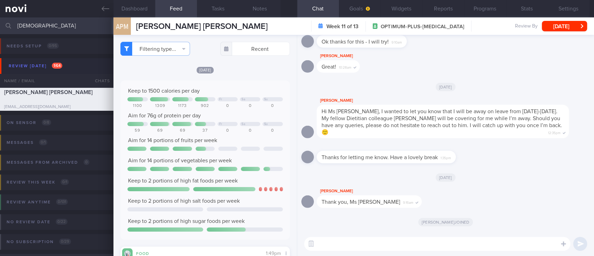
click at [343, 241] on textarea at bounding box center [437, 244] width 266 height 14
paste textarea "Hi Mr Swajit, dietitian Joel here. I'm happy to support you while Sharon is awa…"
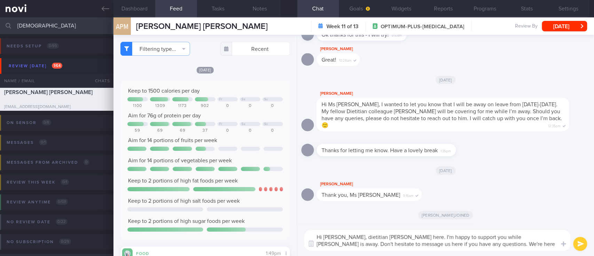
click at [337, 240] on textarea "Hi Mr Swajit, dietitian Joel here. I'm happy to support you while Sharon is awa…" at bounding box center [437, 240] width 266 height 21
click at [336, 240] on textarea "Hi Mr Swajit, dietitian Joel here. I'm happy to support you while Sharon is awa…" at bounding box center [437, 240] width 266 height 21
type textarea "Hi Ms Patricia, dietitian Joel here. I'm happy to support you while Sharon is a…"
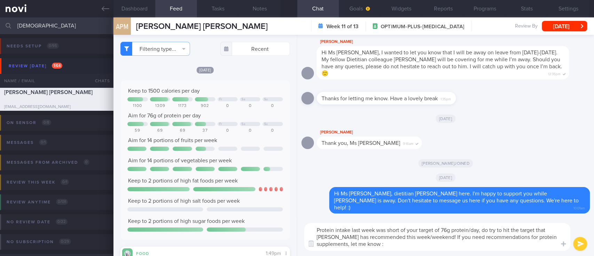
type textarea "Protein intake last week was short of your target of 76g protein/day, do try to…"
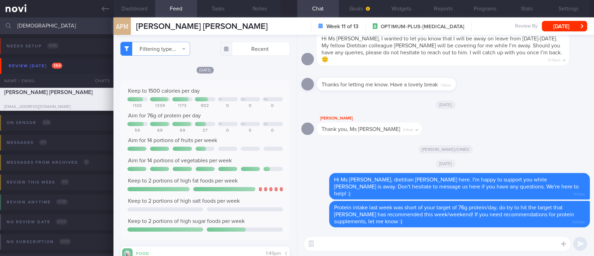
drag, startPoint x: 75, startPoint y: 28, endPoint x: 14, endPoint y: 25, distance: 61.3
click at [14, 25] on div "ashman Assigned patients Assigned patients All active patients Archived patients" at bounding box center [297, 25] width 594 height 17
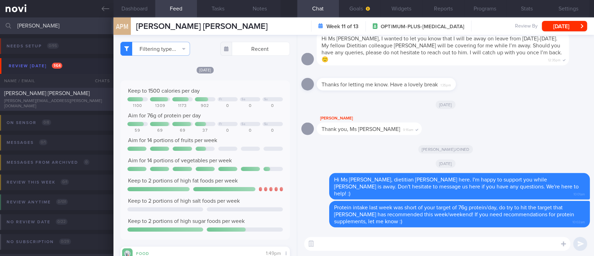
type input "beatric"
click at [48, 97] on div "BEATRICE ADRIENNE HEW HUI TING" at bounding box center [55, 93] width 103 height 7
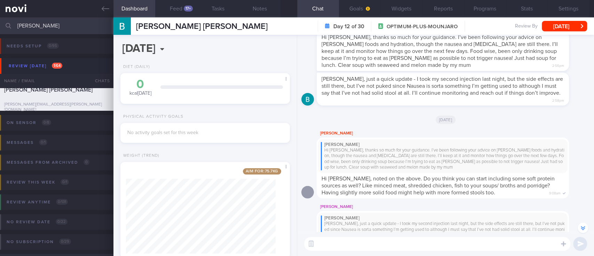
scroll to position [-186, 0]
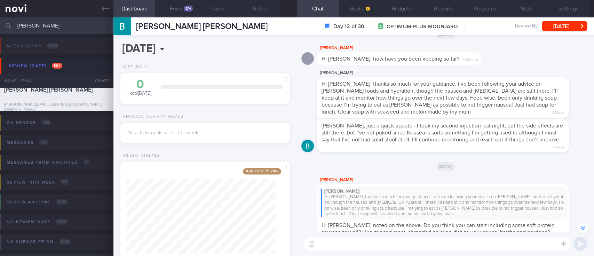
click at [455, 249] on textarea at bounding box center [437, 244] width 266 height 14
paste textarea "Hi Mr Swajit, dietitian Joel here. I'm happy to support you while Sharon is awa…"
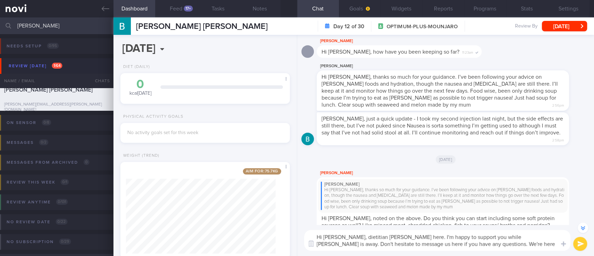
scroll to position [-192, 0]
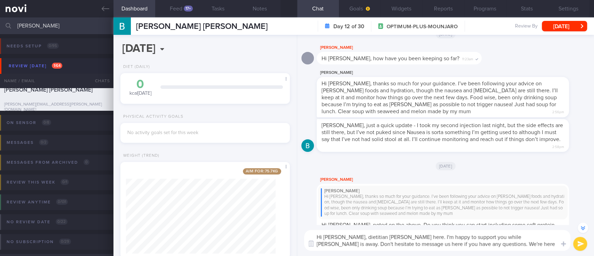
click at [337, 236] on textarea "Hi Mr Swajit, dietitian Joel here. I'm happy to support you while Sharon is awa…" at bounding box center [437, 240] width 266 height 21
type textarea "Hi Beatrice, dietitian Joel here. I'm happy to support you while Sharon is away…"
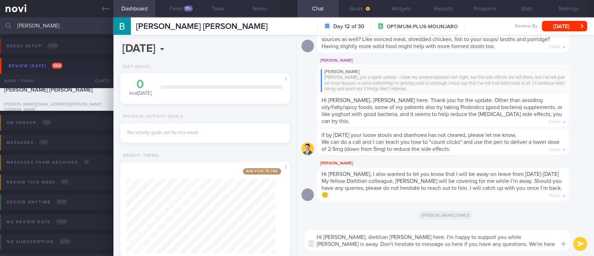
click at [481, 243] on textarea "Hi Beatrice, dietitian Joel here. I'm happy to support you while Sharon is away…" at bounding box center [437, 240] width 266 height 21
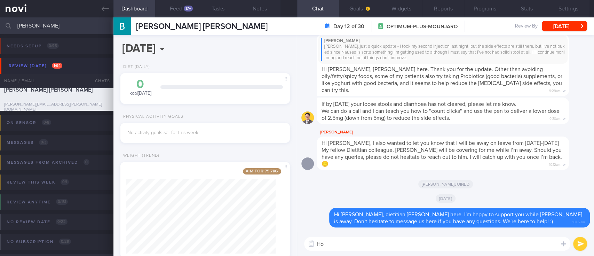
type textarea "H"
type textarea "I"
type textarea "Do keep us updated with how you are feeling on Mounjaro too"
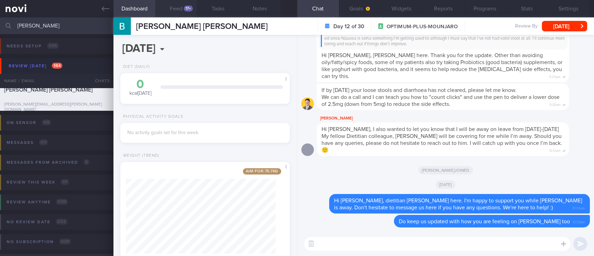
click at [185, 7] on div "17+" at bounding box center [188, 9] width 9 height 6
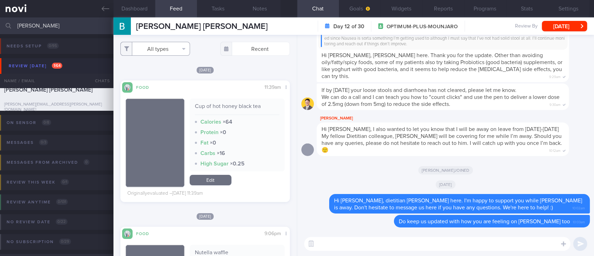
click at [170, 49] on button "All types" at bounding box center [155, 49] width 70 height 14
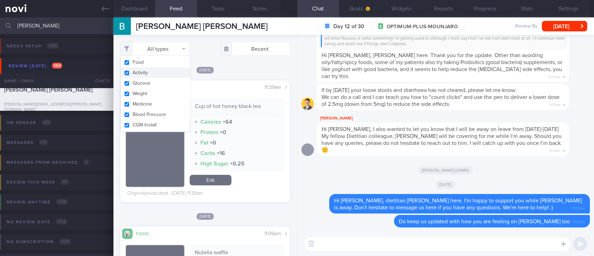
click at [169, 72] on button "Activity" at bounding box center [155, 73] width 69 height 10
checkbox input "false"
click at [245, 68] on div "Sat, 6 Sep" at bounding box center [205, 69] width 170 height 7
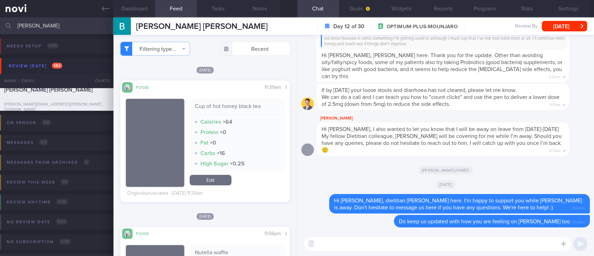
drag, startPoint x: 87, startPoint y: 26, endPoint x: 0, endPoint y: 20, distance: 86.9
click at [0, 20] on input "beatric" at bounding box center [297, 25] width 594 height 17
type input "a"
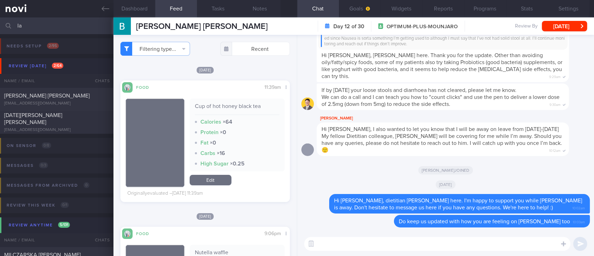
type input "l"
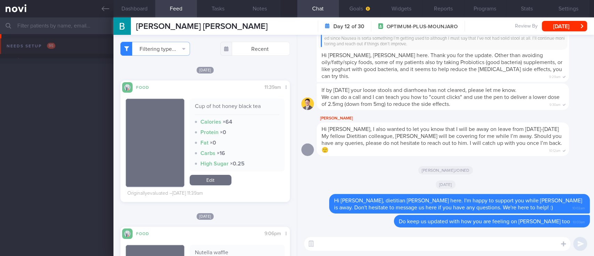
scroll to position [644, 0]
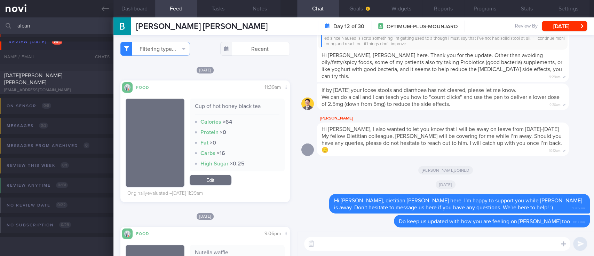
scroll to position [17, 0]
type input "alcan"
click at [57, 91] on div "NOEL MARY ANN ALCANTARA malcantaranoel@yahoo.com Yesterday Yesterday OPTIMUM-PL…" at bounding box center [297, 82] width 594 height 23
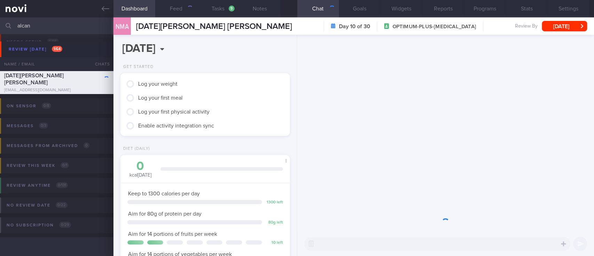
scroll to position [85, 150]
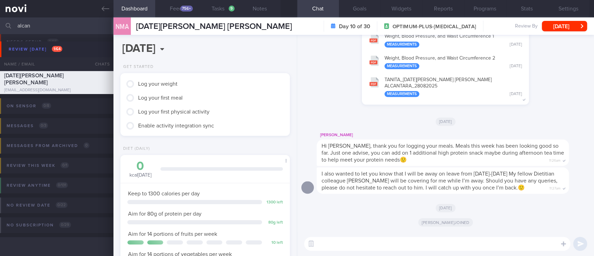
click at [406, 246] on textarea at bounding box center [437, 244] width 266 height 14
paste textarea "Hi Mr Swajit, dietitian Joel here. I'm happy to support you while Sharon is awa…"
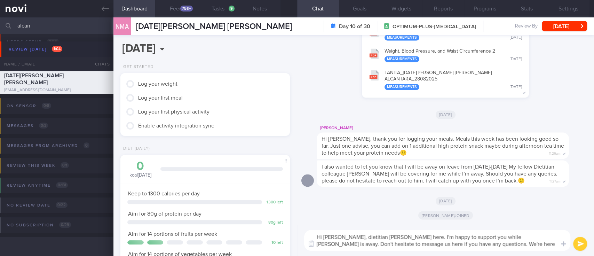
scroll to position [0, 0]
click at [335, 235] on textarea "Hi Mr Swajit, dietitian Joel here. I'm happy to support you while Sharon is awa…" at bounding box center [437, 240] width 266 height 21
type textarea "Hi Mary, dietitian Joel here. I'm happy to support you while Sharon is away. Do…"
click at [518, 246] on textarea "Hi Mary, dietitian Joel here. I'm happy to support you while Sharon is away. Do…" at bounding box center [437, 240] width 266 height 21
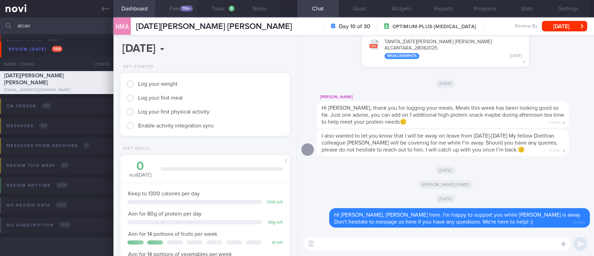
click at [178, 9] on button "Feed 756+" at bounding box center [176, 8] width 42 height 17
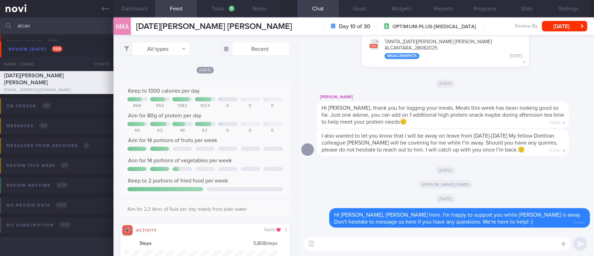
scroll to position [38, 153]
click at [164, 50] on button "All types" at bounding box center [155, 49] width 70 height 14
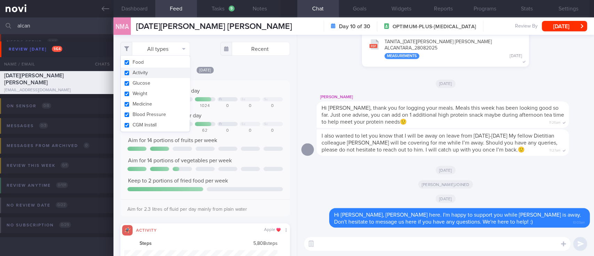
click at [165, 71] on button "Activity" at bounding box center [155, 73] width 69 height 10
checkbox input "false"
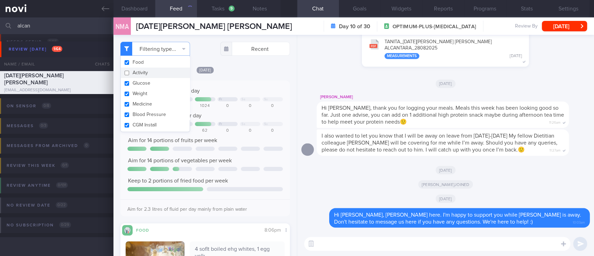
click at [231, 98] on div at bounding box center [228, 99] width 21 height 4
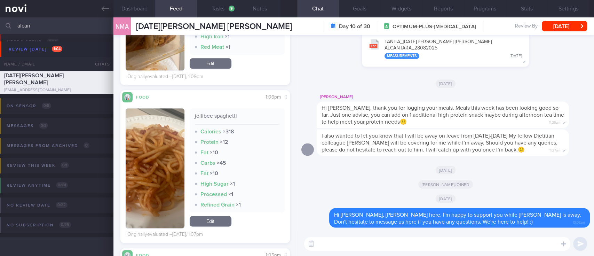
scroll to position [697, 0]
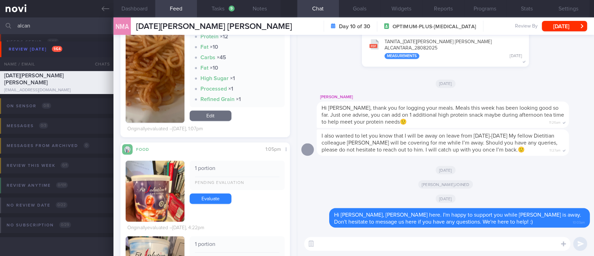
click at [165, 193] on button "button" at bounding box center [155, 191] width 59 height 61
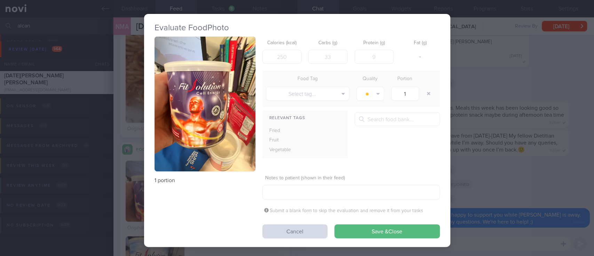
click at [217, 111] on button "button" at bounding box center [205, 104] width 101 height 135
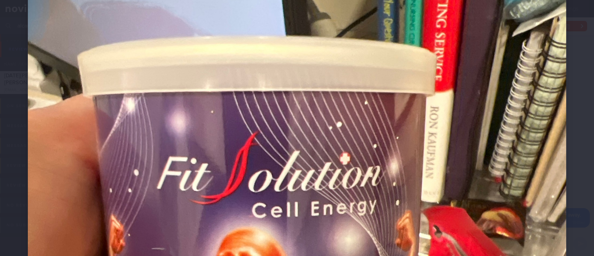
scroll to position [279, 0]
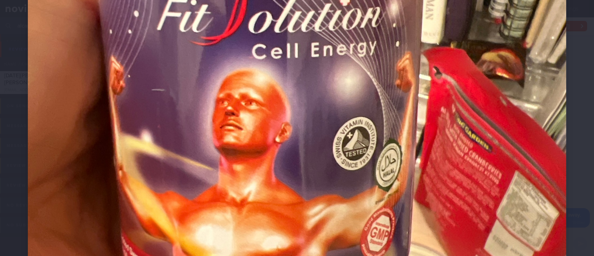
drag, startPoint x: 418, startPoint y: 153, endPoint x: 430, endPoint y: 147, distance: 13.2
click at [418, 153] on img at bounding box center [297, 108] width 539 height 718
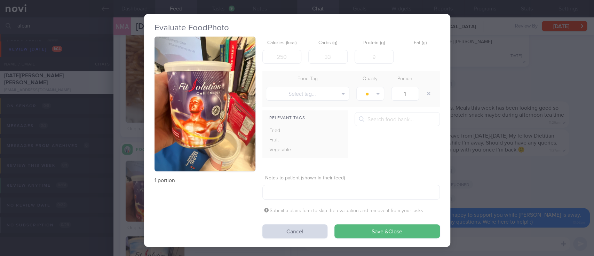
click at [447, 132] on div "Evaluate Food Photo 1 portion Calories (kcal) Carbs (g) Protein (g) Fat (g) - F…" at bounding box center [297, 128] width 594 height 256
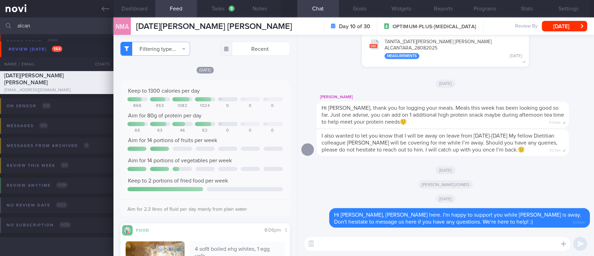
click at [370, 248] on textarea at bounding box center [437, 244] width 266 height 14
type textarea "N"
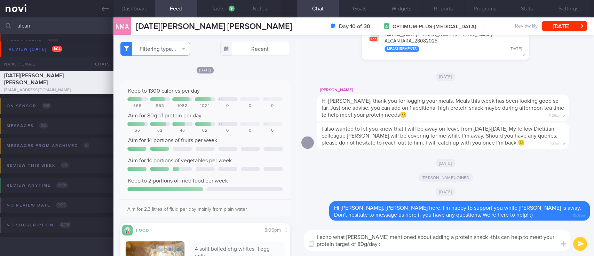
type textarea "I echo what Sharon mentioned about adding a protein snack -this can help to mee…"
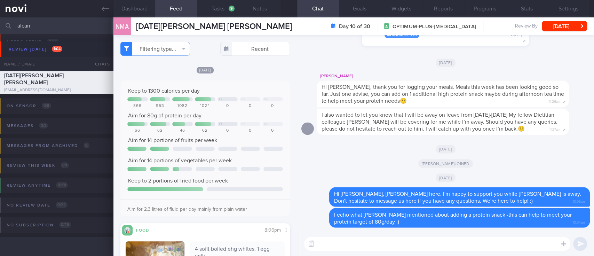
click at [359, 243] on textarea at bounding box center [437, 244] width 266 height 14
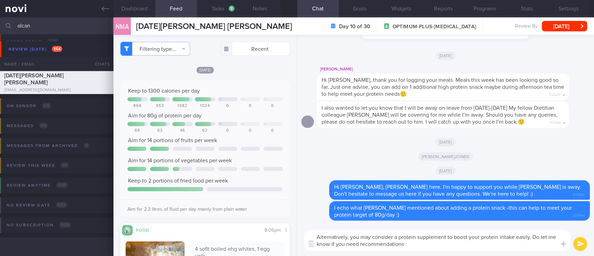
type textarea "Alternatively, you may consider a protein supplement to boost your protein inta…"
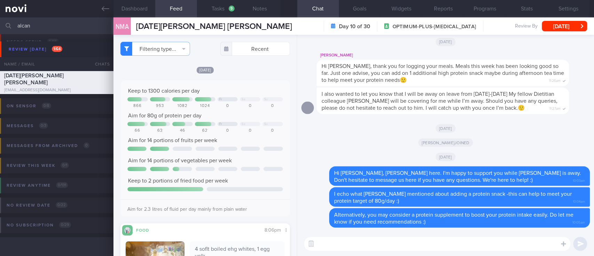
paste textarea "Protein is of utmost importance during a weight loss phase and especially as we…"
type textarea "Protein is of utmost importance during a weight loss phase and especially as we…"
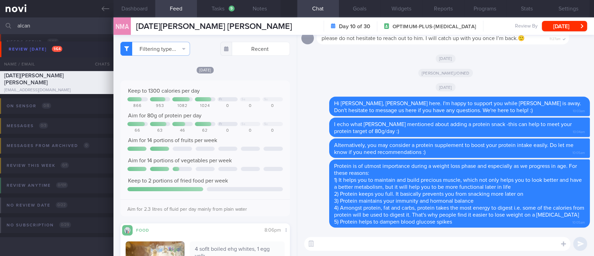
drag, startPoint x: 100, startPoint y: 3, endPoint x: 372, endPoint y: 52, distance: 275.6
click at [100, 3] on link at bounding box center [57, 8] width 114 height 17
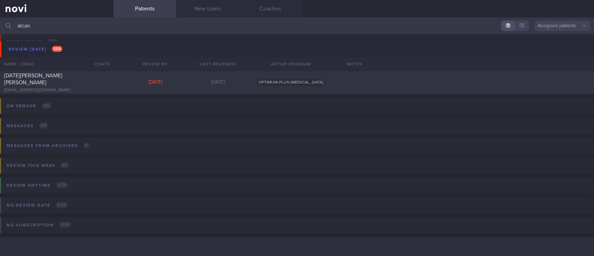
drag, startPoint x: 94, startPoint y: 21, endPoint x: 0, endPoint y: 26, distance: 93.8
click at [0, 26] on input "alcan" at bounding box center [297, 25] width 594 height 17
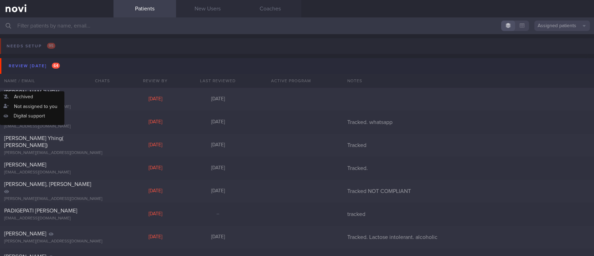
click at [81, 65] on button "Review [DATE] 64" at bounding box center [298, 66] width 597 height 16
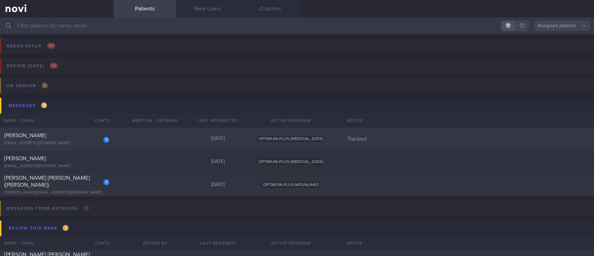
drag, startPoint x: 176, startPoint y: 135, endPoint x: 228, endPoint y: 171, distance: 64.3
click at [176, 135] on div "1 [PERSON_NAME] [EMAIL_ADDRESS][DOMAIN_NAME] [DATE] OPTIMUM-PLUS-[MEDICAL_DATA]…" at bounding box center [297, 138] width 594 height 23
select select "8"
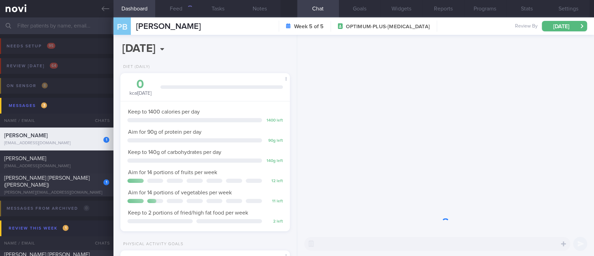
scroll to position [85, 150]
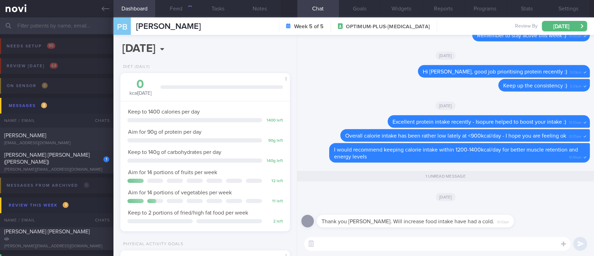
click at [416, 244] on textarea at bounding box center [437, 244] width 266 height 14
click at [416, 243] on textarea at bounding box center [437, 244] width 266 height 14
type textarea "I hope you feel 100% soon, [PERSON_NAME] :)"
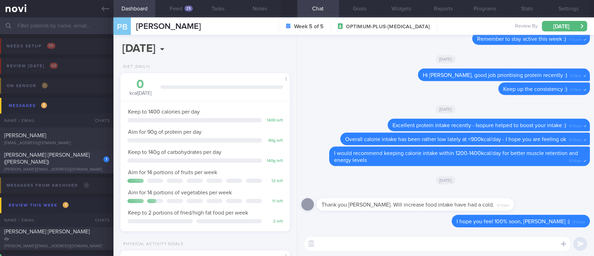
click at [100, 154] on div "1 [PERSON_NAME] [PERSON_NAME] ([PERSON_NAME]) [PERSON_NAME][EMAIL_ADDRESS][DOMA…" at bounding box center [297, 161] width 594 height 23
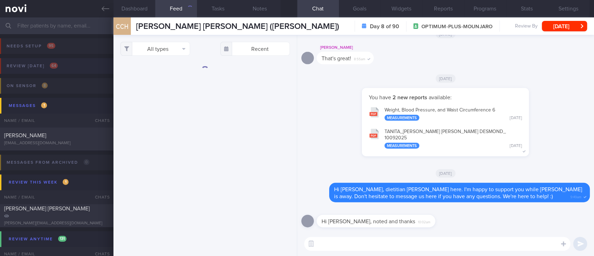
click at [67, 67] on button "Review [DATE] 64" at bounding box center [296, 68] width 597 height 20
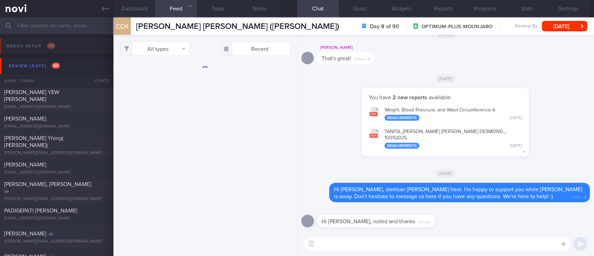
click at [57, 22] on input "text" at bounding box center [297, 25] width 594 height 17
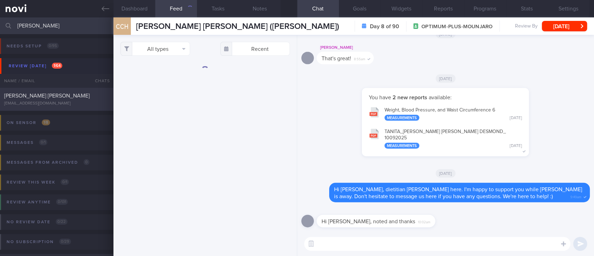
type input "[PERSON_NAME]"
click at [74, 96] on div "[PERSON_NAME] [PERSON_NAME]" at bounding box center [55, 95] width 103 height 7
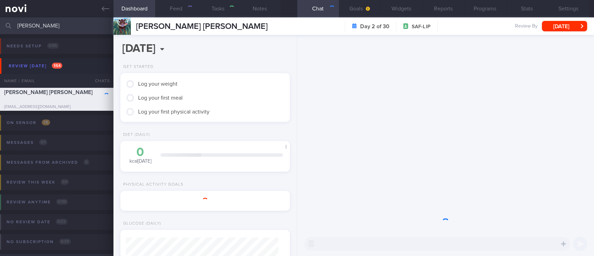
type input "tracked"
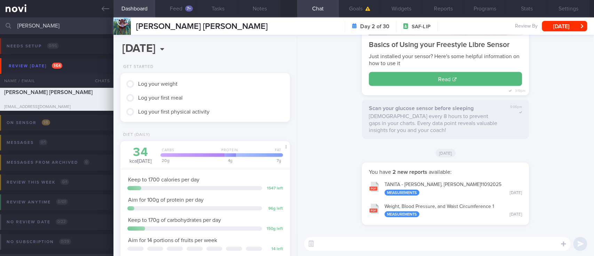
scroll to position [76, 153]
click at [183, 11] on button "Feed 7+" at bounding box center [176, 8] width 42 height 17
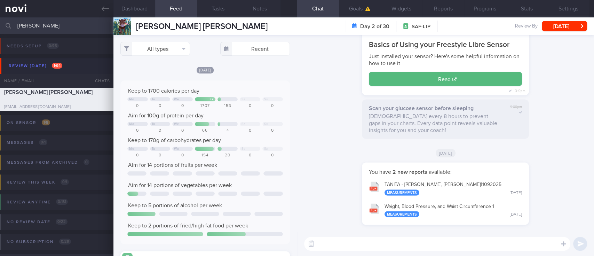
scroll to position [101, 156]
click at [172, 51] on button "All types" at bounding box center [155, 49] width 70 height 14
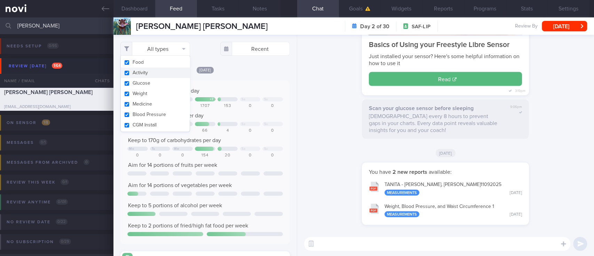
click at [162, 73] on button "Activity" at bounding box center [155, 73] width 69 height 10
click at [244, 67] on div "[DATE]" at bounding box center [205, 69] width 170 height 7
checkbox input "false"
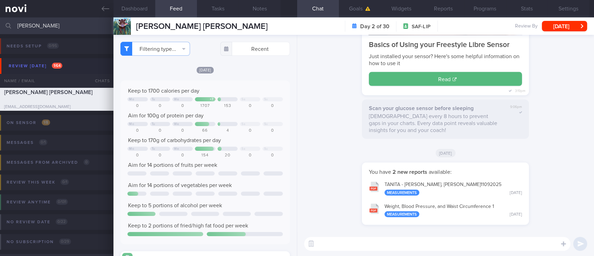
scroll to position [101, 156]
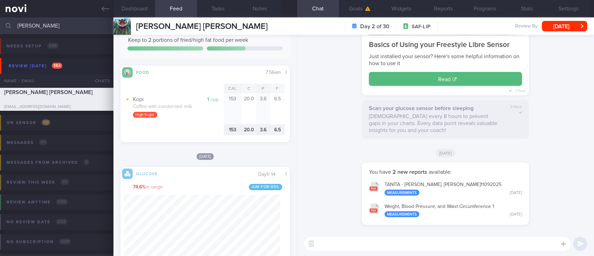
drag, startPoint x: 347, startPoint y: 244, endPoint x: 328, endPoint y: 239, distance: 19.2
click at [345, 245] on textarea at bounding box center [437, 244] width 266 height 14
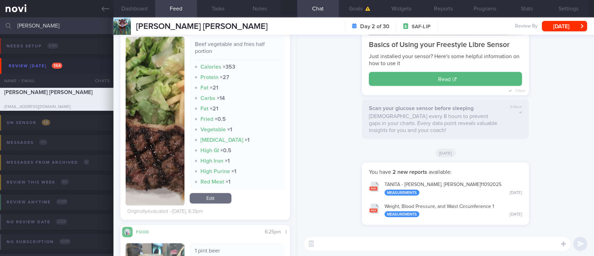
scroll to position [464, 0]
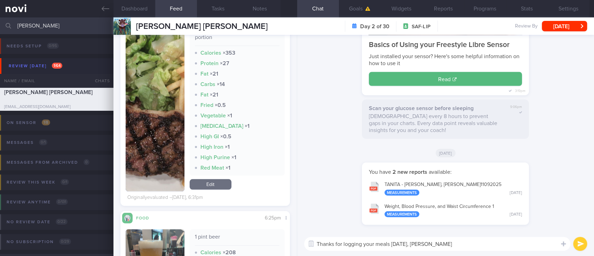
type textarea "Thanks for logging your meals [DATE], [PERSON_NAME]!"
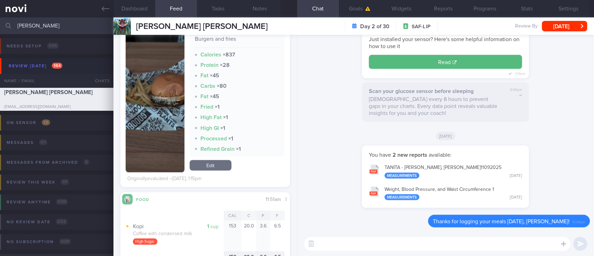
scroll to position [707, 0]
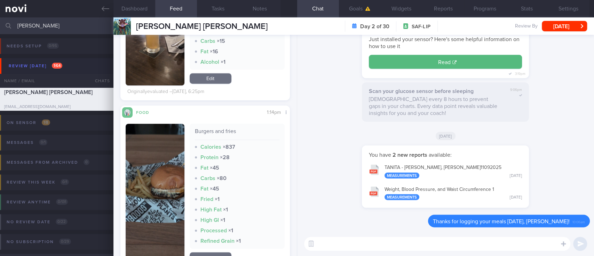
click at [381, 243] on textarea at bounding box center [437, 244] width 266 height 14
click at [398, 244] on textarea at bounding box center [437, 244] width 266 height 14
paste textarea "Lore ipsu dol's ame cons adipis elitse d eiusmo temp incid ut la et doloremag a…"
type textarea "Lore ipsu dol's ame cons adipis elitse d eiusmo temp incid ut la et doloremag a…"
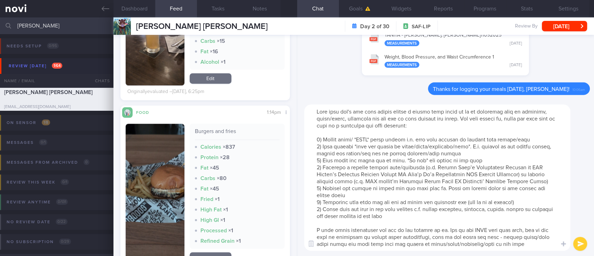
scroll to position [0, 0]
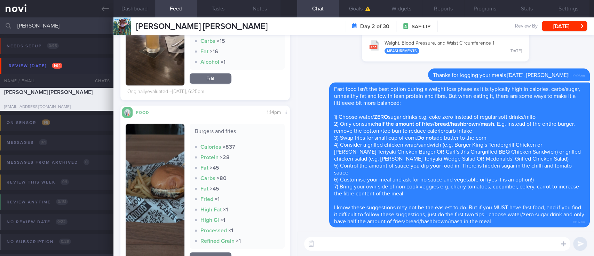
click at [382, 249] on textarea at bounding box center [437, 244] width 266 height 14
paste textarea "For ways to improve nutrition in camp, take a look at my [IG post]([URL][DOMAIN…"
type textarea "For ways to improve nutrition in camp, take a look at my [IG post]([URL][DOMAIN…"
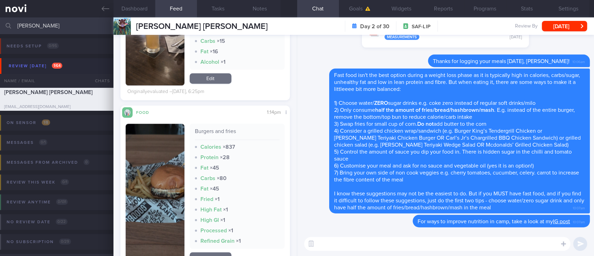
drag, startPoint x: 31, startPoint y: 28, endPoint x: 0, endPoint y: 25, distance: 31.1
click at [0, 25] on input "[PERSON_NAME]" at bounding box center [297, 25] width 594 height 17
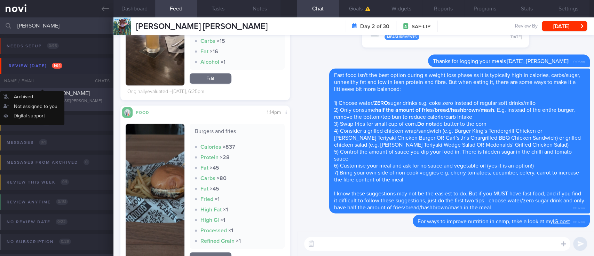
type input "[PERSON_NAME]"
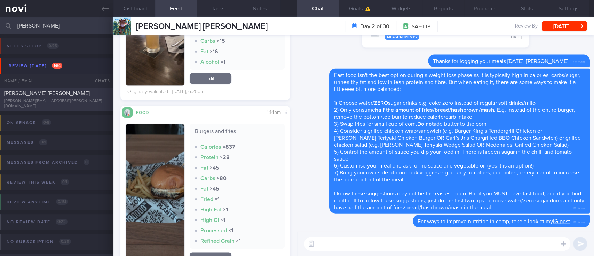
click at [57, 97] on div "[PERSON_NAME] [PERSON_NAME]" at bounding box center [55, 93] width 103 height 7
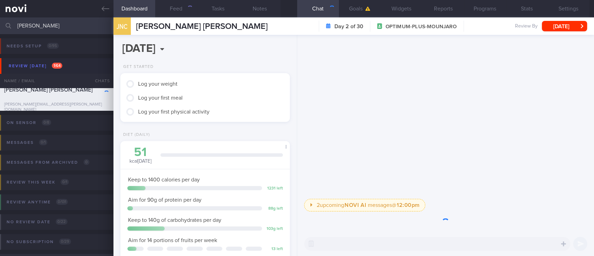
scroll to position [85, 150]
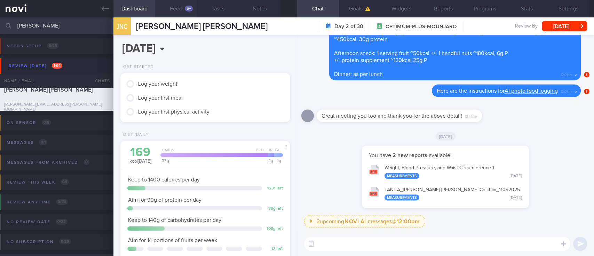
click at [175, 6] on button "Feed 5+" at bounding box center [176, 8] width 42 height 17
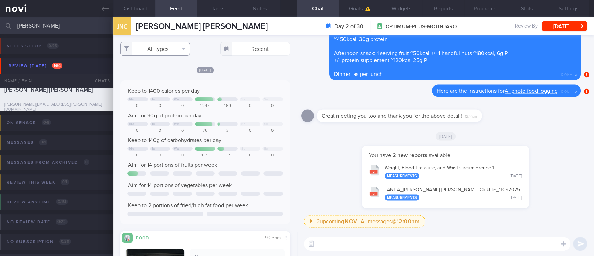
click at [166, 46] on button "All types" at bounding box center [155, 49] width 70 height 14
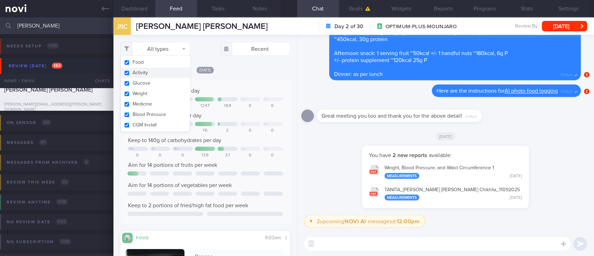
click at [147, 77] on button "Activity" at bounding box center [155, 73] width 69 height 10
checkbox input "false"
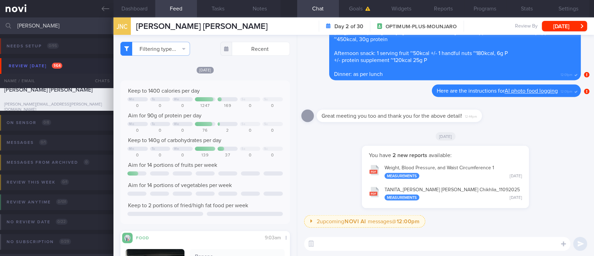
click at [209, 80] on div "Keep to 1400 calories per day Mo Tu We Sa Su 0 0 0 1247 169 0 0 Aim for 90g of …" at bounding box center [205, 151] width 170 height 143
click at [324, 244] on textarea at bounding box center [437, 244] width 266 height 14
type textarea "Thanks for logging your meals, [PERSON_NAME] :)"
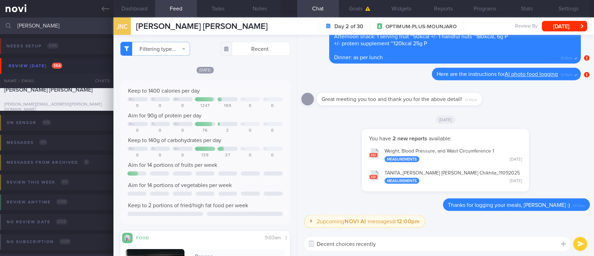
type textarea "Decent choices recently!"
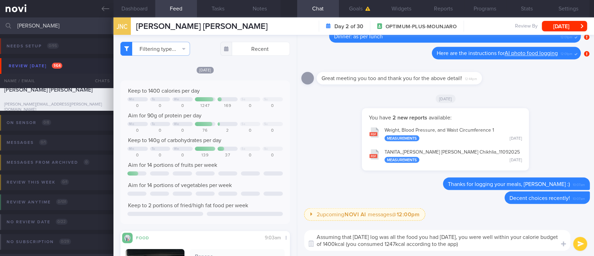
click at [402, 243] on textarea "Assuming that [DATE] log was all the food you had [DATE], you were well within …" at bounding box center [437, 240] width 266 height 21
type textarea "Assuming that [DATE] log was all the food you had [DATE], you were well within …"
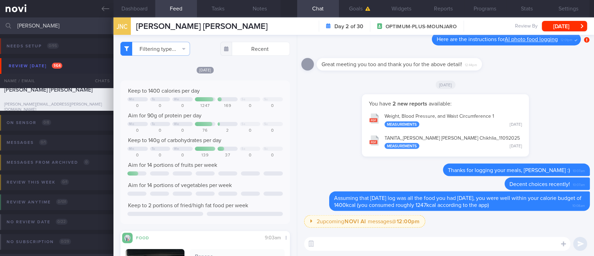
scroll to position [93, 0]
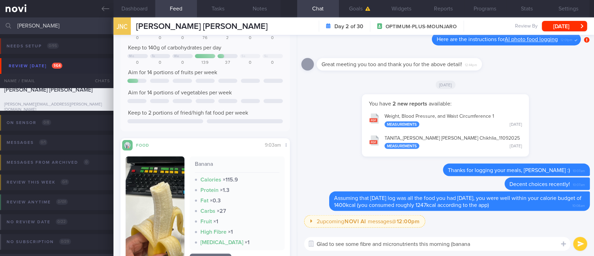
type textarea "Glad to see some fibre and micronutrients this morning (banana)"
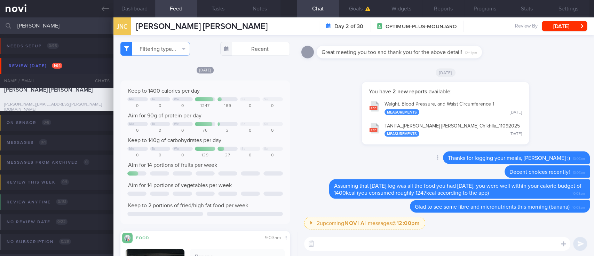
scroll to position [0, 0]
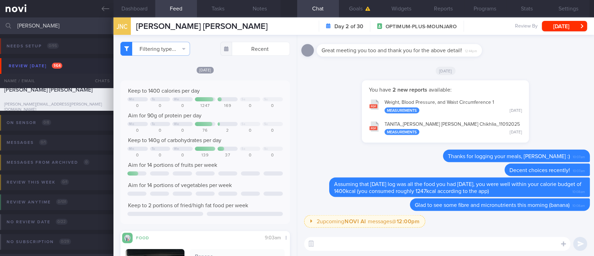
click at [392, 243] on textarea at bounding box center [437, 244] width 266 height 14
paste textarea "Here is a [compilation]([URL][DOMAIN_NAME]) of actual meal pictures sent to me …"
type textarea "Here is a [compilation]([URL][DOMAIN_NAME]) of actual meal pictures sent to me …"
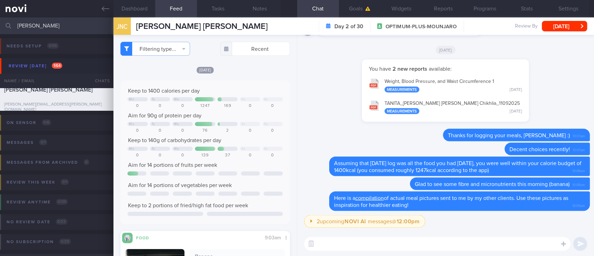
drag, startPoint x: 40, startPoint y: 25, endPoint x: 7, endPoint y: 25, distance: 33.1
click at [7, 25] on div "[PERSON_NAME] Assigned patients Assigned patients All active patients Archived …" at bounding box center [297, 25] width 594 height 17
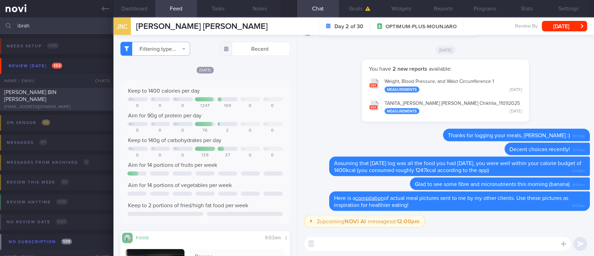
type input "ibrah"
click at [53, 99] on div "[PERSON_NAME] BIN [PERSON_NAME]" at bounding box center [55, 96] width 103 height 14
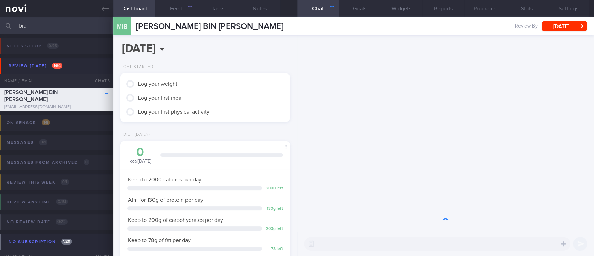
scroll to position [76, 153]
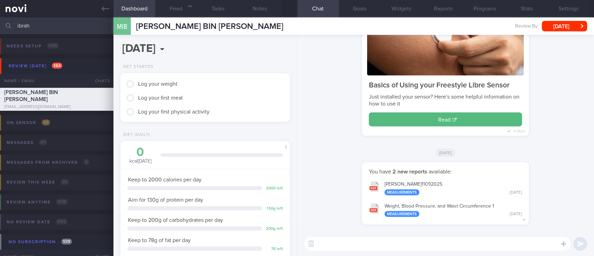
click at [390, 241] on textarea at bounding box center [437, 244] width 266 height 14
click at [174, 8] on button "Feed 193+" at bounding box center [176, 8] width 42 height 17
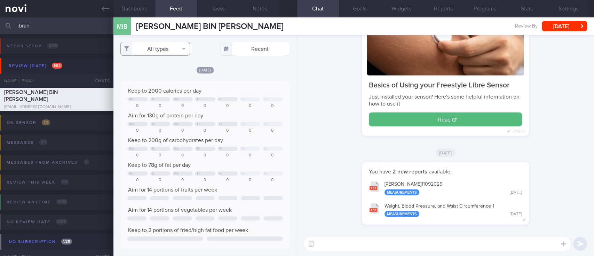
click at [172, 48] on button "All types" at bounding box center [155, 49] width 70 height 14
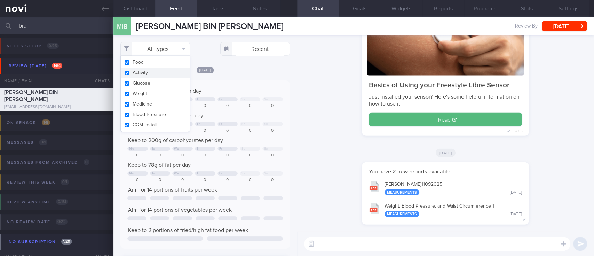
click at [162, 70] on button "Activity" at bounding box center [155, 73] width 69 height 10
checkbox input "false"
click at [342, 241] on textarea at bounding box center [437, 244] width 266 height 14
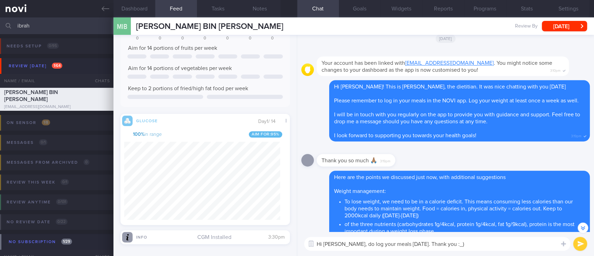
drag, startPoint x: 468, startPoint y: 244, endPoint x: 404, endPoint y: 244, distance: 63.7
click at [404, 244] on textarea "Hi [PERSON_NAME], do log your meals [DATE]. Thank you :_)" at bounding box center [437, 244] width 266 height 14
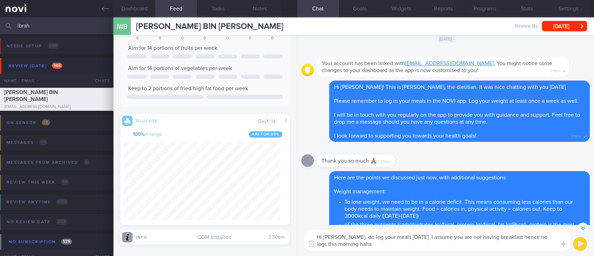
type textarea "Hi [PERSON_NAME], do log your meals [DATE]. I assume you are not having breakfa…"
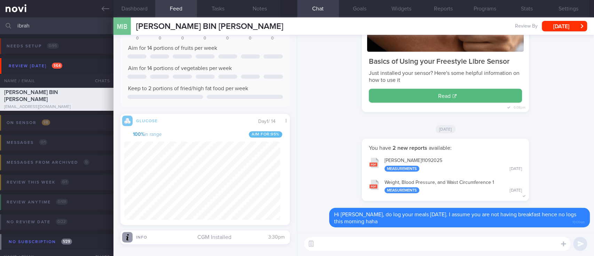
click at [401, 243] on textarea at bounding box center [437, 244] width 266 height 14
paste textarea "For ways to improve nutrition in camp, take a look at my [IG post]([URL][DOMAIN…"
type textarea "For ways to improve nutrition in camp, take a look at my [IG post]([URL][DOMAIN…"
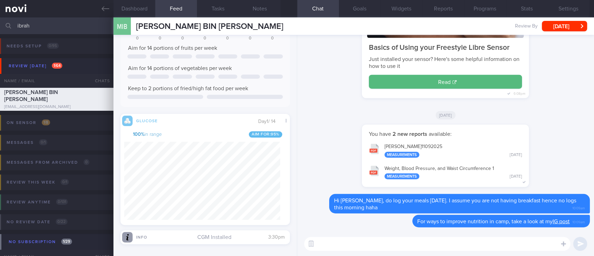
drag, startPoint x: 55, startPoint y: 25, endPoint x: 0, endPoint y: 24, distance: 55.1
click at [0, 24] on input "ibrah" at bounding box center [297, 25] width 594 height 17
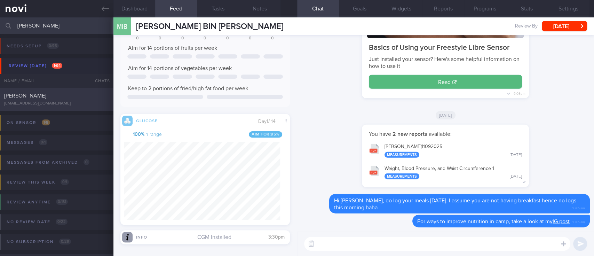
type input "[PERSON_NAME]"
click at [72, 98] on div "[PERSON_NAME]" at bounding box center [55, 95] width 103 height 7
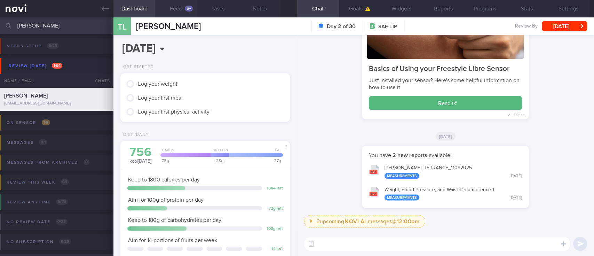
click at [181, 4] on button "Feed 5+" at bounding box center [176, 8] width 42 height 17
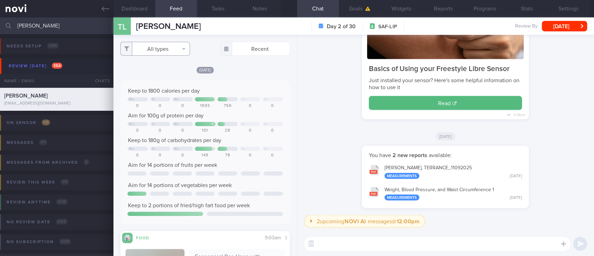
click at [162, 47] on button "All types" at bounding box center [155, 49] width 70 height 14
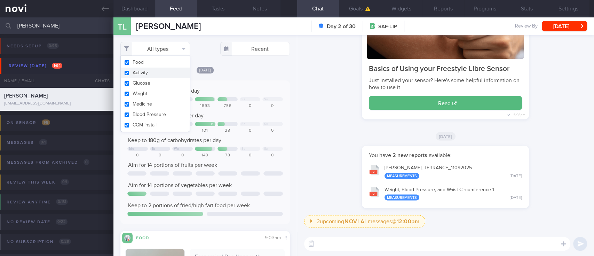
click at [147, 73] on button "Activity" at bounding box center [155, 73] width 69 height 10
click at [232, 84] on div "Keep to 1800 calories per day Mo Tu We Sa Su 0 0 0 1693 756 0 0 Aim for 100g of…" at bounding box center [205, 151] width 170 height 143
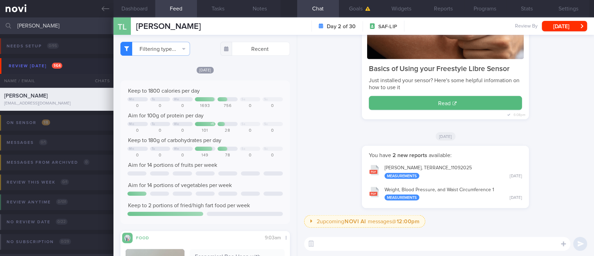
checkbox input "false"
click at [338, 253] on div "​ ​" at bounding box center [445, 244] width 297 height 24
click at [338, 243] on textarea at bounding box center [437, 244] width 266 height 14
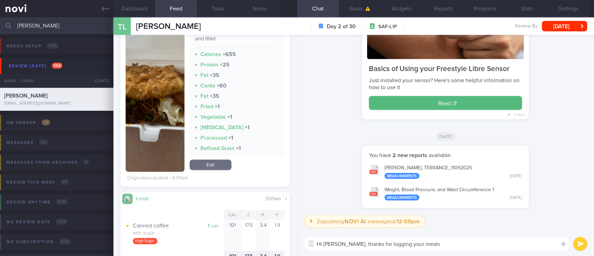
type textarea "Hi [PERSON_NAME], thanks for logging your meals!"
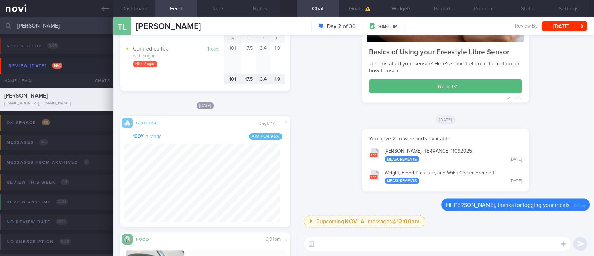
scroll to position [594, 0]
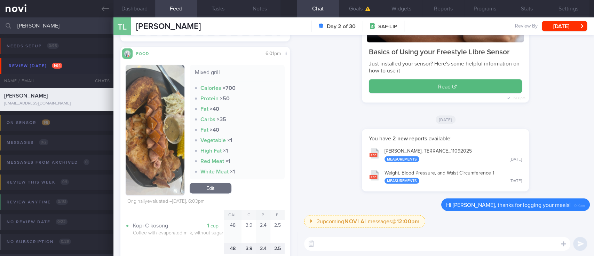
click at [168, 151] on button "button" at bounding box center [155, 130] width 59 height 130
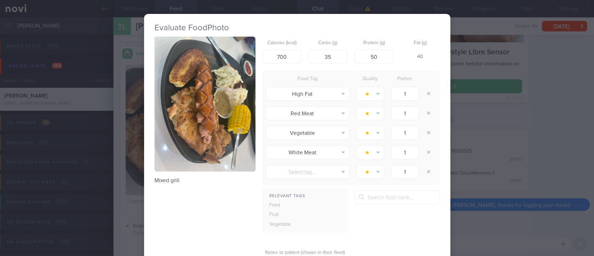
click at [202, 111] on button "button" at bounding box center [205, 104] width 101 height 135
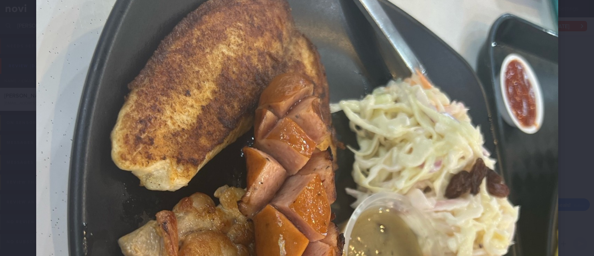
scroll to position [46, 0]
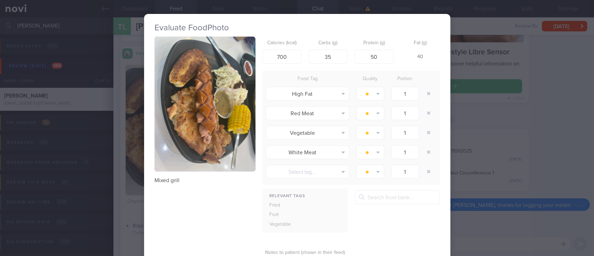
click at [533, 118] on div "Evaluate Food Photo Mixed grill Calories (kcal) 700 Carbs (g) 35 Protein (g) 50…" at bounding box center [297, 128] width 594 height 256
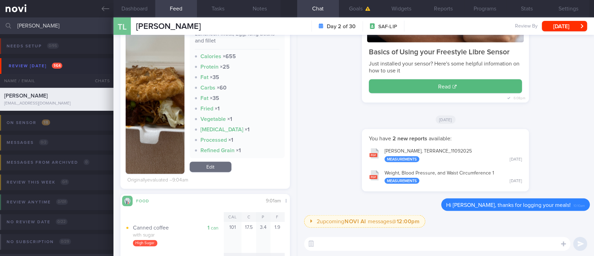
scroll to position [223, 0]
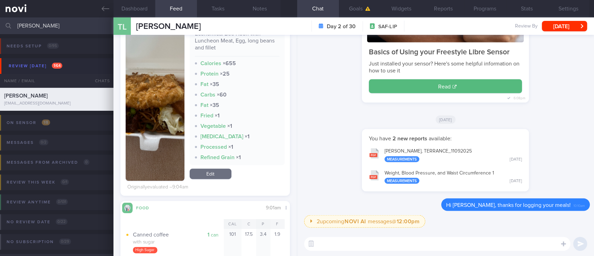
click at [166, 109] on img "button" at bounding box center [155, 103] width 59 height 155
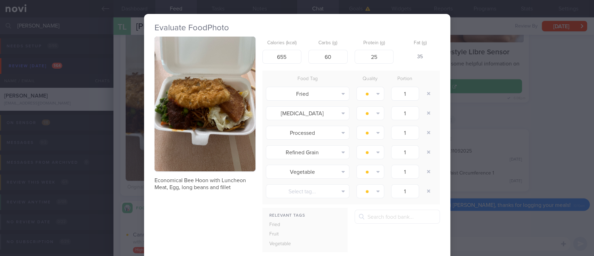
click at [212, 99] on button "button" at bounding box center [205, 104] width 101 height 135
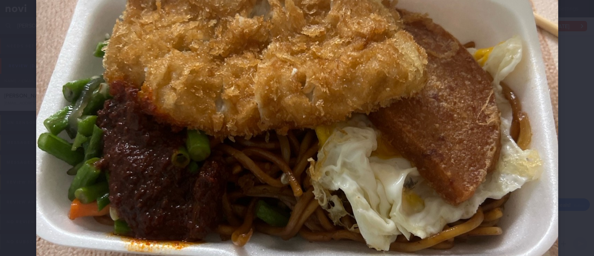
scroll to position [232, 0]
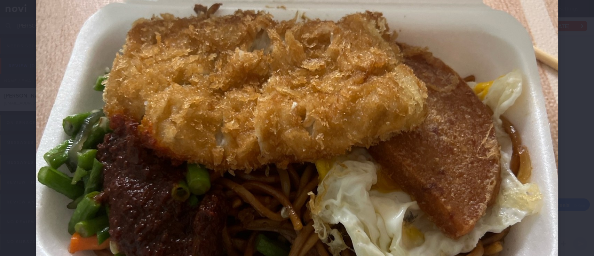
click at [528, 134] on img at bounding box center [297, 144] width 522 height 697
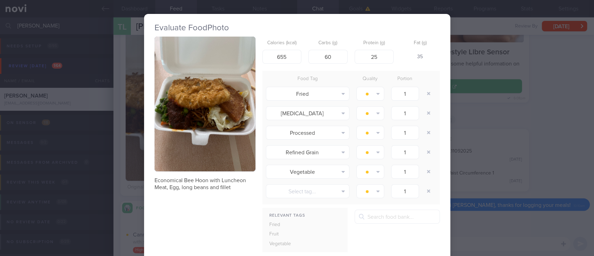
drag, startPoint x: 494, startPoint y: 101, endPoint x: 499, endPoint y: 101, distance: 5.3
click at [497, 101] on div "Evaluate Food Photo Economical Bee Hoon with Luncheon Meat, Egg, long beans and…" at bounding box center [297, 128] width 594 height 256
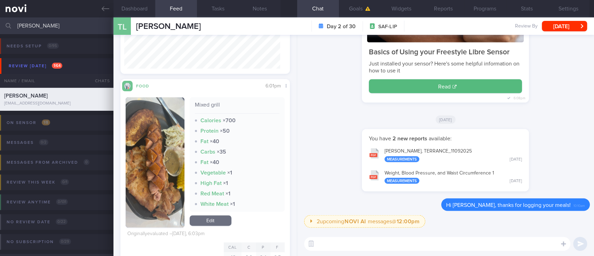
scroll to position [595, 0]
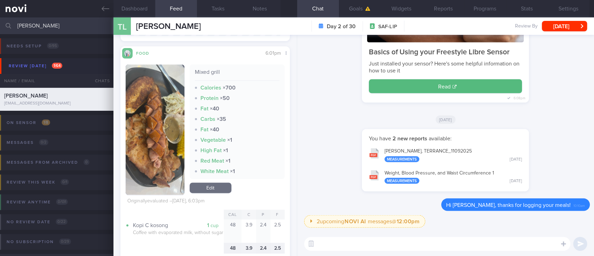
click at [384, 249] on textarea at bounding box center [437, 244] width 266 height 14
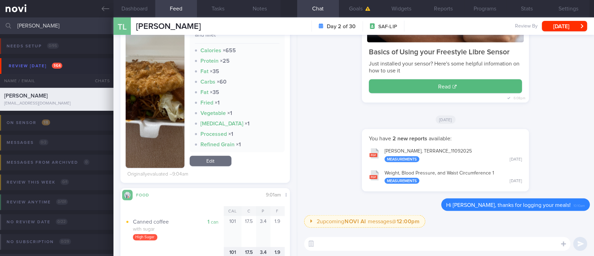
scroll to position [177, 0]
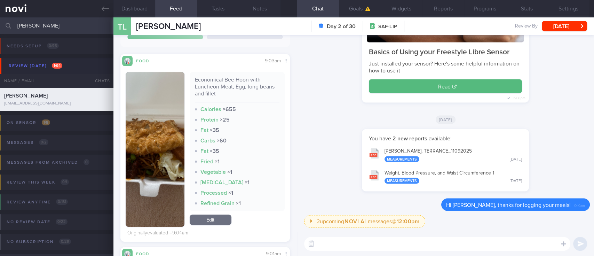
click at [158, 129] on img "button" at bounding box center [155, 149] width 59 height 155
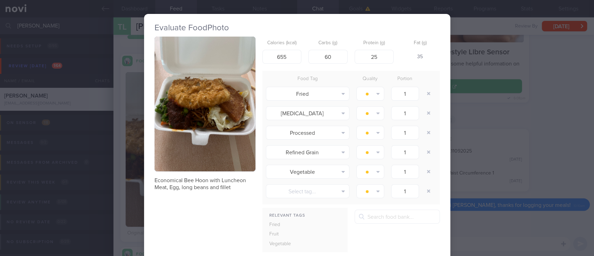
click at [195, 108] on button "button" at bounding box center [205, 104] width 101 height 135
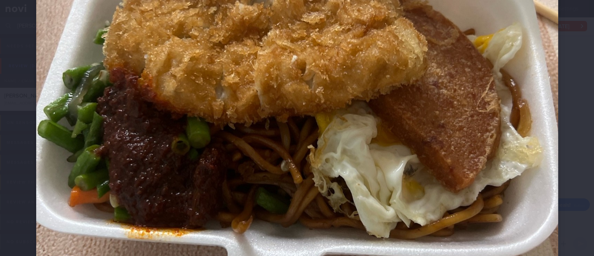
drag, startPoint x: 488, startPoint y: 195, endPoint x: 514, endPoint y: 169, distance: 37.9
click at [488, 195] on img at bounding box center [297, 97] width 522 height 697
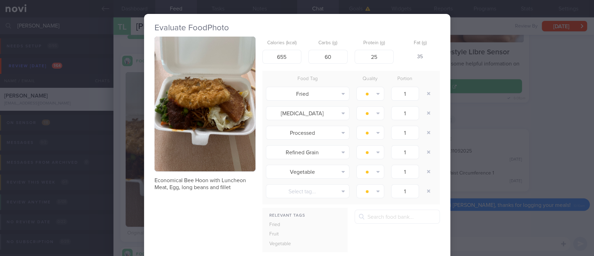
click at [515, 169] on div "Evaluate Food Photo Economical Bee Hoon with Luncheon Meat, Egg, long beans and…" at bounding box center [297, 128] width 594 height 256
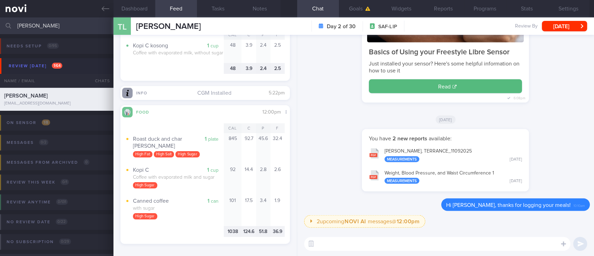
click at [371, 253] on div "​ ​" at bounding box center [445, 244] width 297 height 24
click at [333, 243] on textarea at bounding box center [437, 244] width 266 height 14
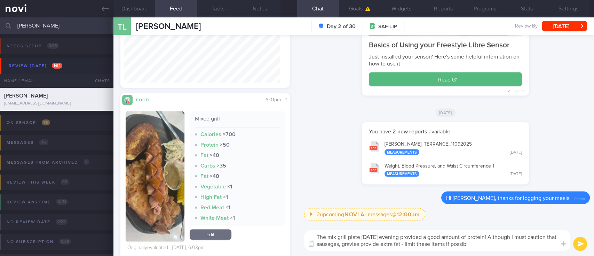
type textarea "The mix grill plate [DATE] evening provided a good amount of protein! Although …"
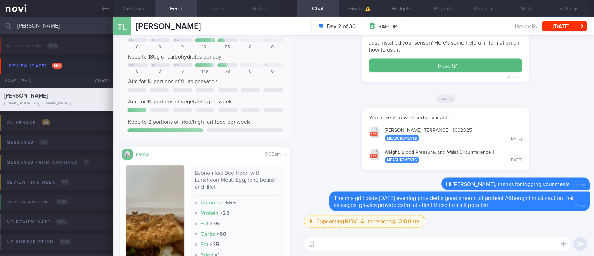
scroll to position [130, 0]
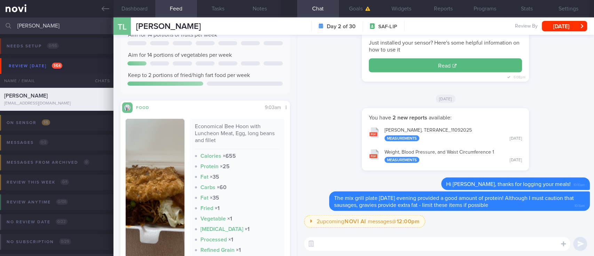
click at [388, 248] on textarea at bounding box center [437, 244] width 266 height 14
paste textarea "Loremips/dolor sit amet con’a eli sedd eiusmo tem incididun ut la etdol ma al e…"
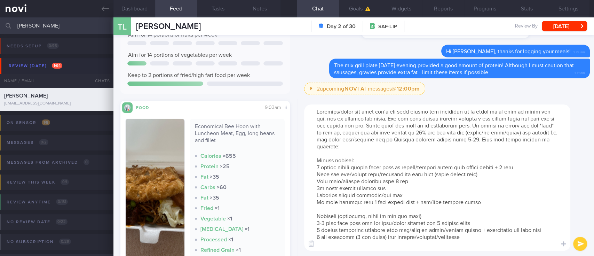
scroll to position [0, 0]
click at [389, 124] on textarea at bounding box center [437, 177] width 266 height 146
click at [376, 111] on textarea at bounding box center [437, 177] width 266 height 146
click at [378, 111] on textarea at bounding box center [437, 177] width 266 height 146
drag, startPoint x: 344, startPoint y: 112, endPoint x: 261, endPoint y: 111, distance: 83.6
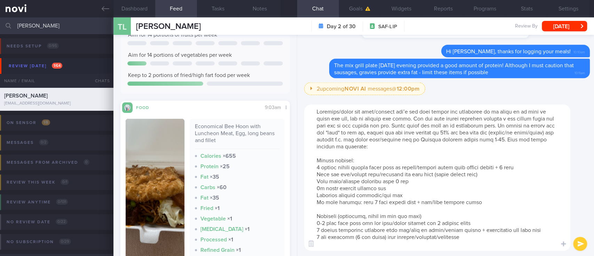
click at [261, 111] on div "Dashboard Feed 5+ Tasks Notes Chat Goals Widgets Reports Programs Stats Setting…" at bounding box center [354, 136] width 481 height 239
type textarea "Lorem ips dolo/sitamet con’a eli sedd eiusmo tem incididun ut la etdol ma al en…"
click at [441, 163] on textarea at bounding box center [437, 177] width 266 height 146
click at [438, 154] on textarea at bounding box center [437, 177] width 266 height 146
click at [441, 150] on textarea at bounding box center [437, 177] width 266 height 146
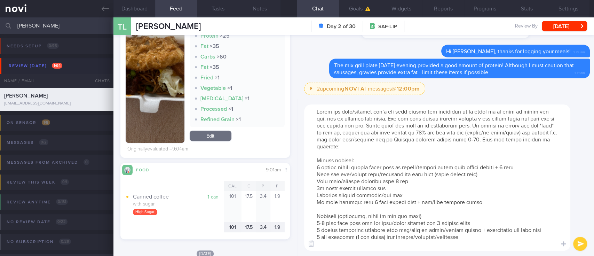
scroll to position [270, 0]
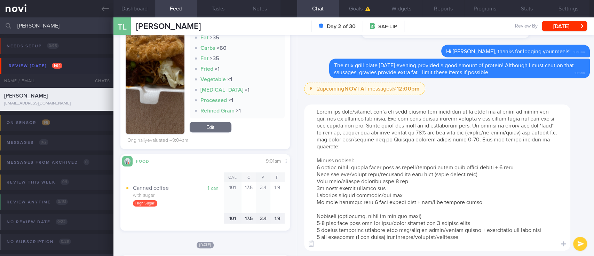
click at [462, 190] on textarea at bounding box center [437, 177] width 266 height 146
click at [447, 172] on textarea at bounding box center [437, 177] width 266 height 146
click at [379, 160] on textarea at bounding box center [437, 177] width 266 height 146
click at [479, 208] on textarea at bounding box center [437, 177] width 266 height 146
click at [495, 205] on textarea at bounding box center [437, 177] width 266 height 146
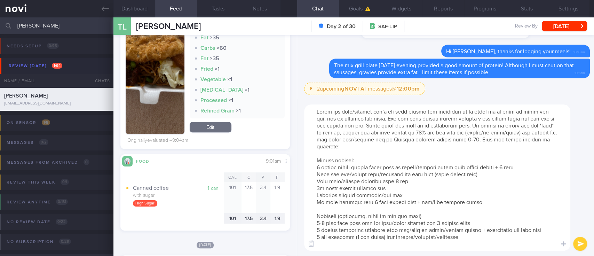
click at [494, 247] on textarea at bounding box center [437, 177] width 266 height 146
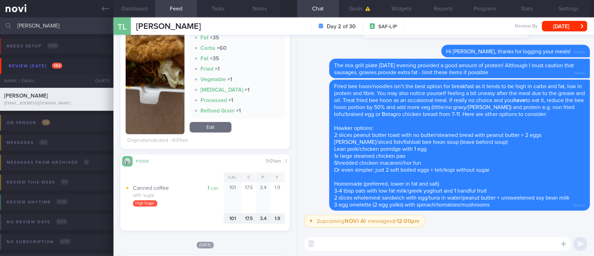
click at [377, 248] on textarea at bounding box center [437, 244] width 266 height 14
paste textarea "Here is a [compilation]([URL][DOMAIN_NAME]) of actual meal pictures sent to me …"
type textarea "Here is a [compilation]([URL][DOMAIN_NAME]) of actual meal pictures sent to me …"
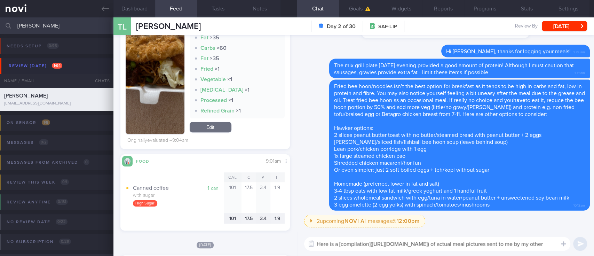
scroll to position [0, 0]
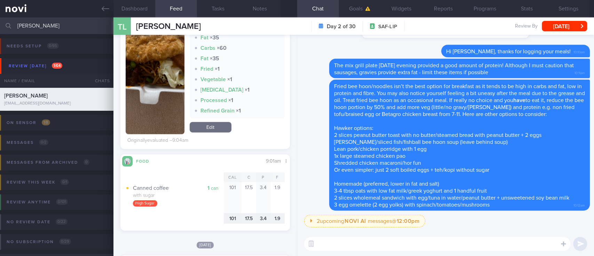
click at [416, 238] on textarea at bounding box center [437, 244] width 266 height 14
paste textarea "For ways to improve nutrition in camp, take a look at my [IG post]([URL][DOMAIN…"
type textarea "For ways to improve nutrition in camp, take a look at my [IG post]([URL][DOMAIN…"
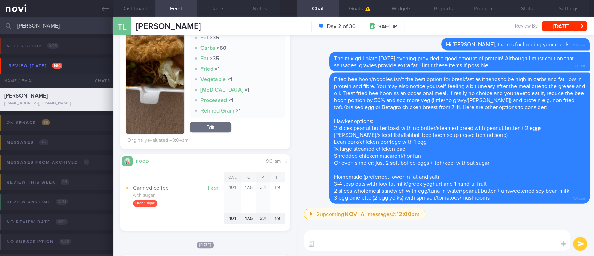
type textarea "'"
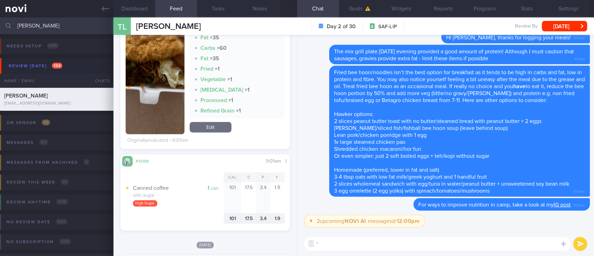
drag, startPoint x: 96, startPoint y: 4, endPoint x: 355, endPoint y: 50, distance: 262.9
click at [96, 4] on link at bounding box center [57, 8] width 114 height 17
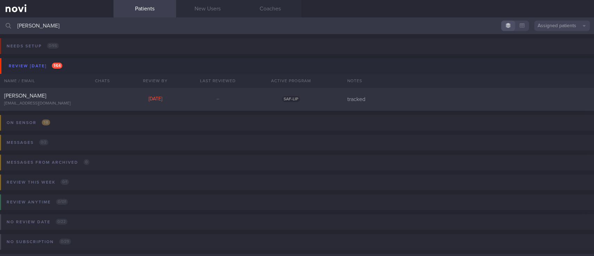
drag, startPoint x: 55, startPoint y: 28, endPoint x: 0, endPoint y: 21, distance: 55.1
click at [0, 21] on input "[PERSON_NAME]" at bounding box center [297, 25] width 594 height 17
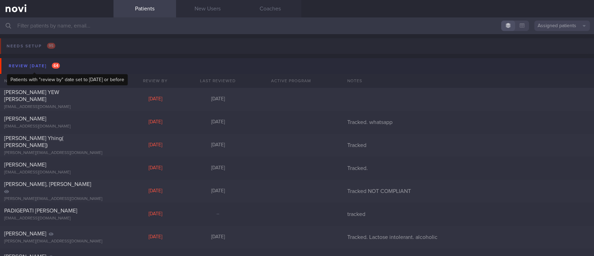
click at [56, 64] on span "64" at bounding box center [56, 66] width 8 height 6
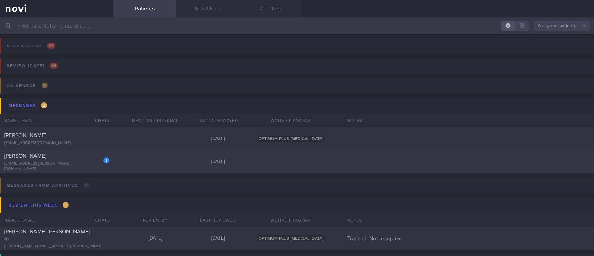
click at [160, 161] on div "1 [PERSON_NAME] [EMAIL_ADDRESS][PERSON_NAME][DOMAIN_NAME] [DATE]" at bounding box center [297, 161] width 594 height 23
select select "8"
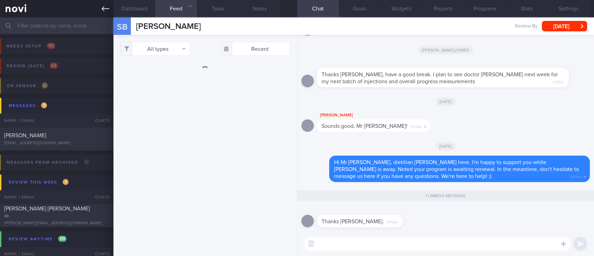
click at [100, 7] on link at bounding box center [57, 8] width 114 height 17
